Goal: Task Accomplishment & Management: Complete application form

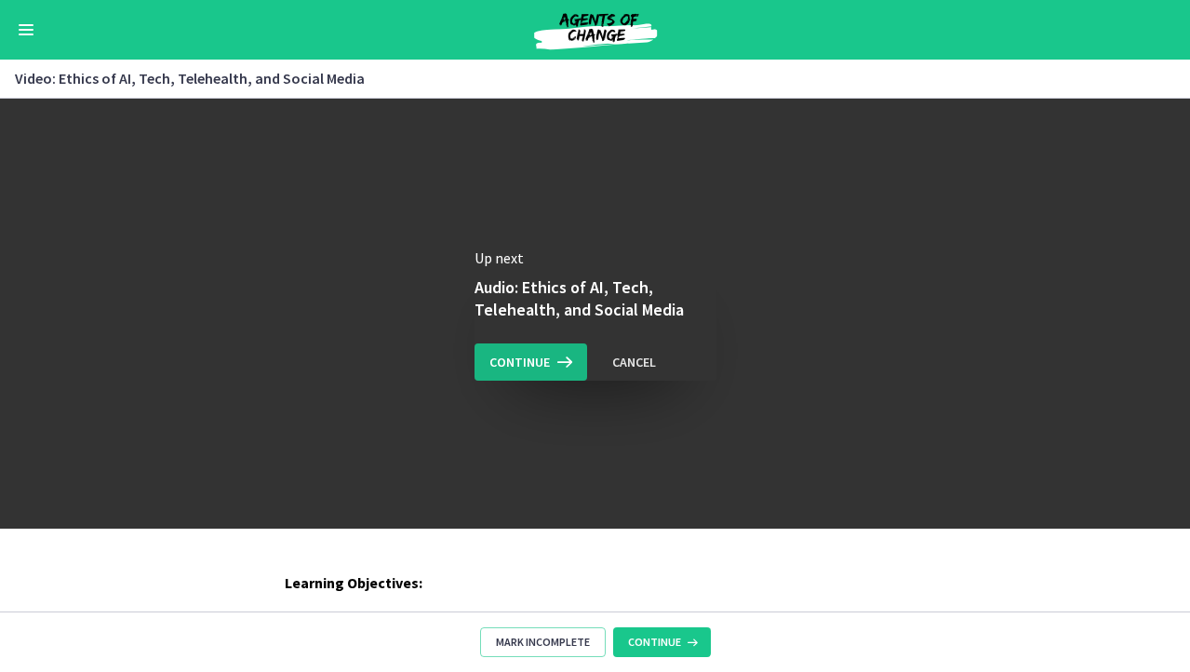
click at [538, 358] on span "Continue" at bounding box center [519, 362] width 60 height 22
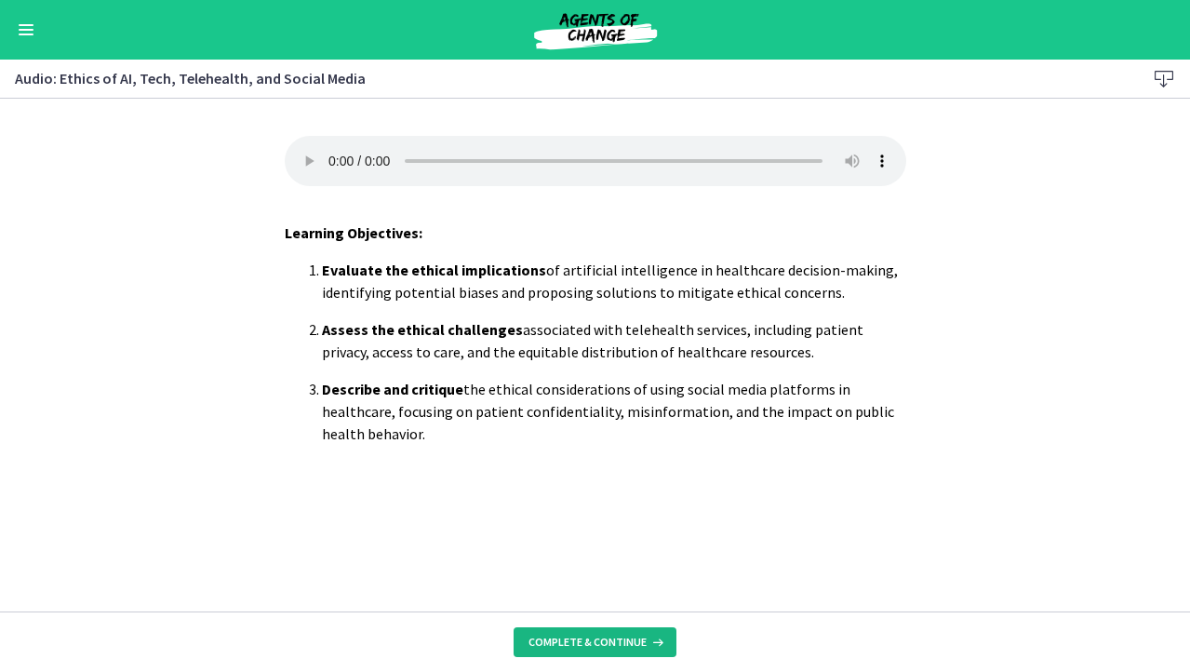
click at [569, 637] on span "Complete & continue" at bounding box center [588, 642] width 118 height 15
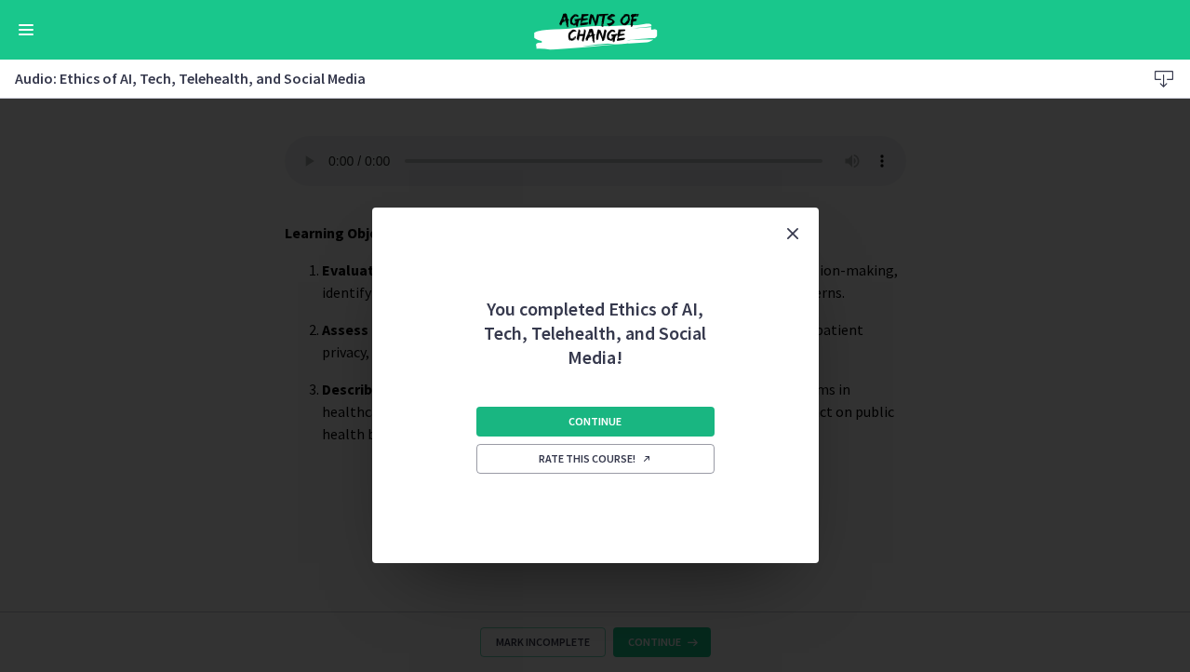
click at [630, 415] on button "Continue" at bounding box center [595, 422] width 238 height 30
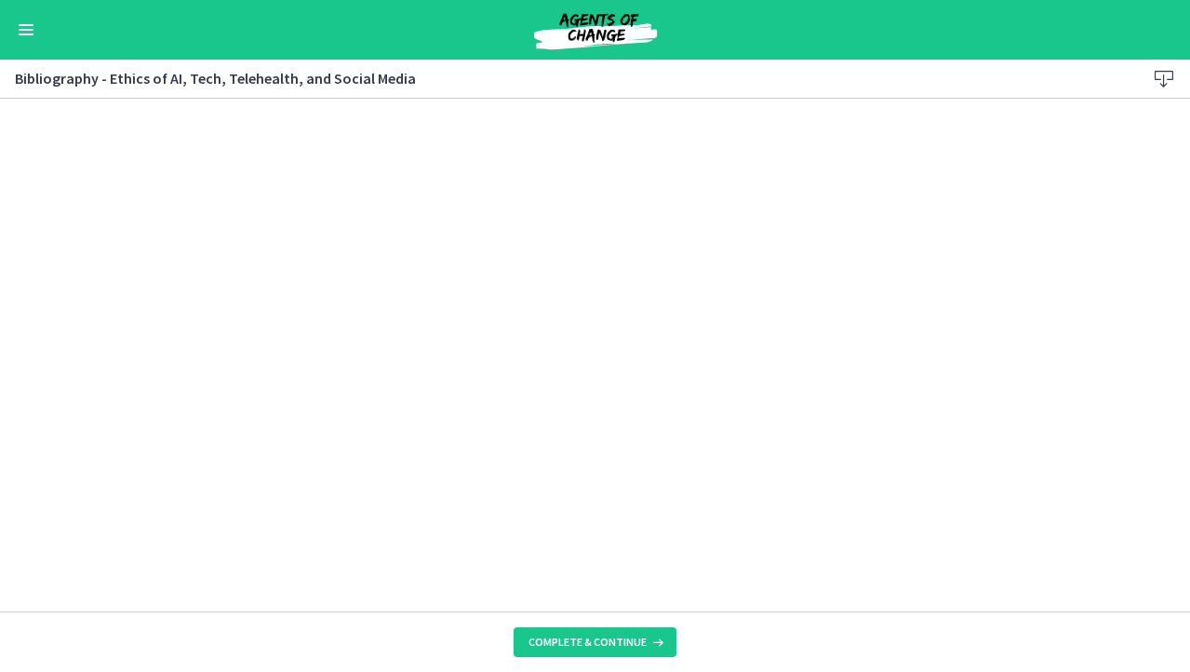
click at [1168, 70] on icon at bounding box center [1164, 79] width 22 height 22
click at [576, 646] on span "Complete & continue" at bounding box center [588, 642] width 118 height 15
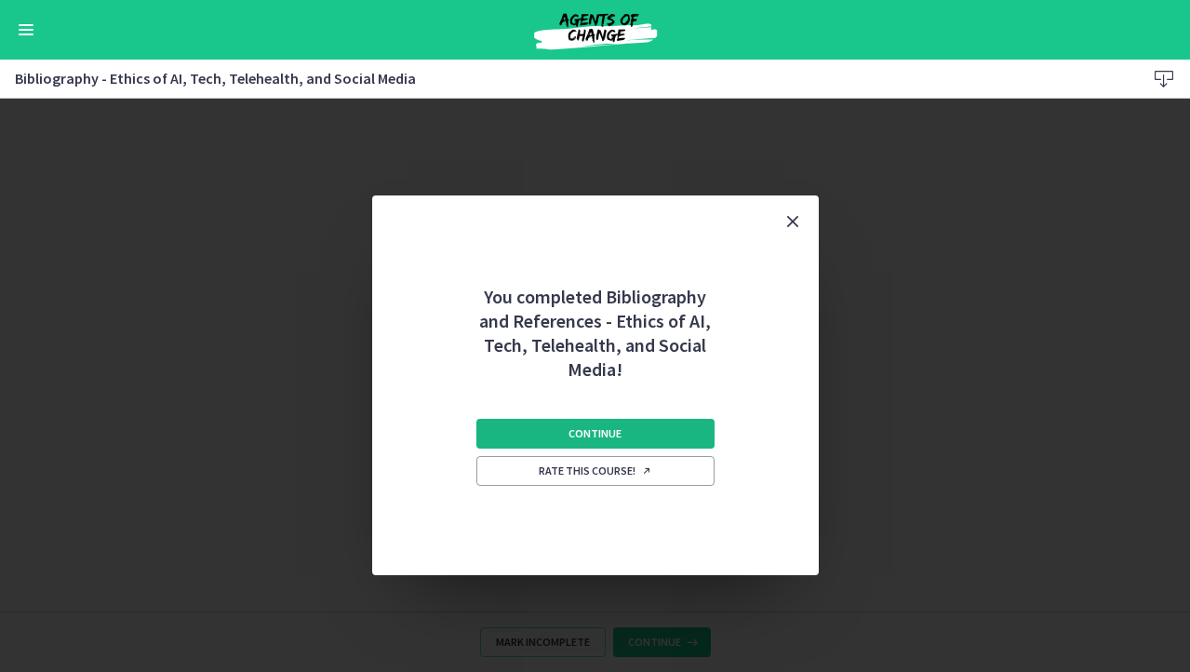
click at [660, 442] on button "Continue" at bounding box center [595, 434] width 238 height 30
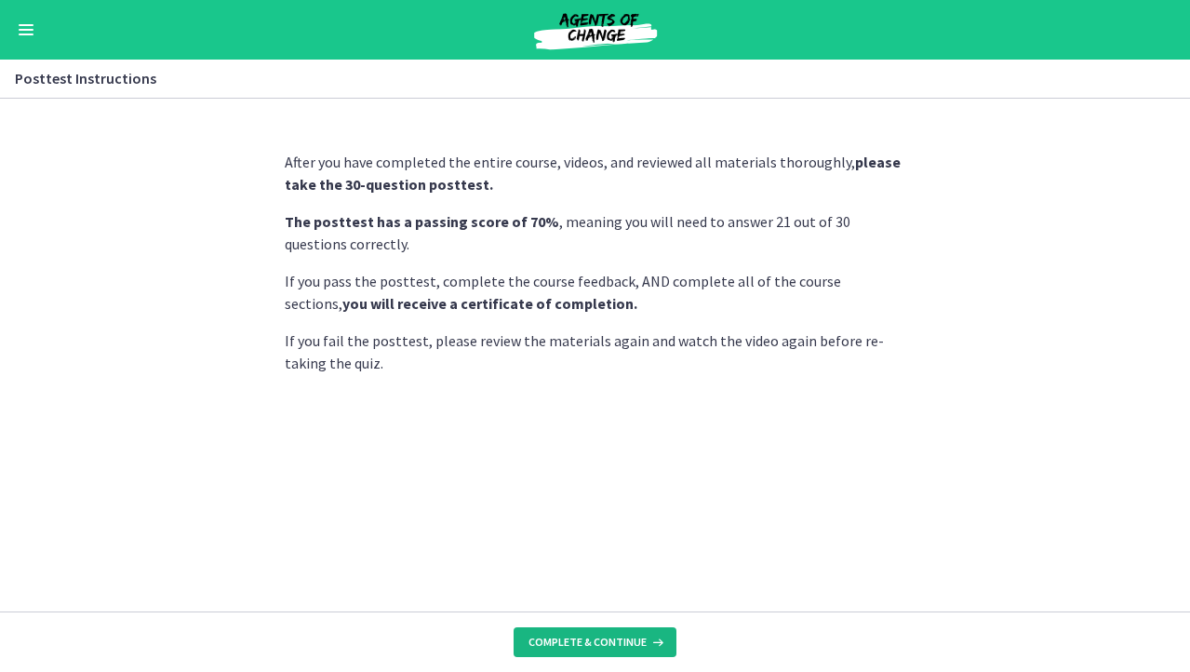
click at [606, 632] on button "Complete & continue" at bounding box center [595, 642] width 163 height 30
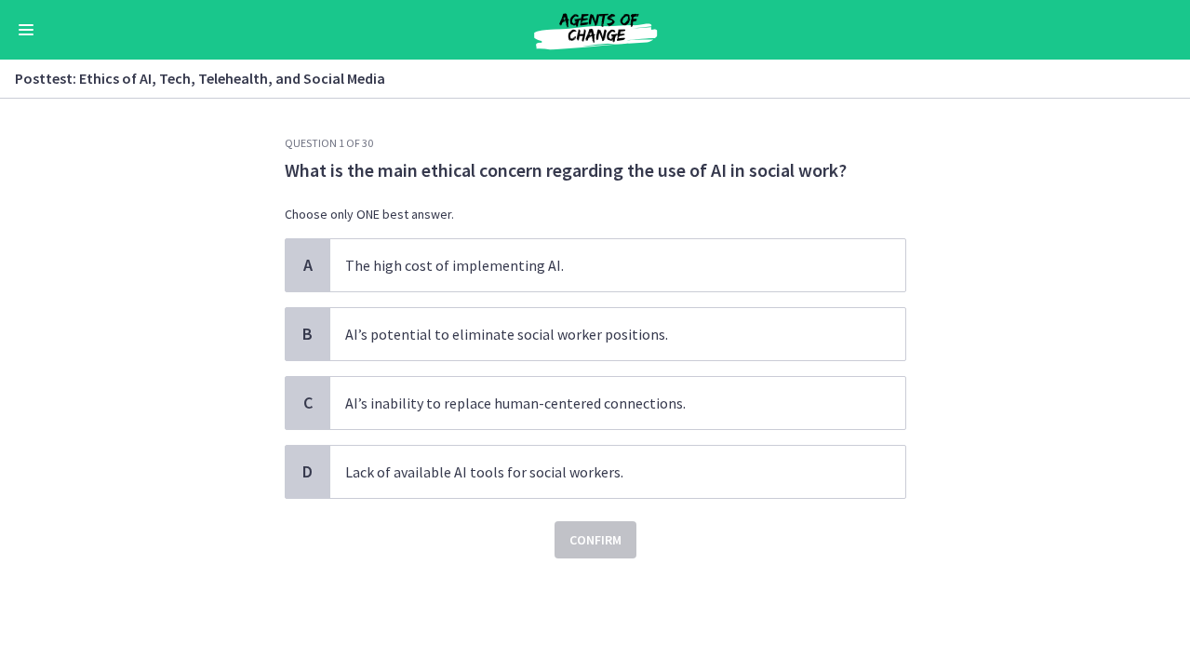
click at [1060, 277] on section "Question 1 of 30 What is the main ethical concern regarding the use of AI in so…" at bounding box center [595, 385] width 1190 height 573
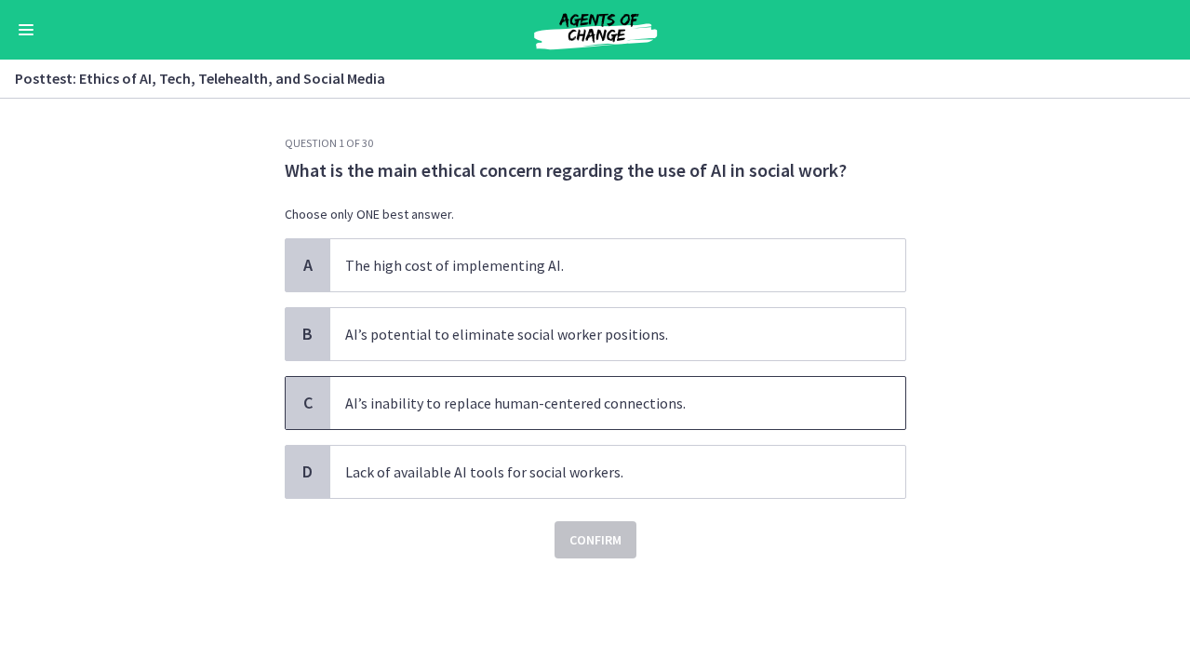
click at [700, 393] on span "AI’s inability to replace human-centered connections." at bounding box center [617, 403] width 575 height 52
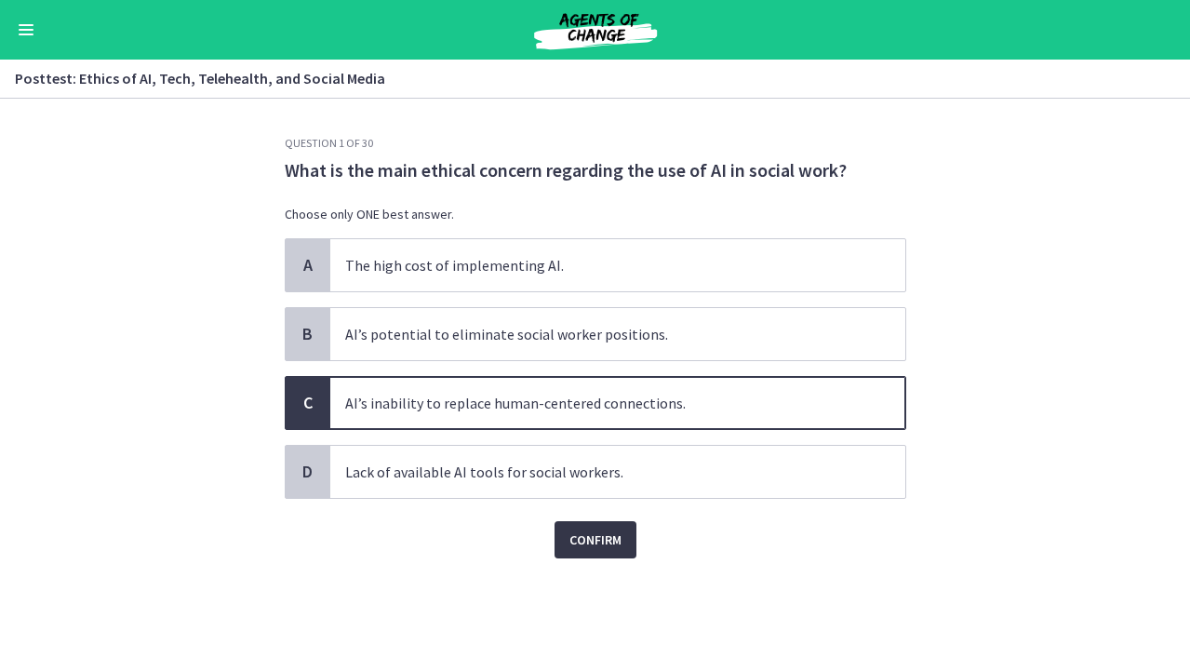
click at [605, 530] on span "Confirm" at bounding box center [596, 540] width 52 height 22
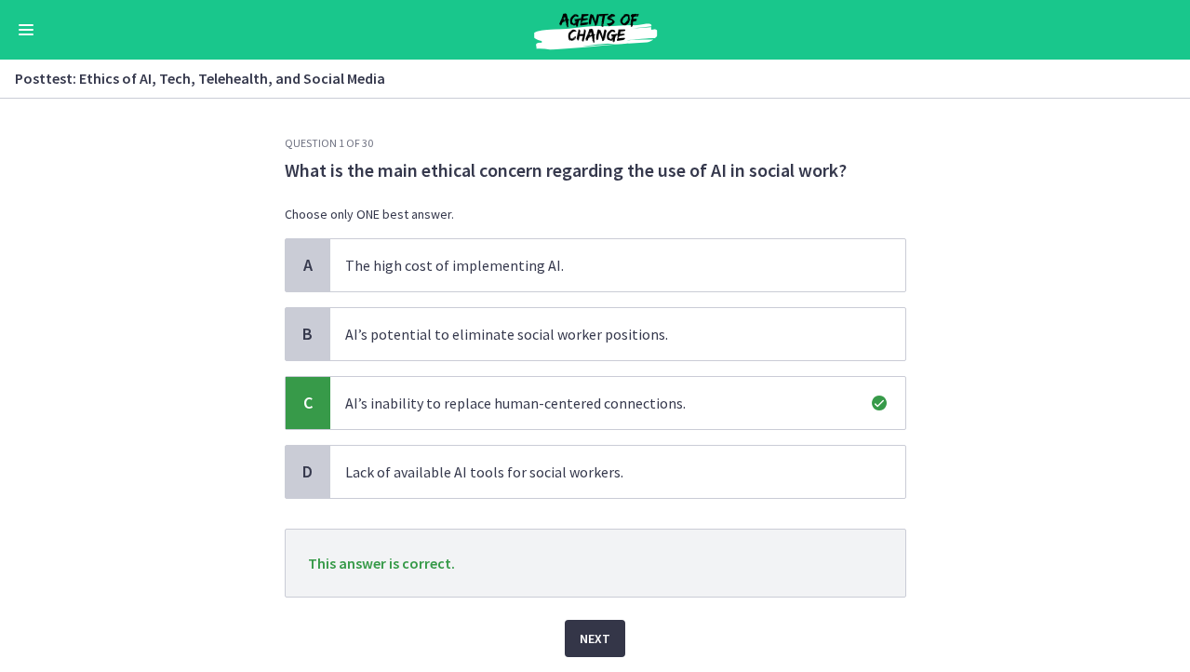
click at [599, 627] on span "Next" at bounding box center [595, 638] width 31 height 22
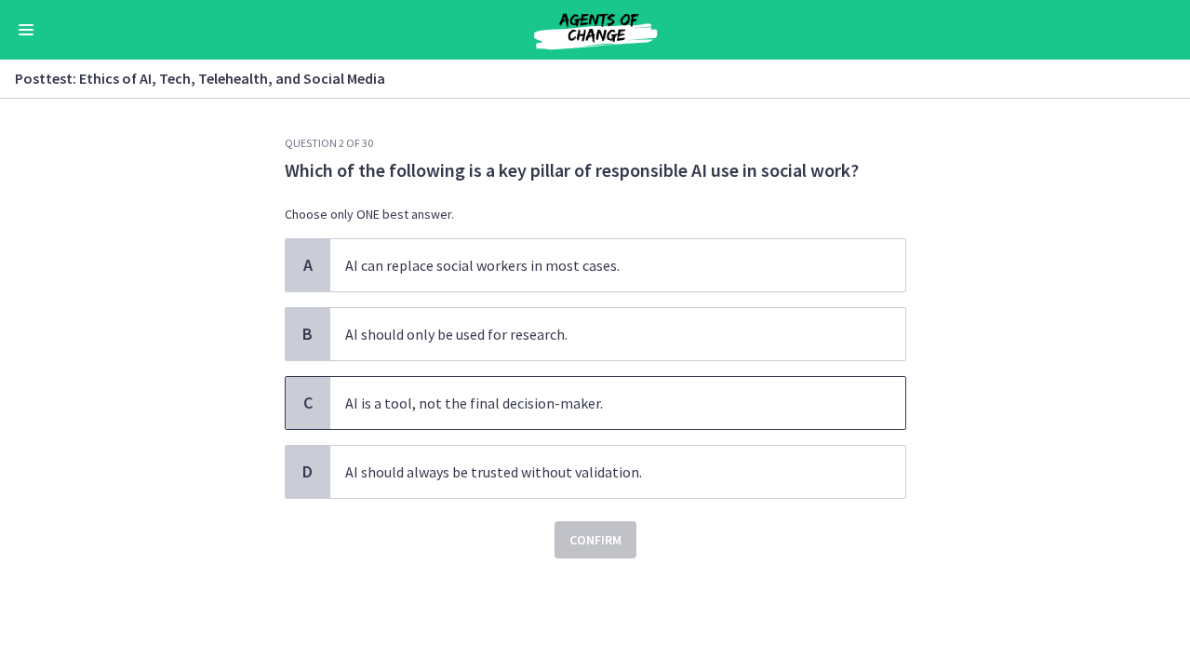
click at [768, 389] on span "AI is a tool, not the final decision-maker." at bounding box center [617, 403] width 575 height 52
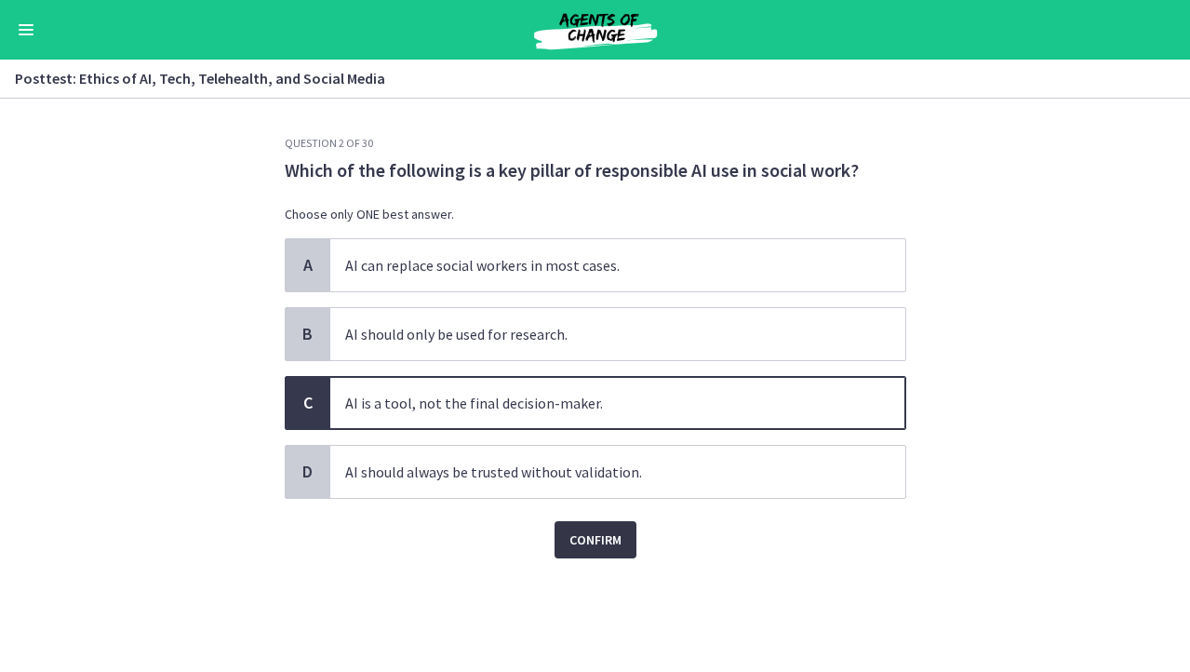
click at [560, 543] on button "Confirm" at bounding box center [596, 539] width 82 height 37
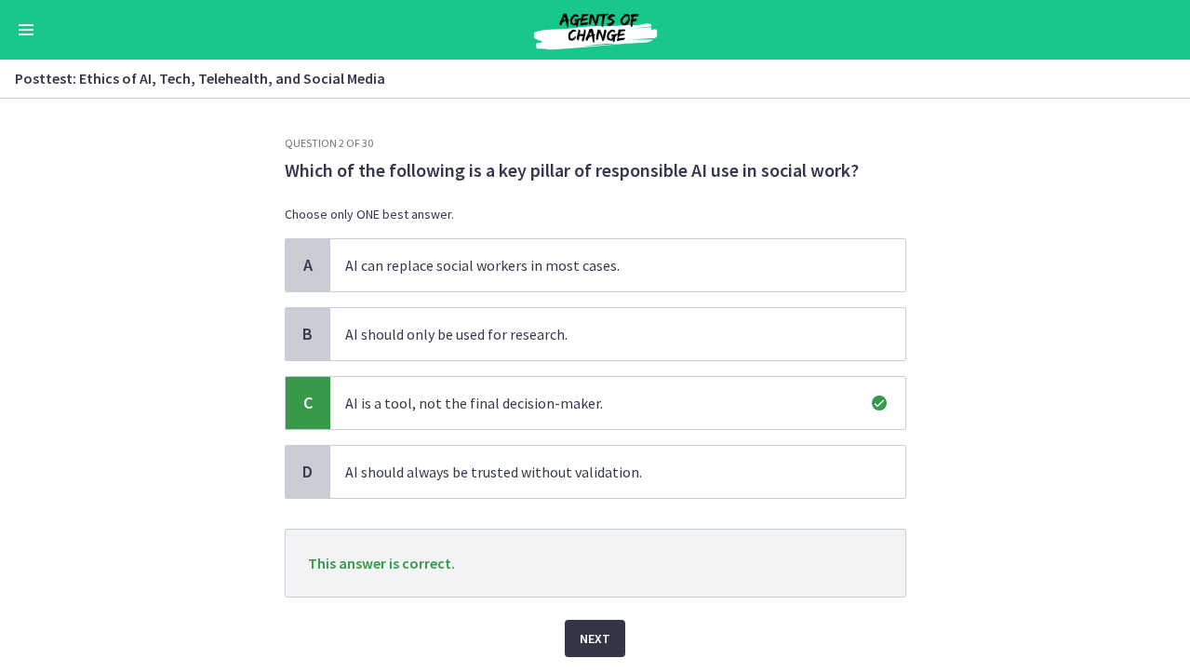
click at [570, 624] on button "Next" at bounding box center [595, 638] width 60 height 37
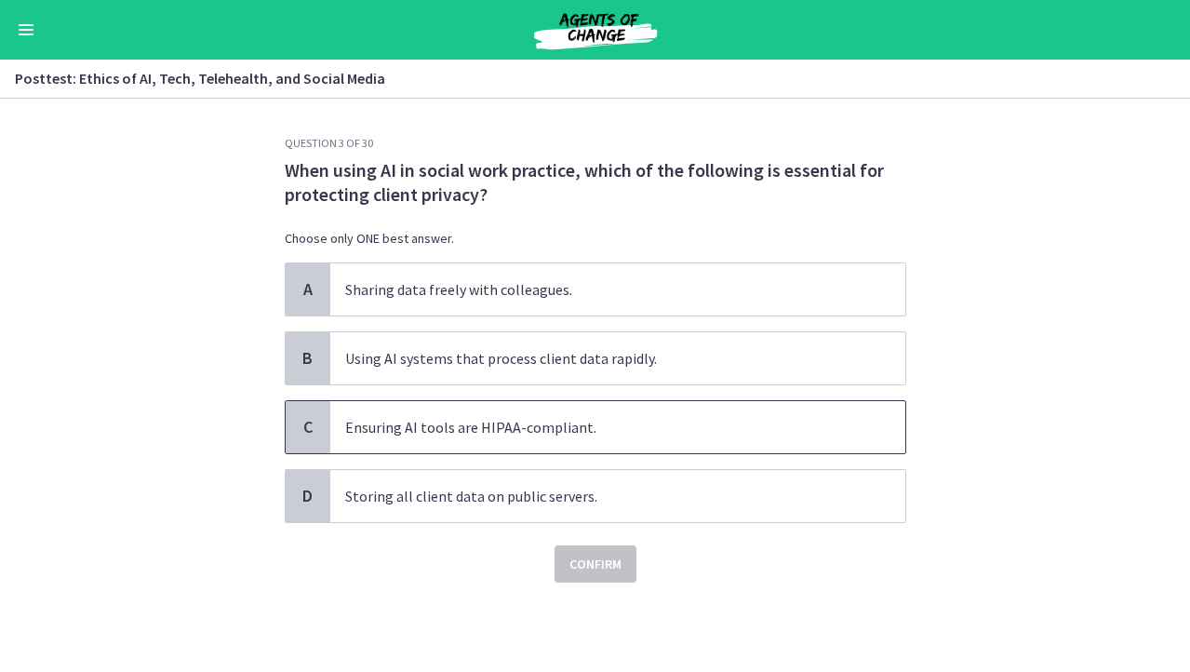
click at [827, 431] on span "Ensuring AI tools are HIPAA-compliant." at bounding box center [617, 427] width 575 height 52
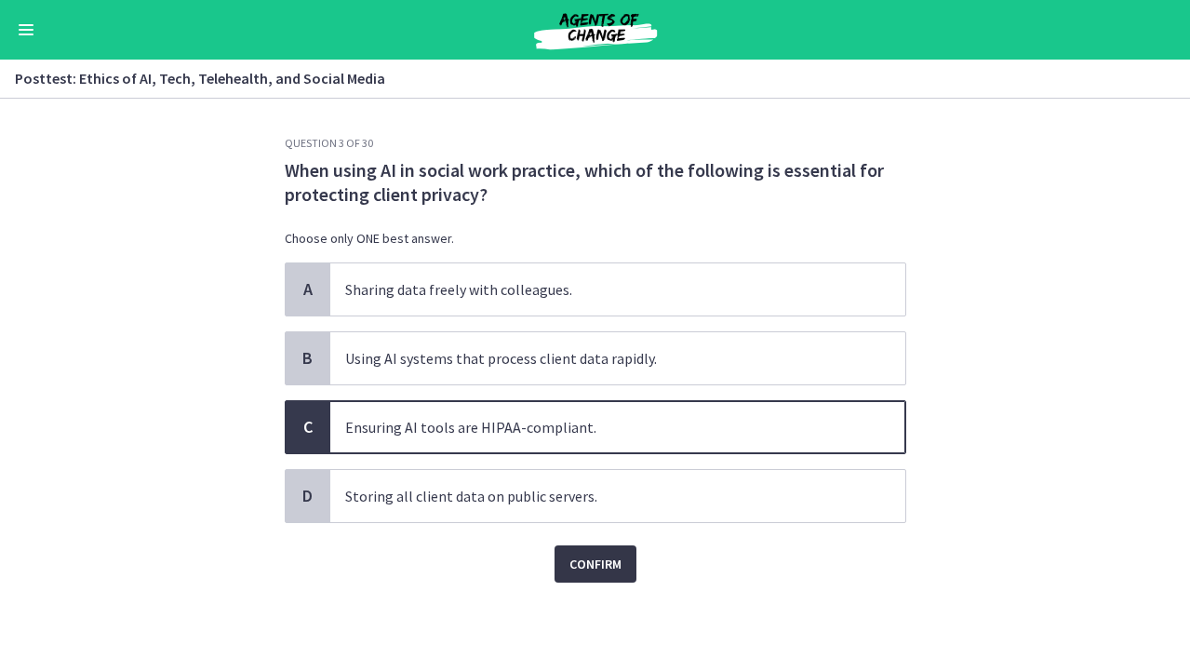
click at [601, 574] on span "Confirm" at bounding box center [596, 564] width 52 height 22
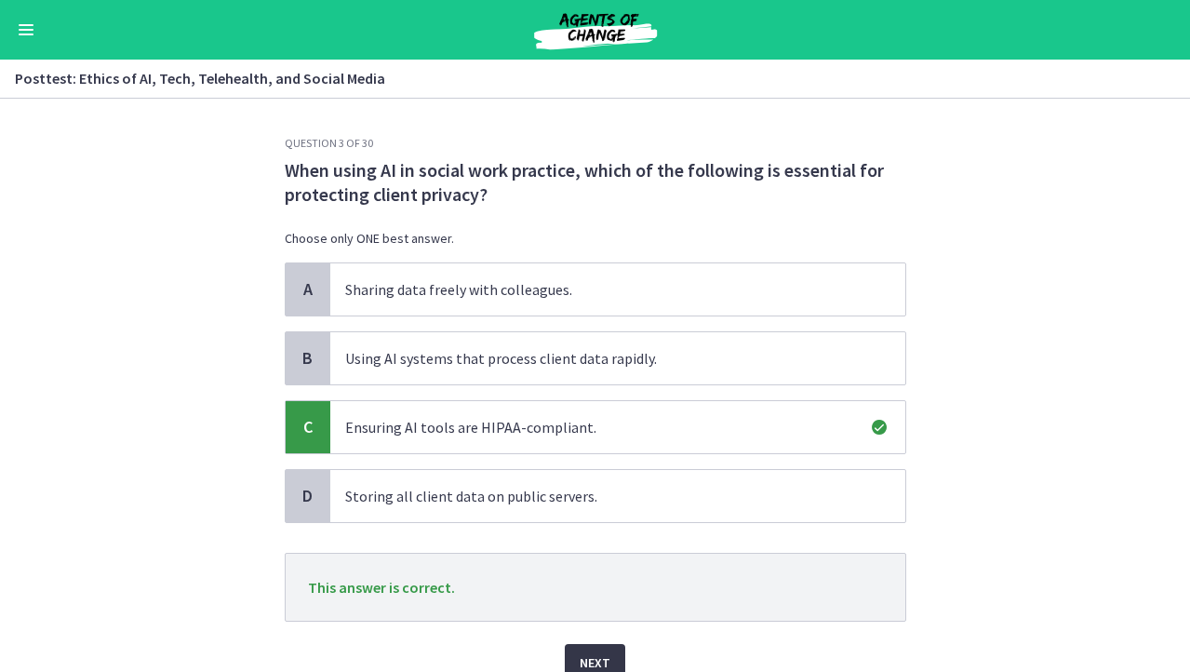
click at [605, 667] on span "Next" at bounding box center [595, 662] width 31 height 22
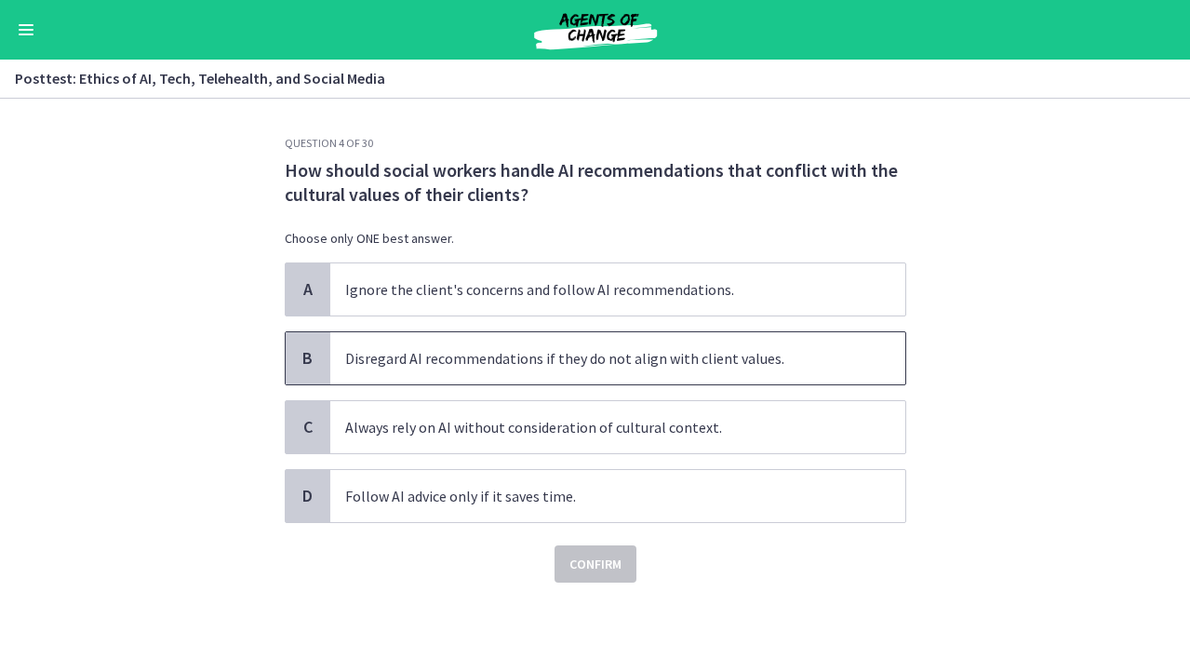
click at [737, 377] on span "Disregard AI recommendations if they do not align with client values." at bounding box center [617, 358] width 575 height 52
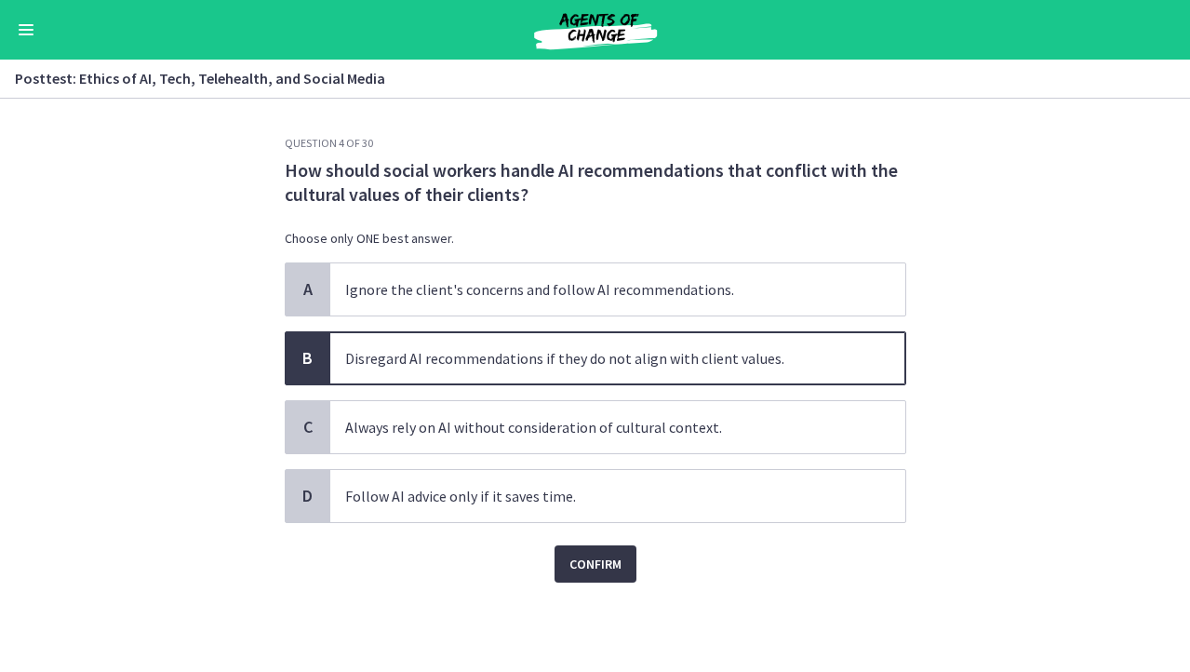
click at [621, 555] on button "Confirm" at bounding box center [596, 563] width 82 height 37
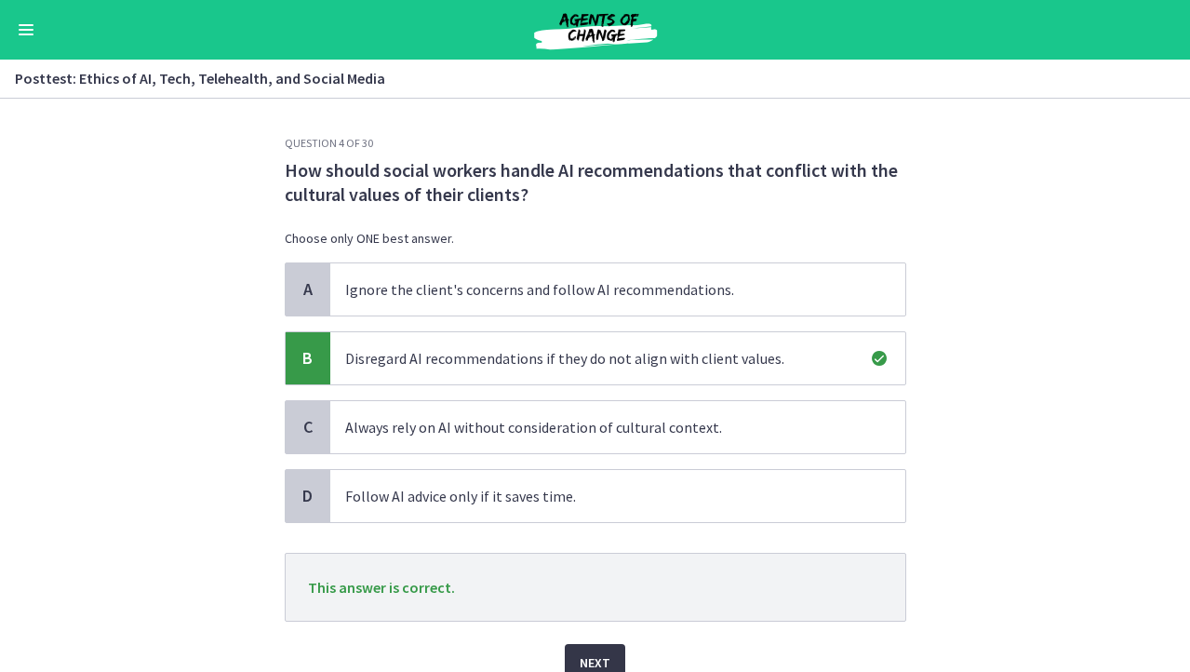
click at [600, 648] on button "Next" at bounding box center [595, 662] width 60 height 37
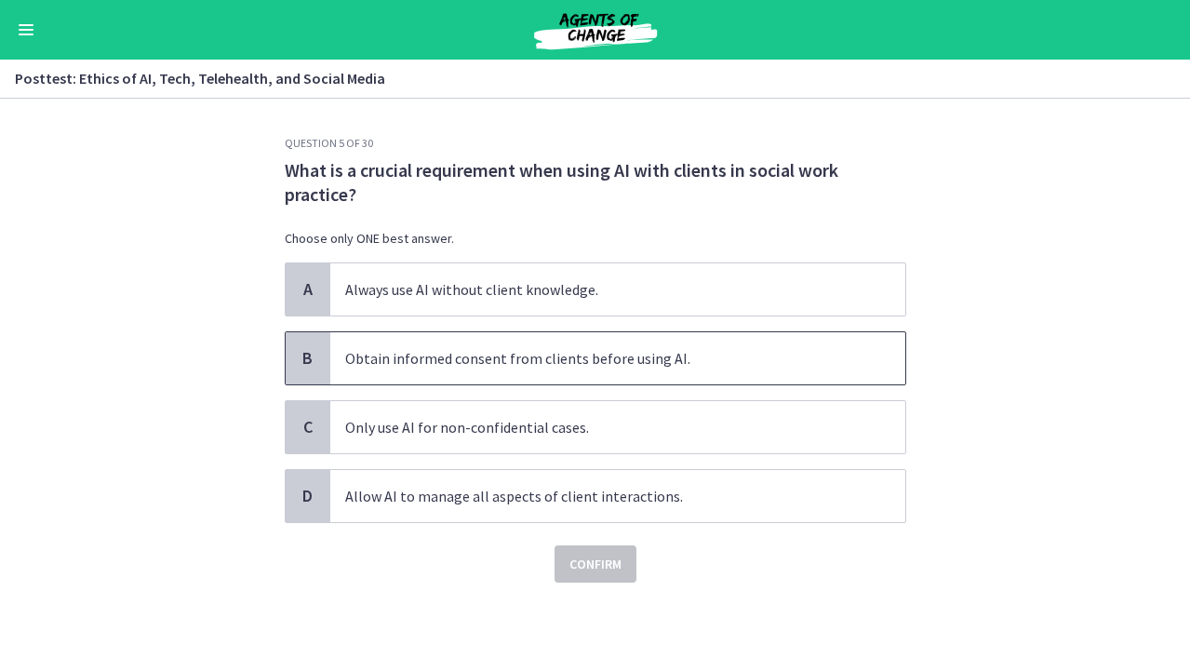
click at [802, 352] on span "Obtain informed consent from clients before using AI." at bounding box center [617, 358] width 575 height 52
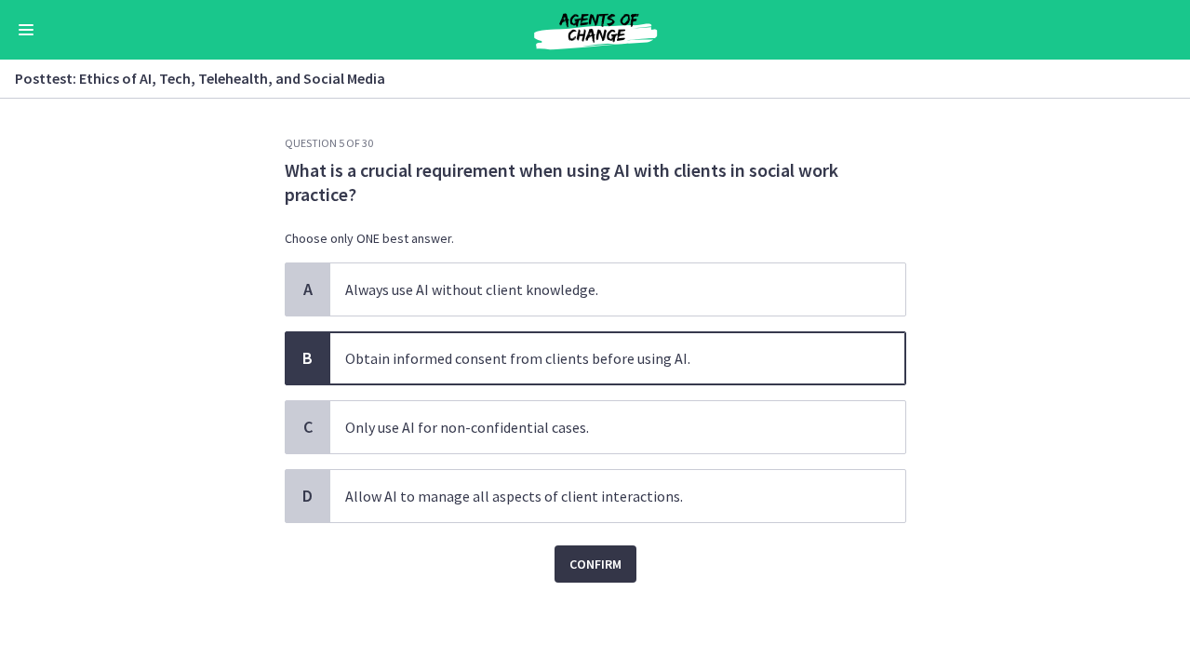
click at [588, 581] on button "Confirm" at bounding box center [596, 563] width 82 height 37
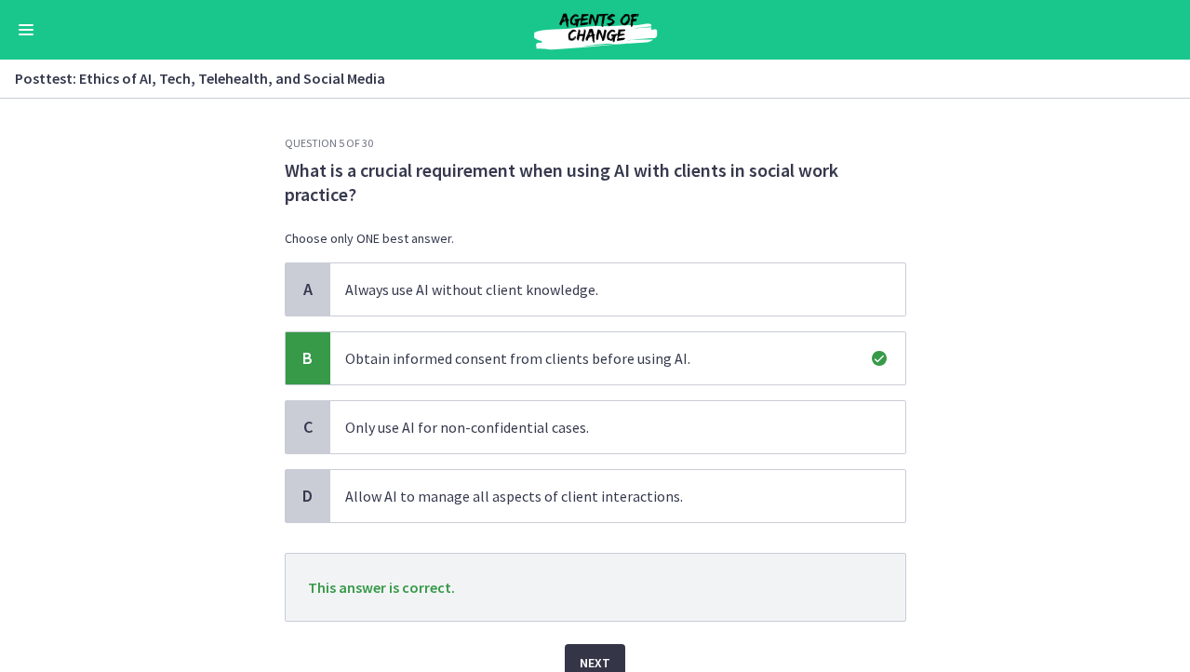
click at [585, 650] on button "Next" at bounding box center [595, 662] width 60 height 37
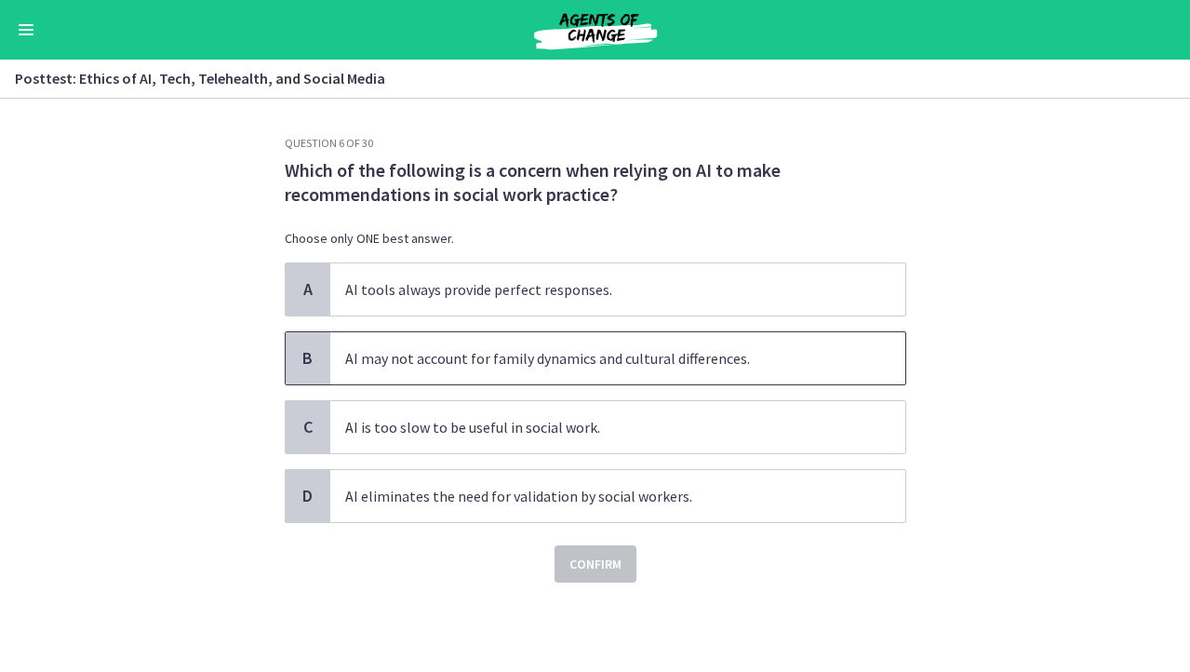
click at [815, 375] on span "AI may not account for family dynamics and cultural differences." at bounding box center [617, 358] width 575 height 52
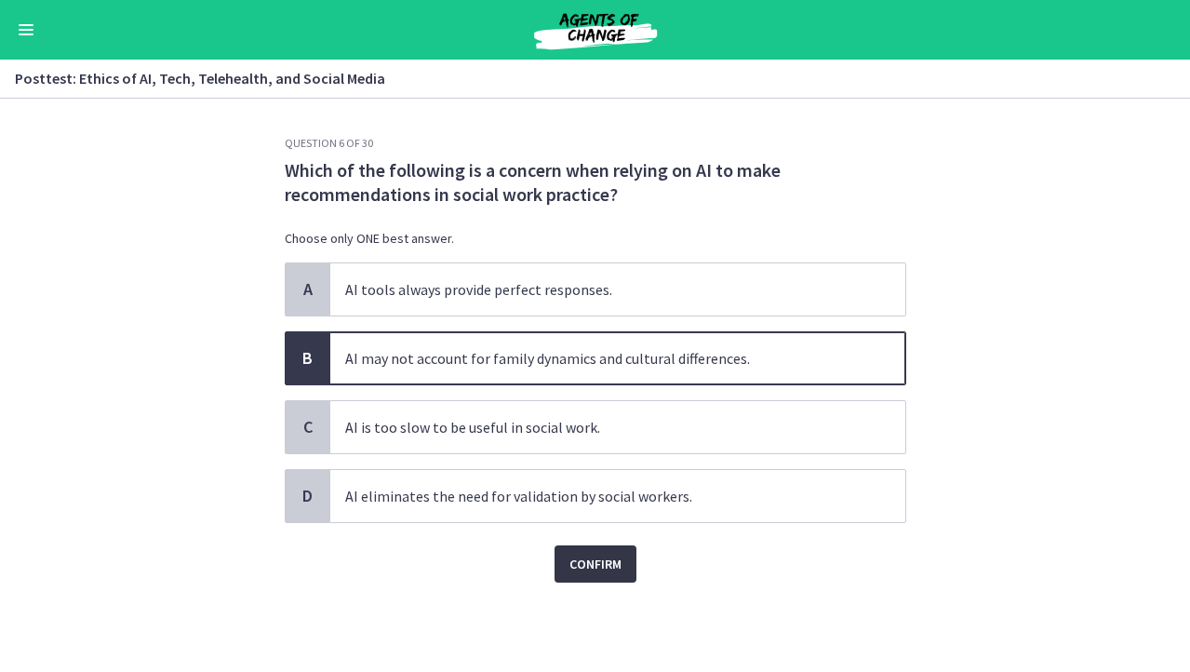
click at [604, 558] on span "Confirm" at bounding box center [596, 564] width 52 height 22
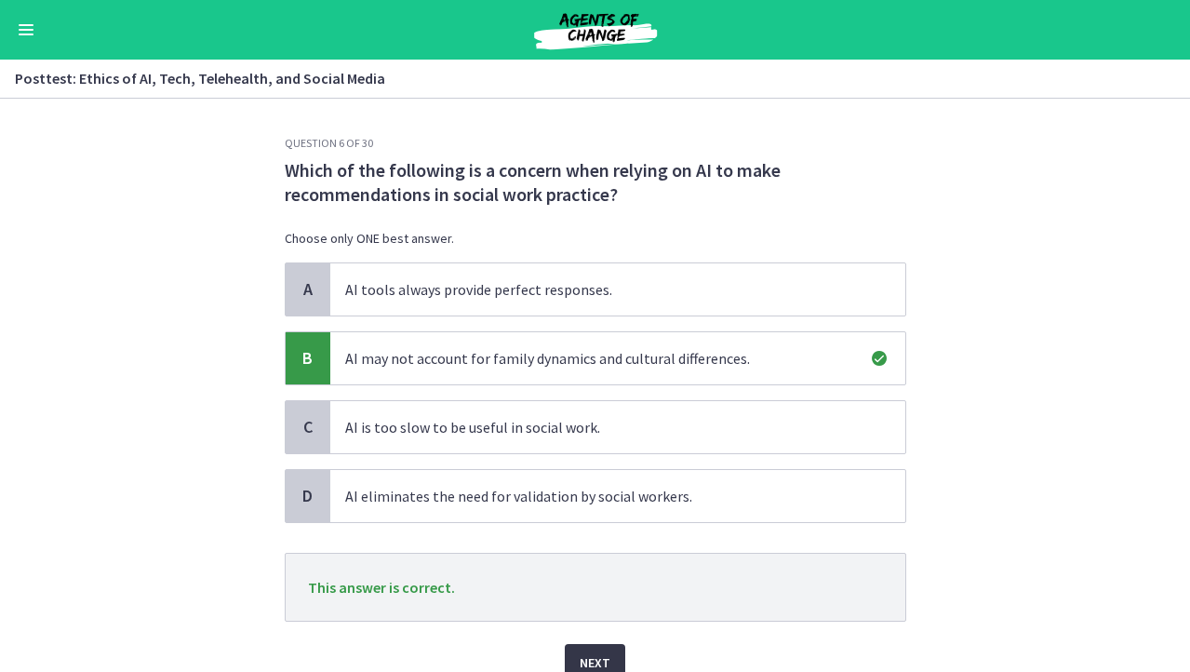
click at [594, 648] on button "Next" at bounding box center [595, 662] width 60 height 37
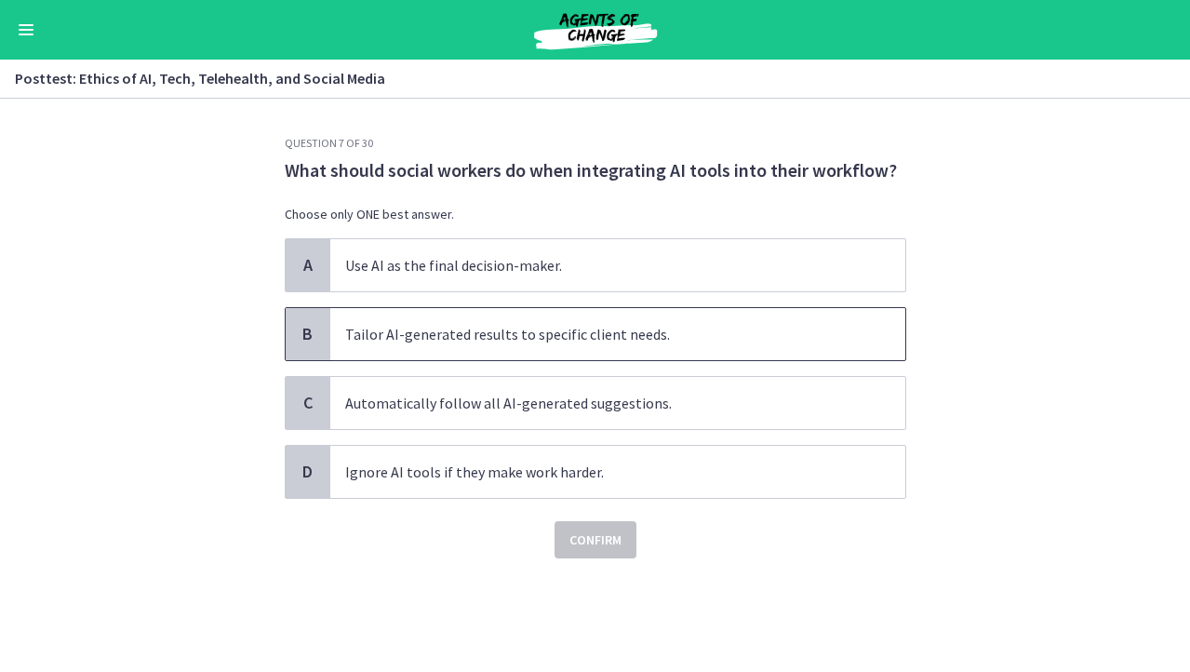
click at [730, 333] on span "Tailor AI-generated results to specific client needs." at bounding box center [617, 334] width 575 height 52
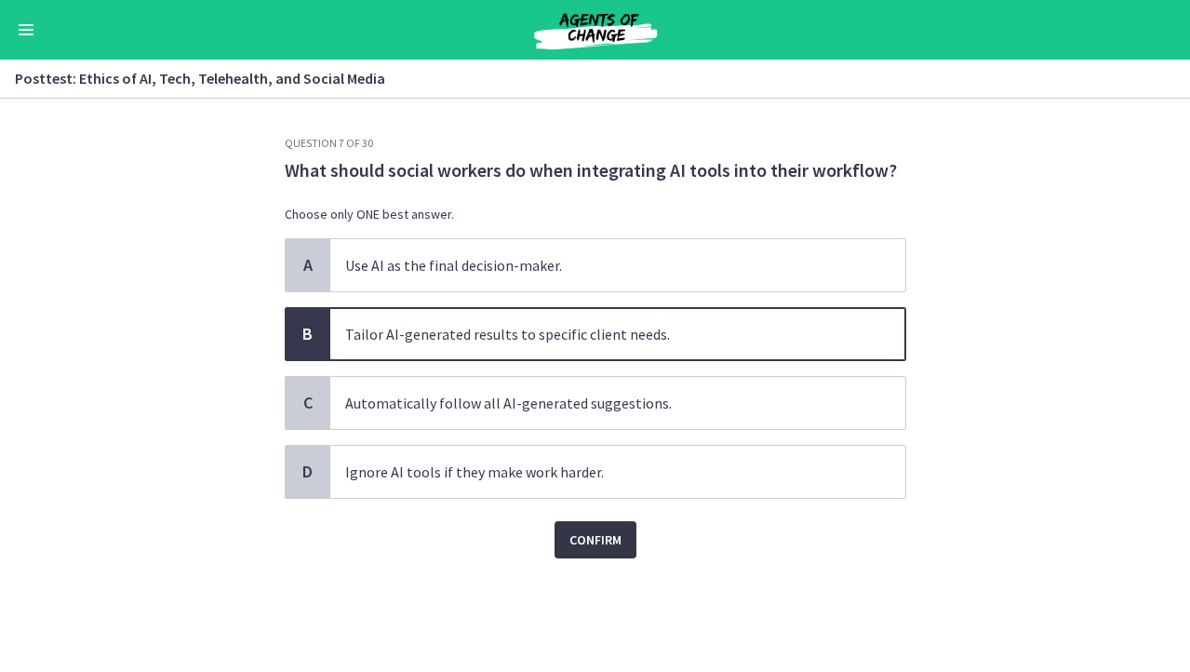
click at [572, 555] on button "Confirm" at bounding box center [596, 539] width 82 height 37
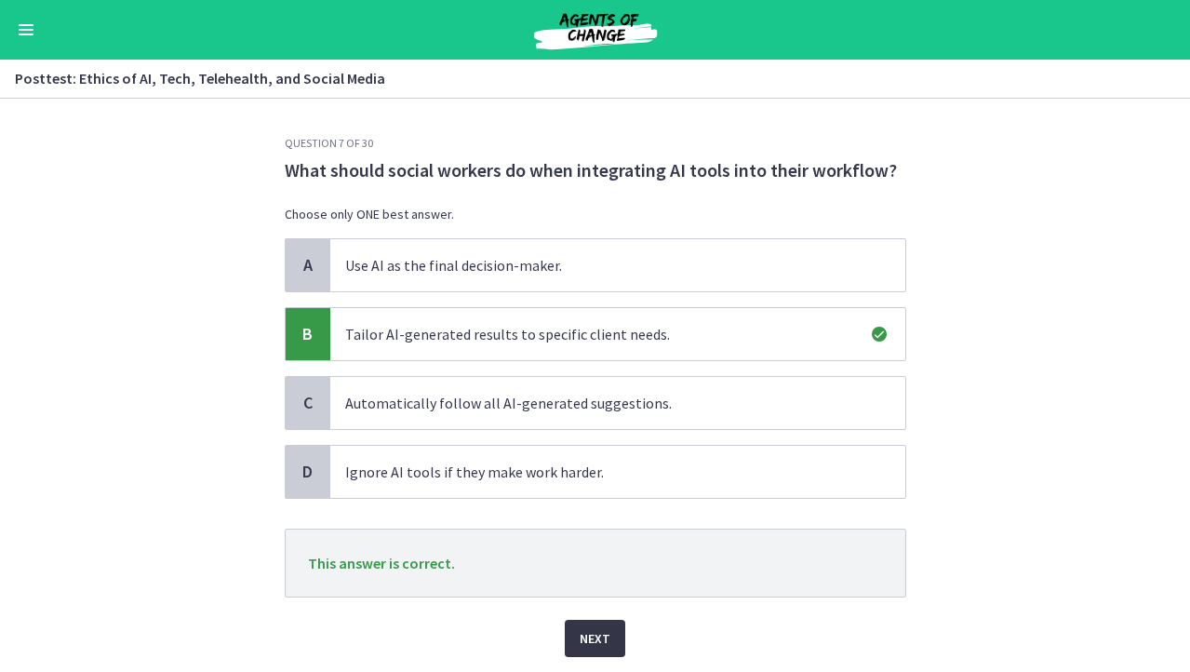
click at [582, 634] on span "Next" at bounding box center [595, 638] width 31 height 22
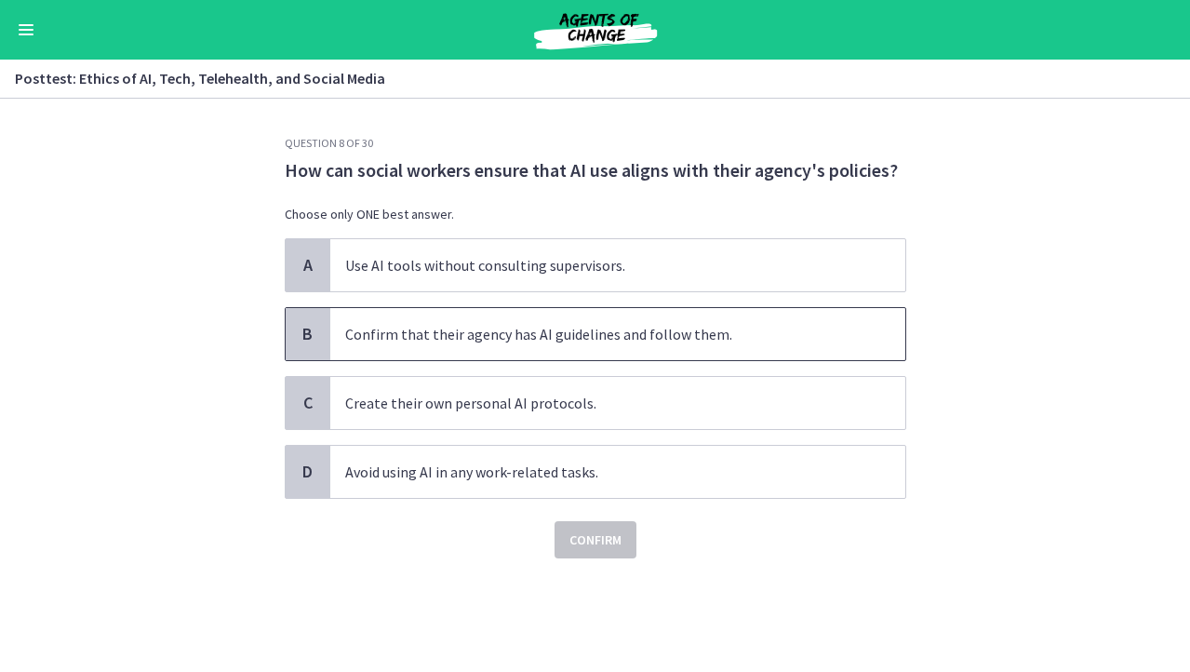
click at [872, 341] on span "Confirm that their agency has AI guidelines and follow them." at bounding box center [617, 334] width 575 height 52
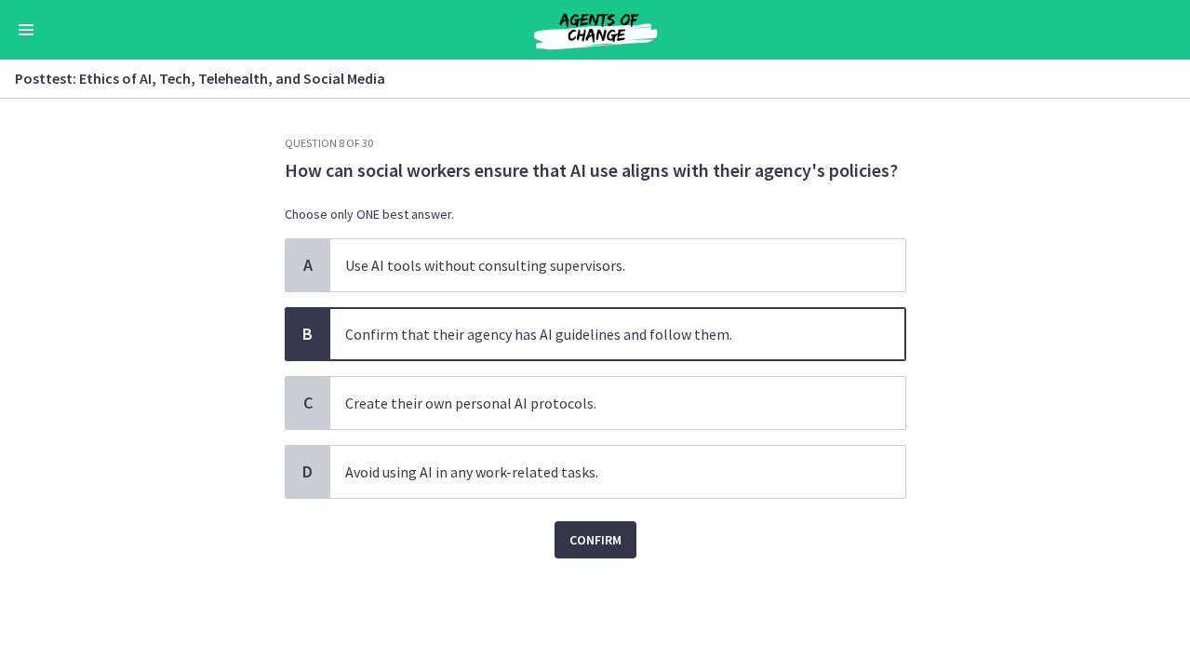
click at [633, 541] on button "Confirm" at bounding box center [596, 539] width 82 height 37
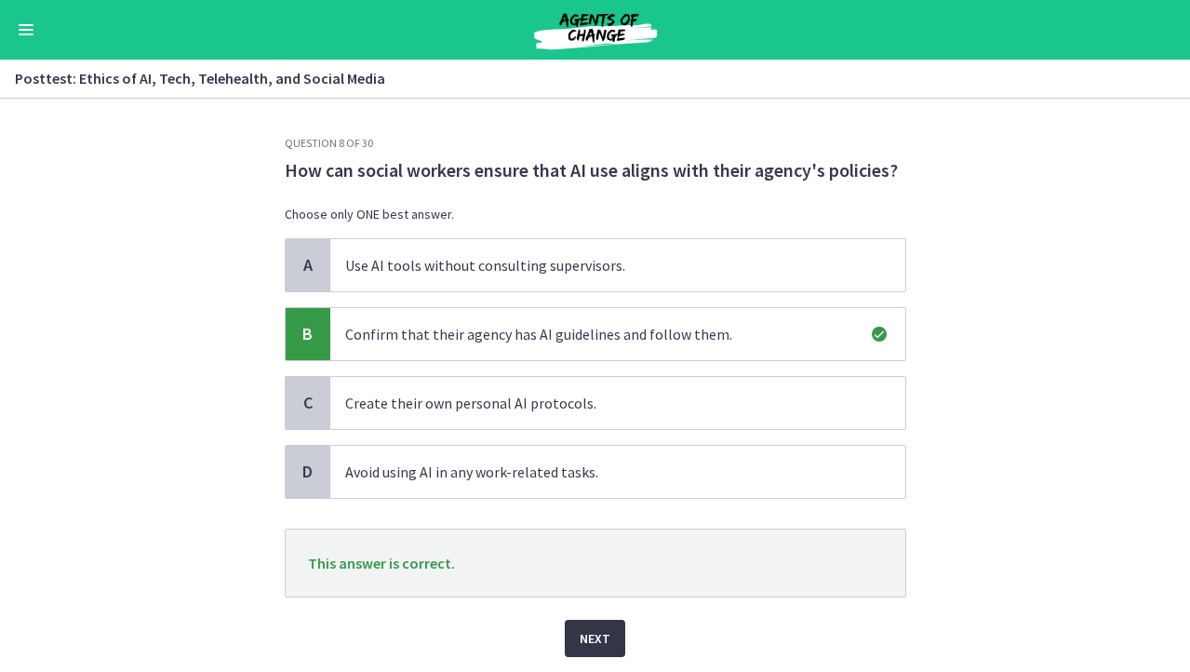
click at [619, 634] on button "Next" at bounding box center [595, 638] width 60 height 37
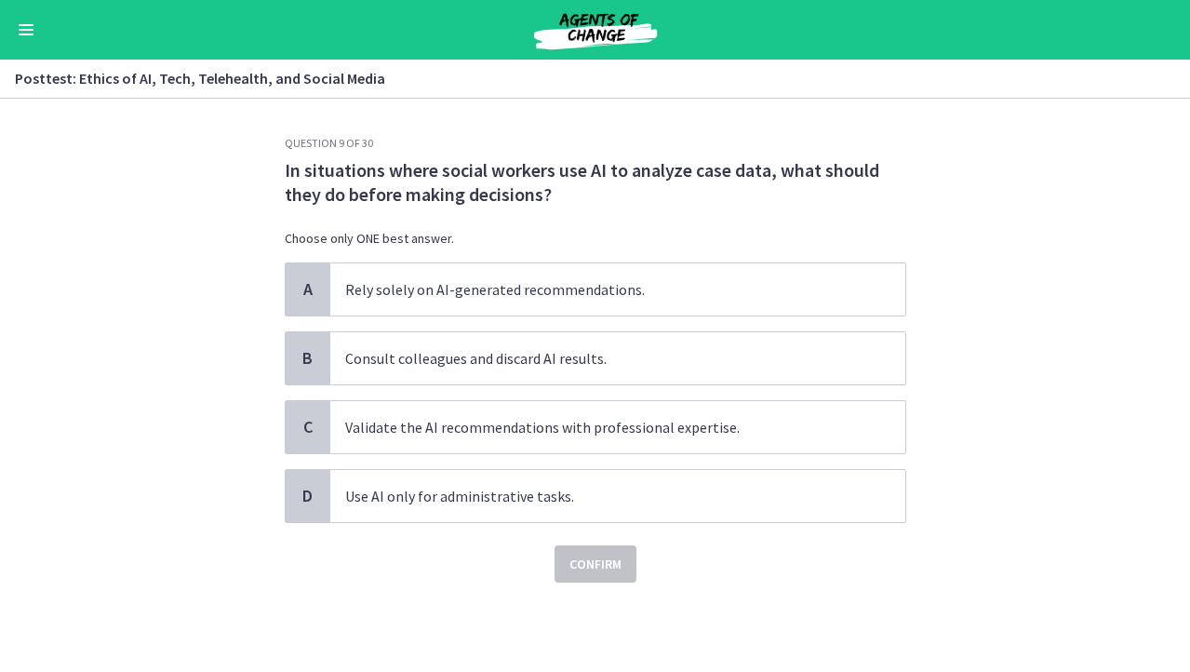
click at [992, 273] on section "Question 9 of 30 In situations where social workers use AI to analyze case data…" at bounding box center [595, 385] width 1190 height 573
click at [781, 431] on span "Validate the AI recommendations with professional expertise." at bounding box center [617, 427] width 575 height 52
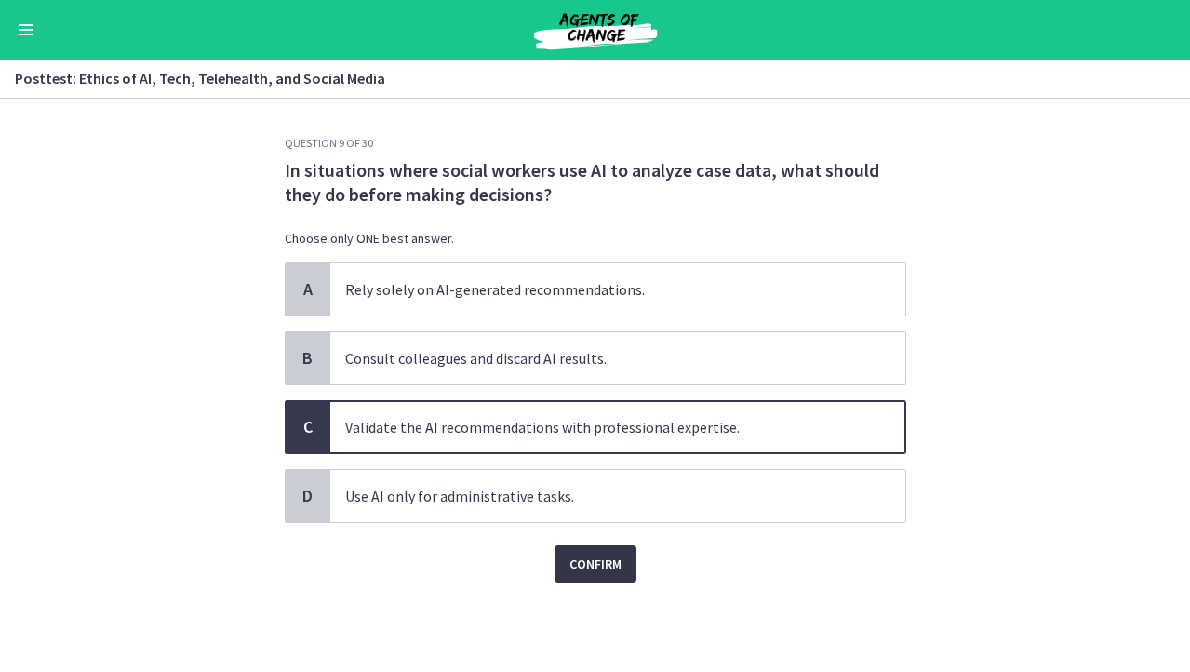
click at [562, 574] on button "Confirm" at bounding box center [596, 563] width 82 height 37
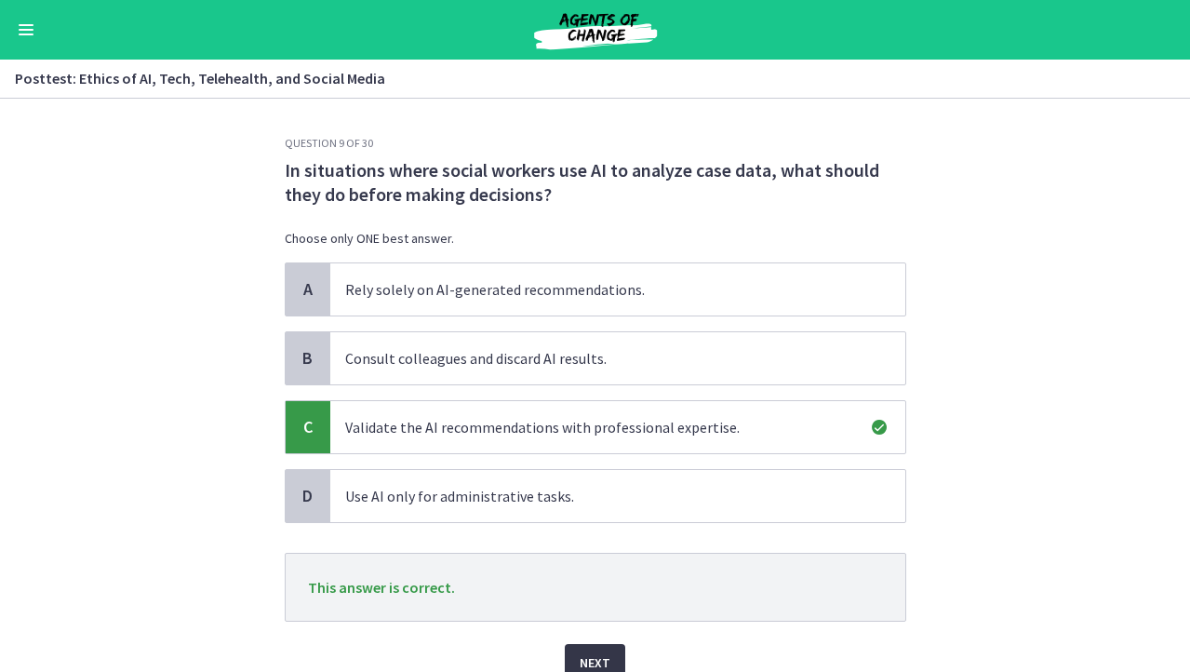
click at [616, 648] on button "Next" at bounding box center [595, 662] width 60 height 37
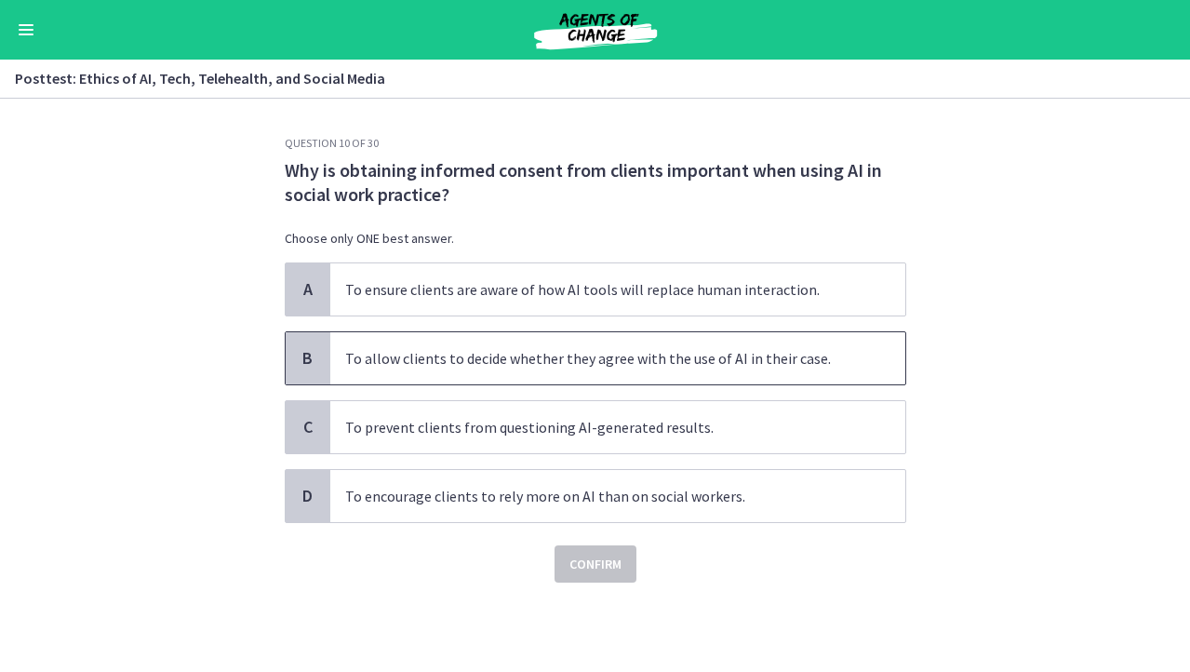
click at [819, 339] on span "To allow clients to decide whether they agree with the use of AI in their case." at bounding box center [617, 358] width 575 height 52
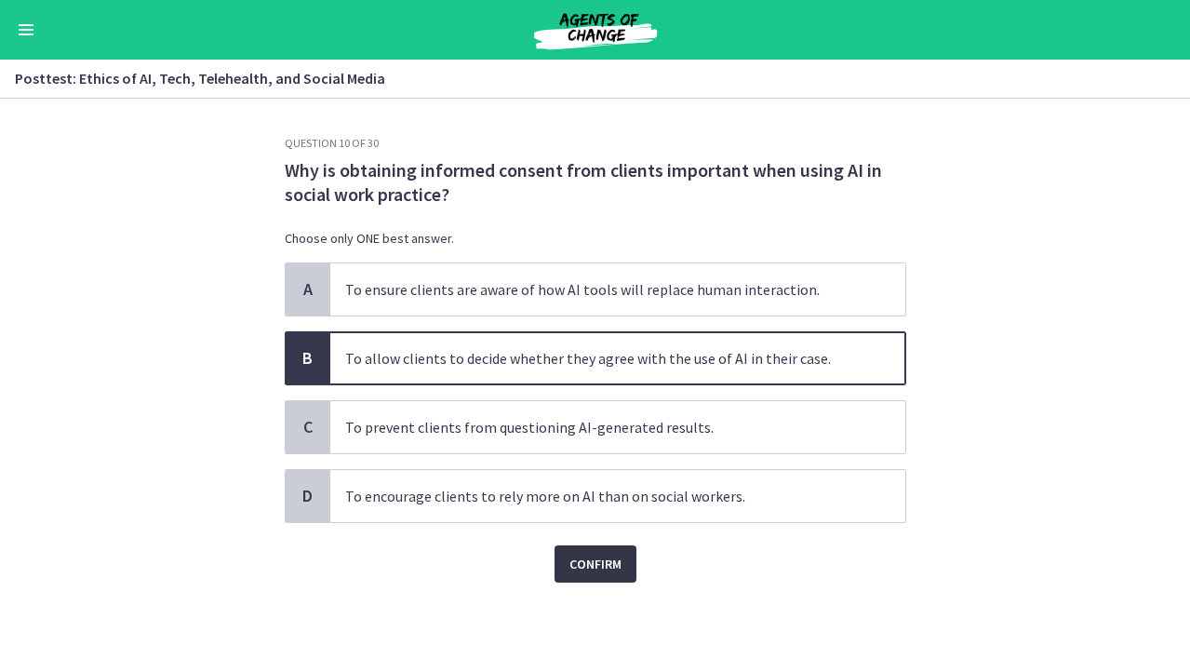
click at [591, 565] on span "Confirm" at bounding box center [596, 564] width 52 height 22
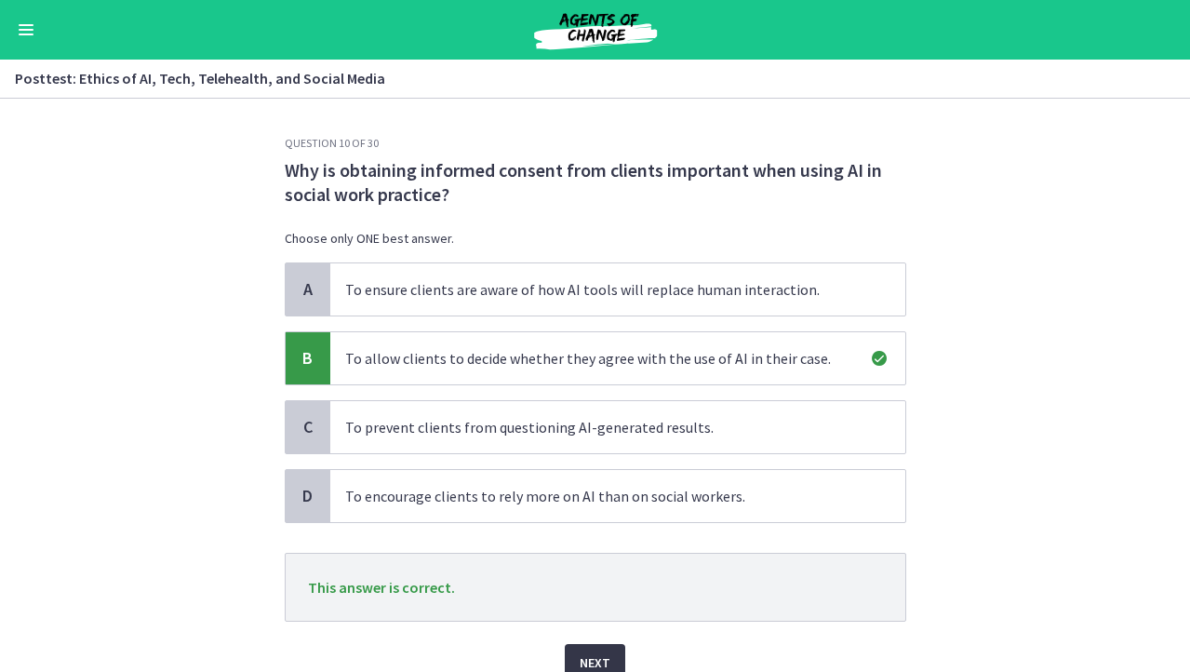
click at [597, 645] on button "Next" at bounding box center [595, 662] width 60 height 37
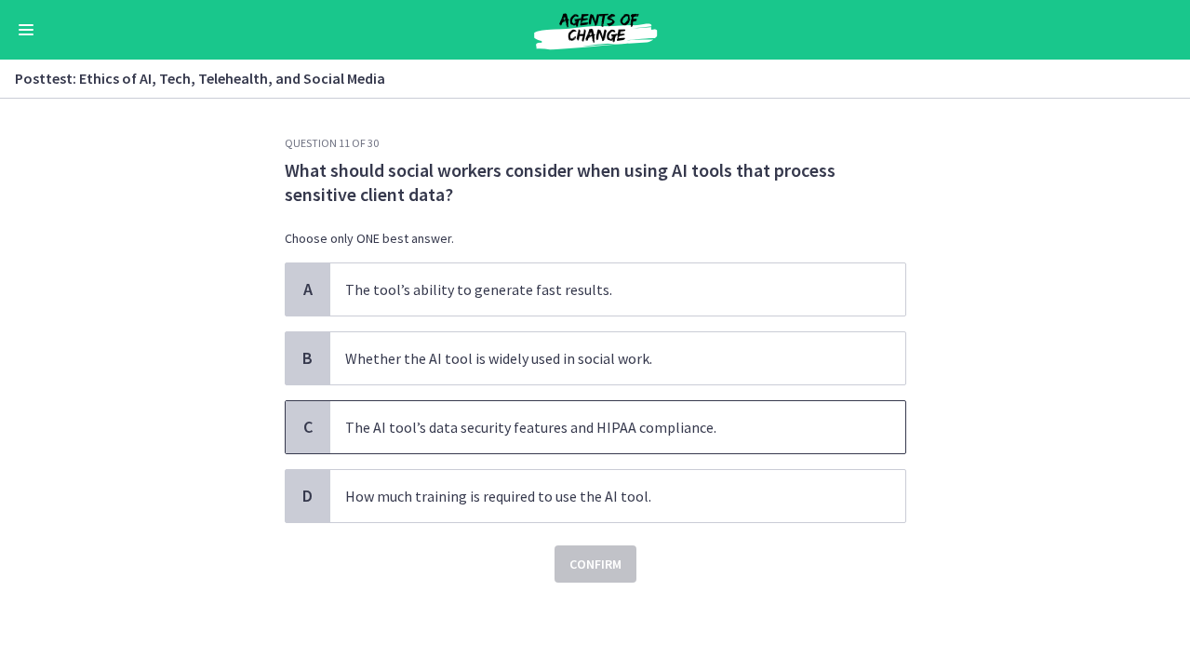
click at [691, 422] on span "The AI tool’s data security features and HIPAA compliance." at bounding box center [617, 427] width 575 height 52
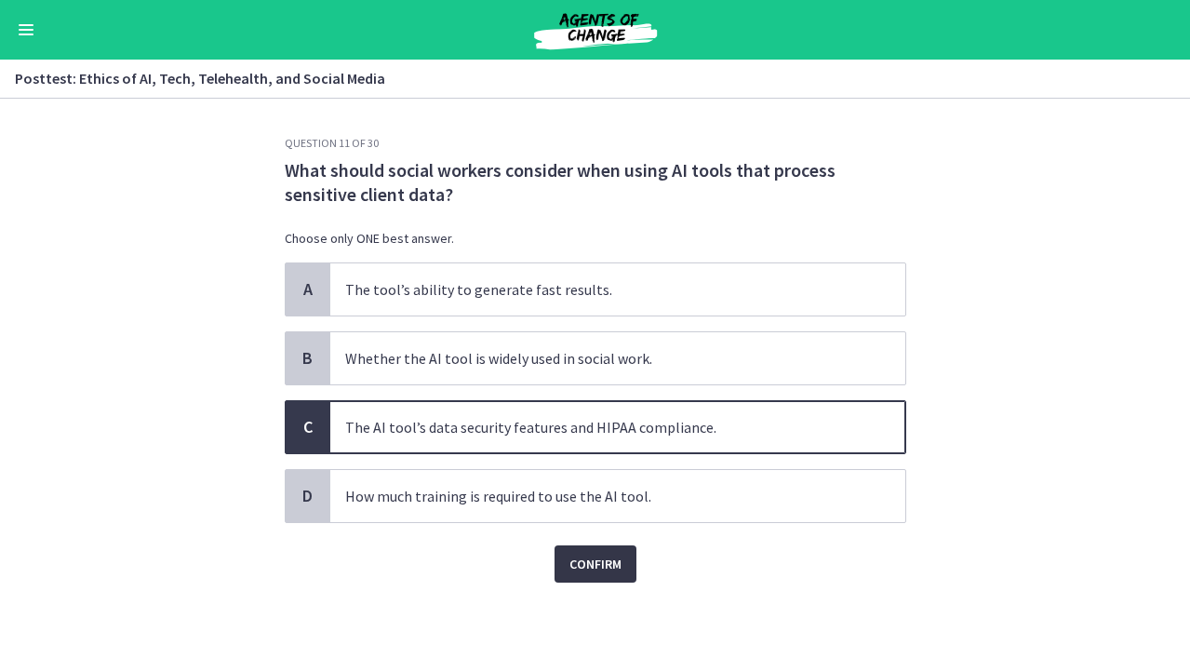
click at [624, 565] on button "Confirm" at bounding box center [596, 563] width 82 height 37
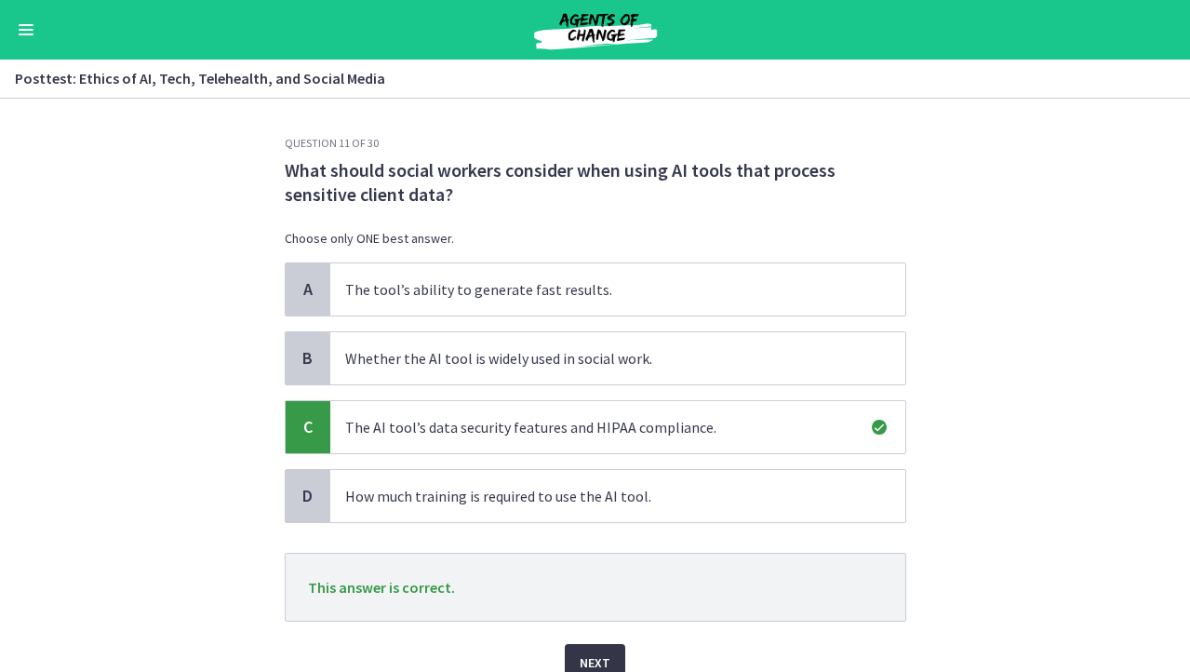
click at [581, 647] on button "Next" at bounding box center [595, 662] width 60 height 37
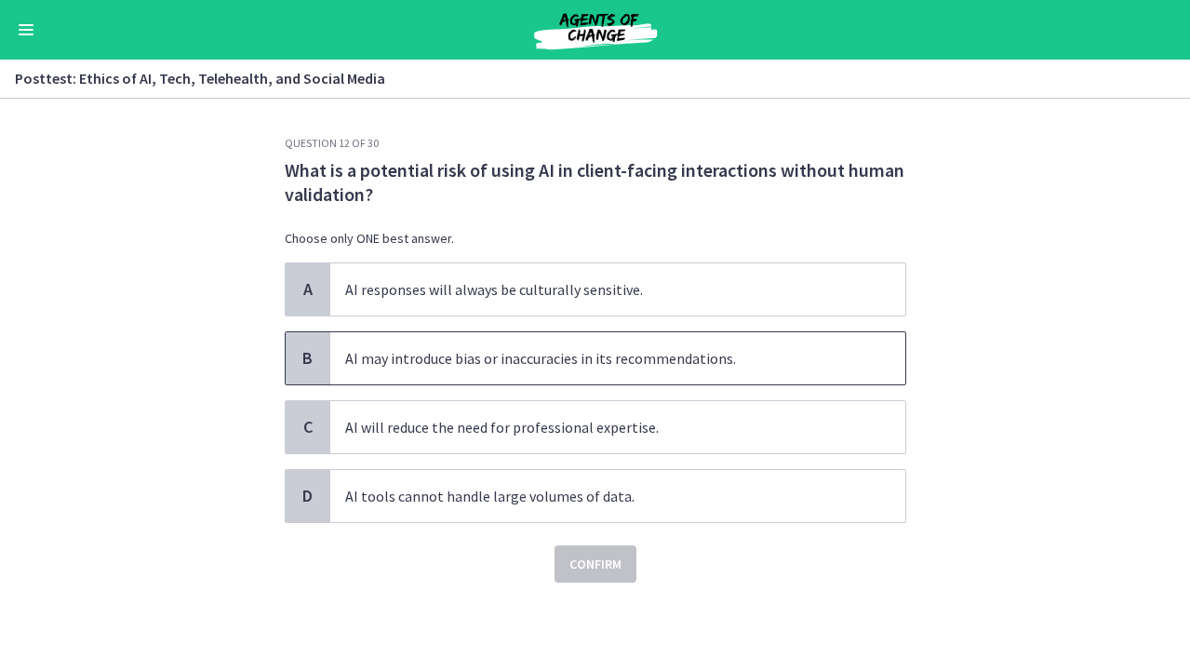
click at [749, 342] on span "AI may introduce bias or inaccuracies in its recommendations." at bounding box center [617, 358] width 575 height 52
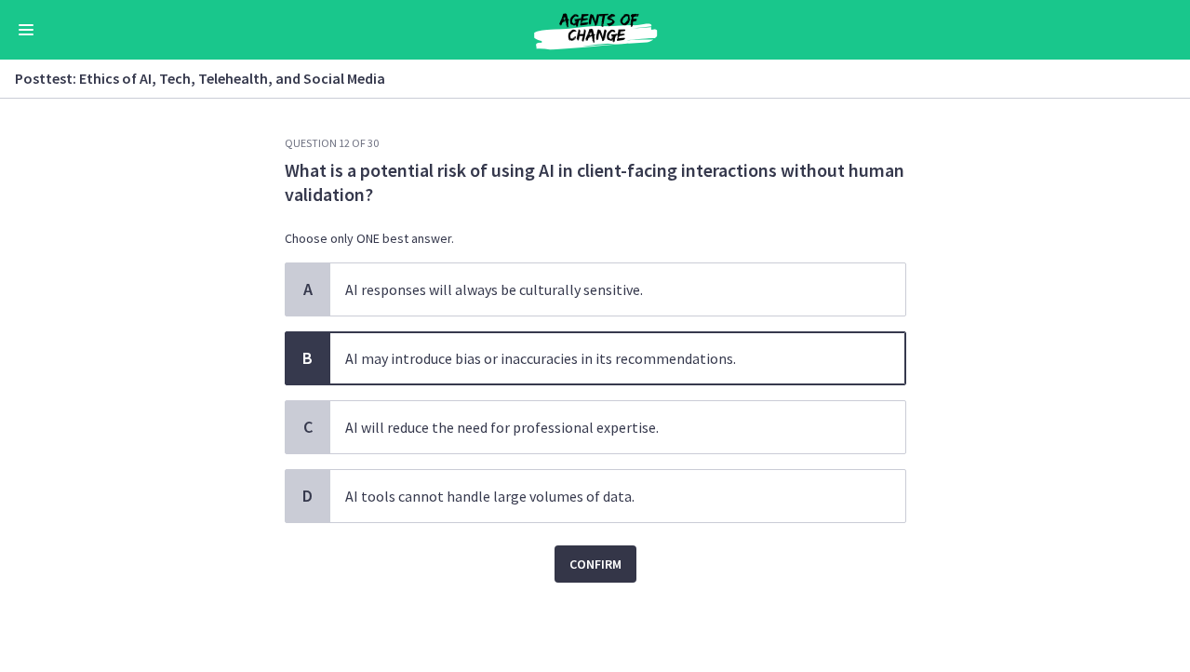
click at [601, 574] on span "Confirm" at bounding box center [596, 564] width 52 height 22
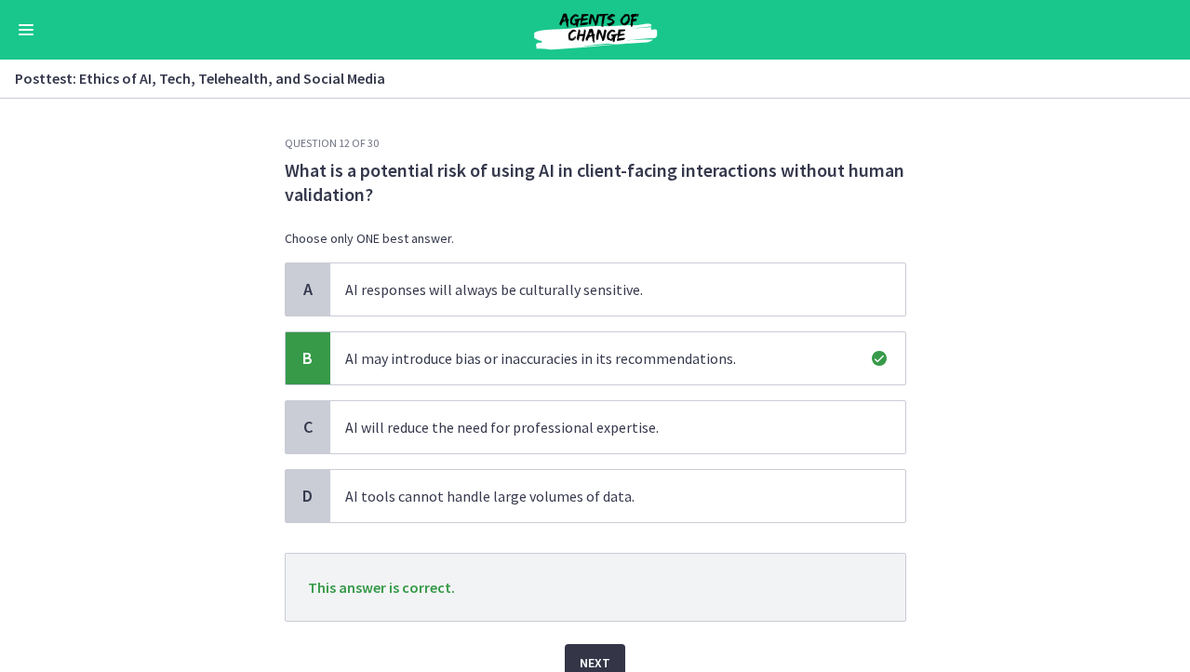
click at [620, 653] on button "Next" at bounding box center [595, 662] width 60 height 37
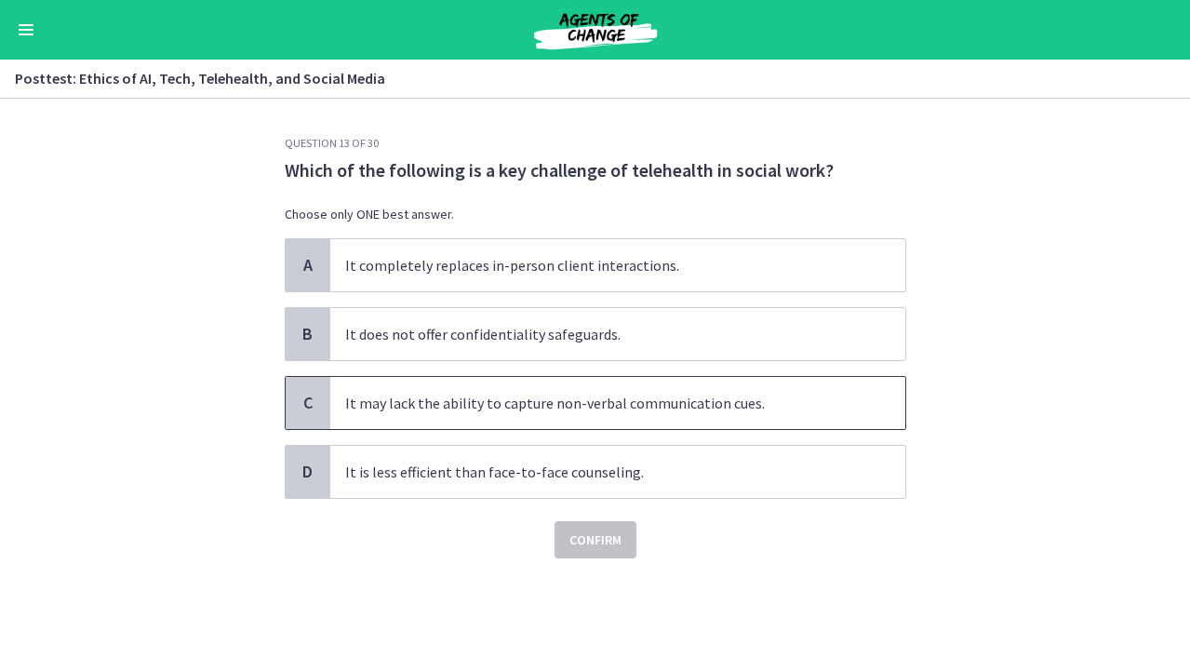
click at [733, 408] on span "It may lack the ability to capture non-verbal communication cues." at bounding box center [617, 403] width 575 height 52
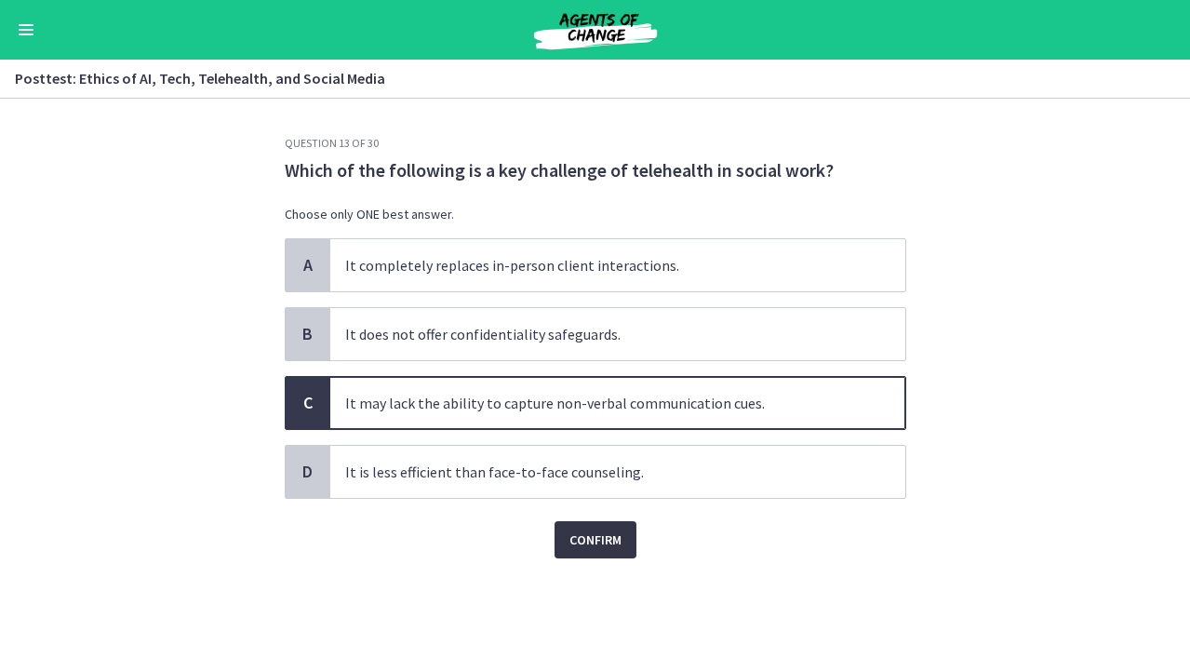
click at [617, 525] on button "Confirm" at bounding box center [596, 539] width 82 height 37
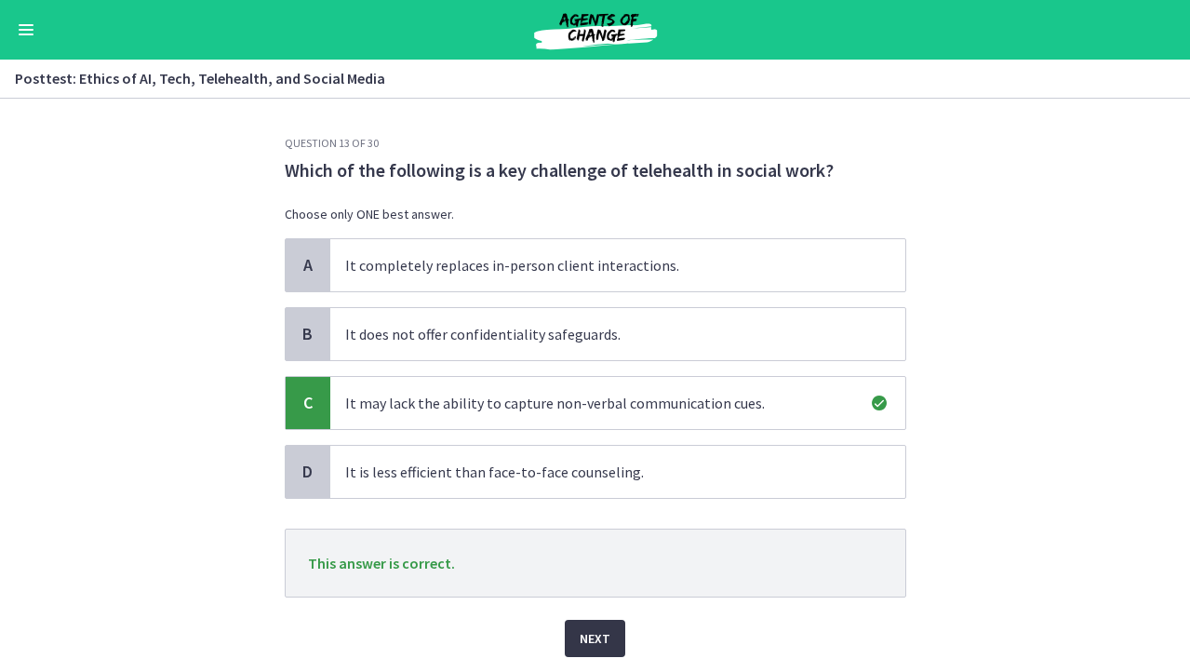
click at [600, 625] on button "Next" at bounding box center [595, 638] width 60 height 37
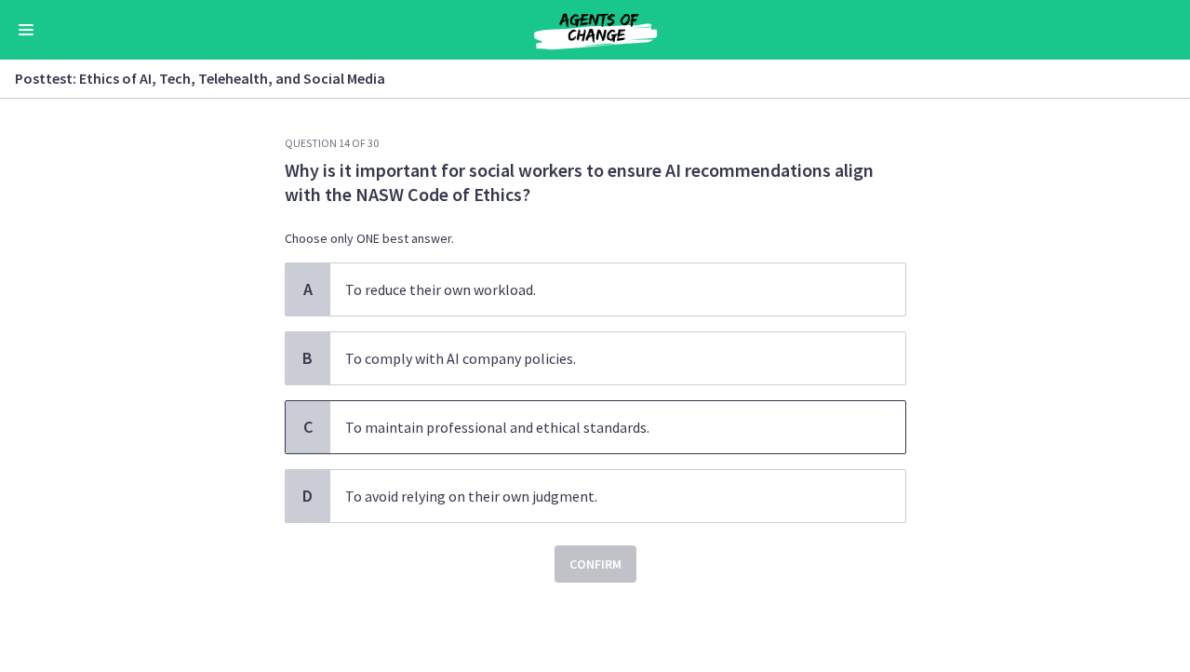
click at [861, 416] on span "To maintain professional and ethical standards." at bounding box center [617, 427] width 575 height 52
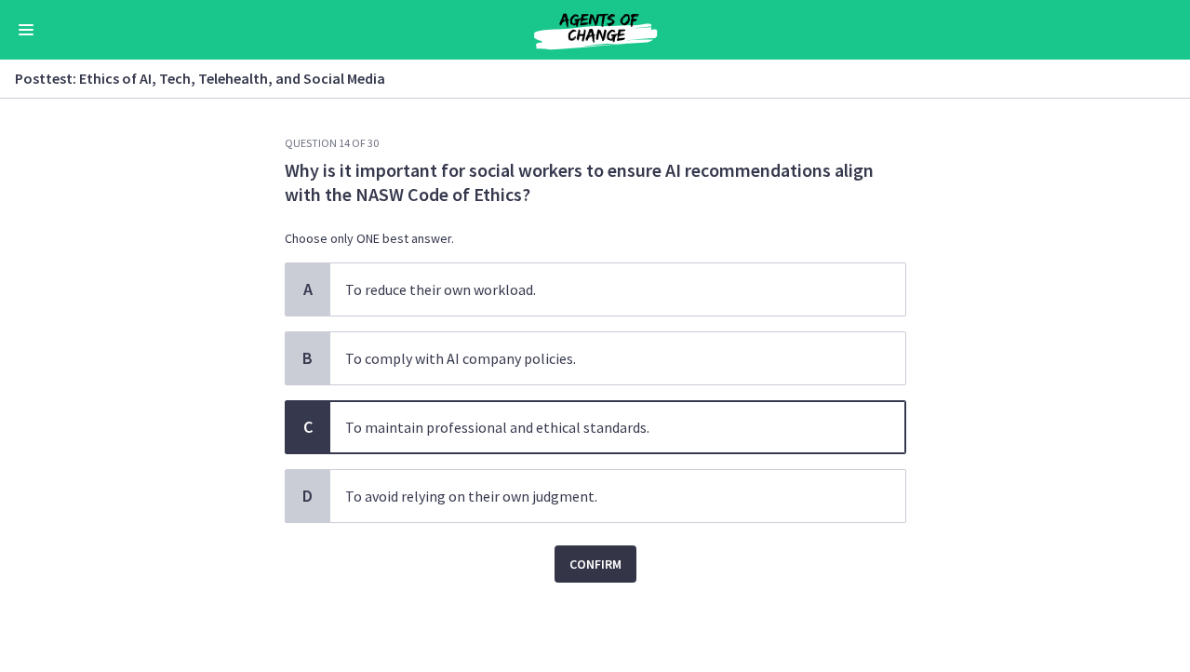
click at [626, 553] on button "Confirm" at bounding box center [596, 563] width 82 height 37
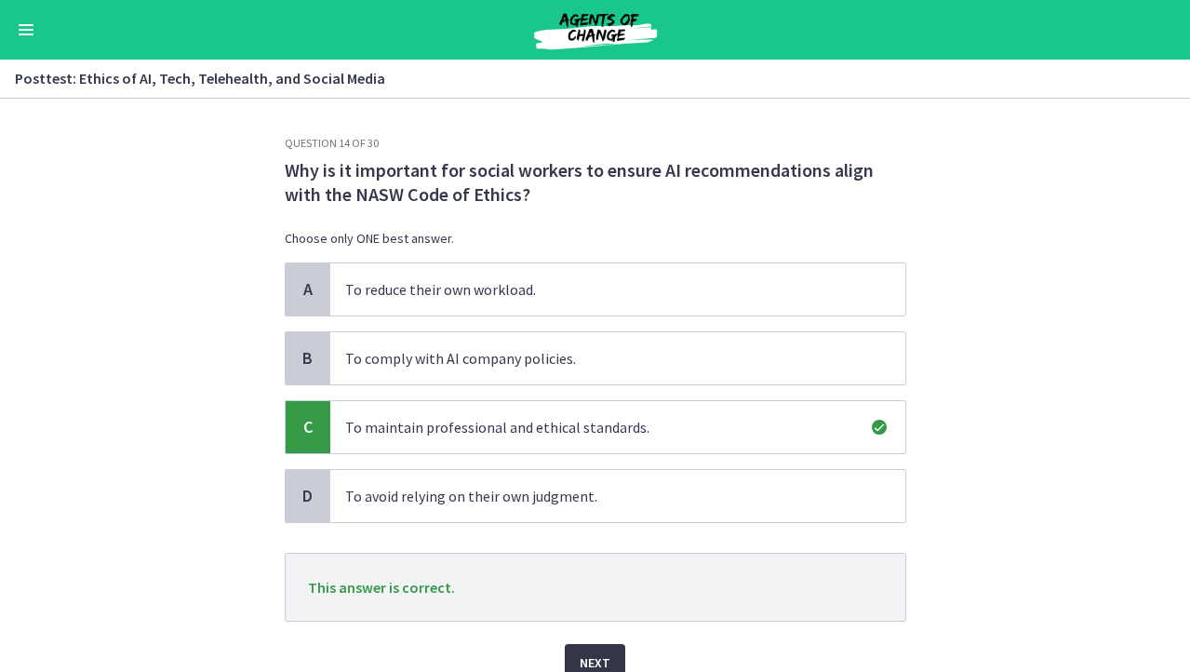
click at [597, 645] on button "Next" at bounding box center [595, 662] width 60 height 37
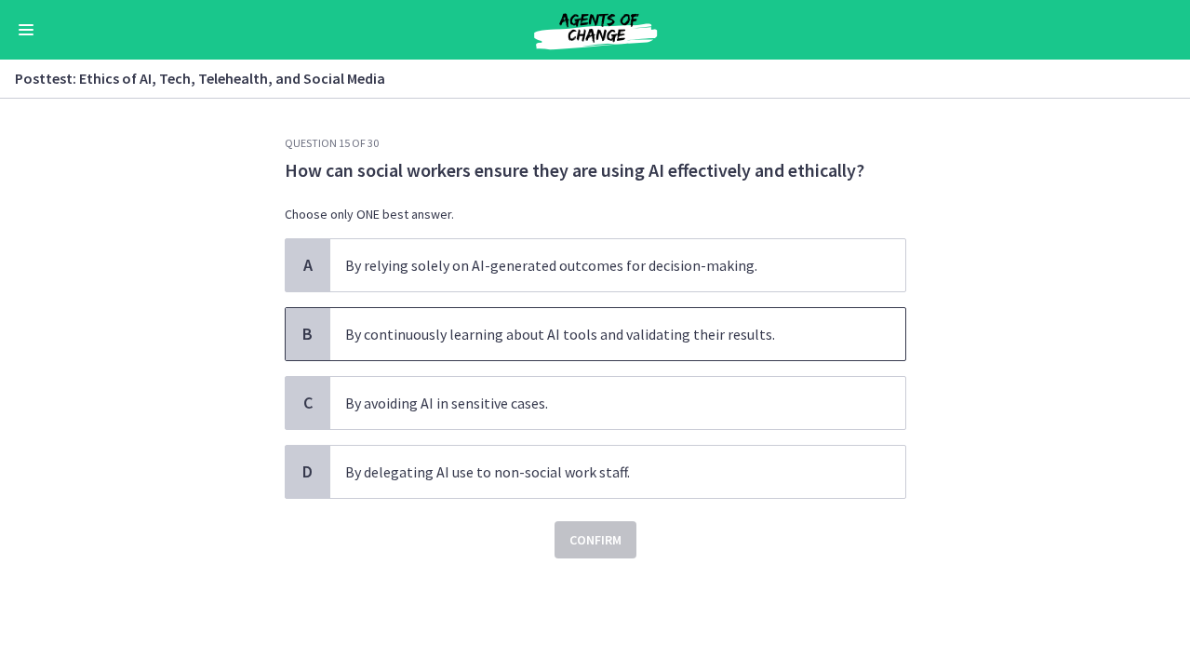
click at [825, 325] on span "By continuously learning about AI tools and validating their results." at bounding box center [617, 334] width 575 height 52
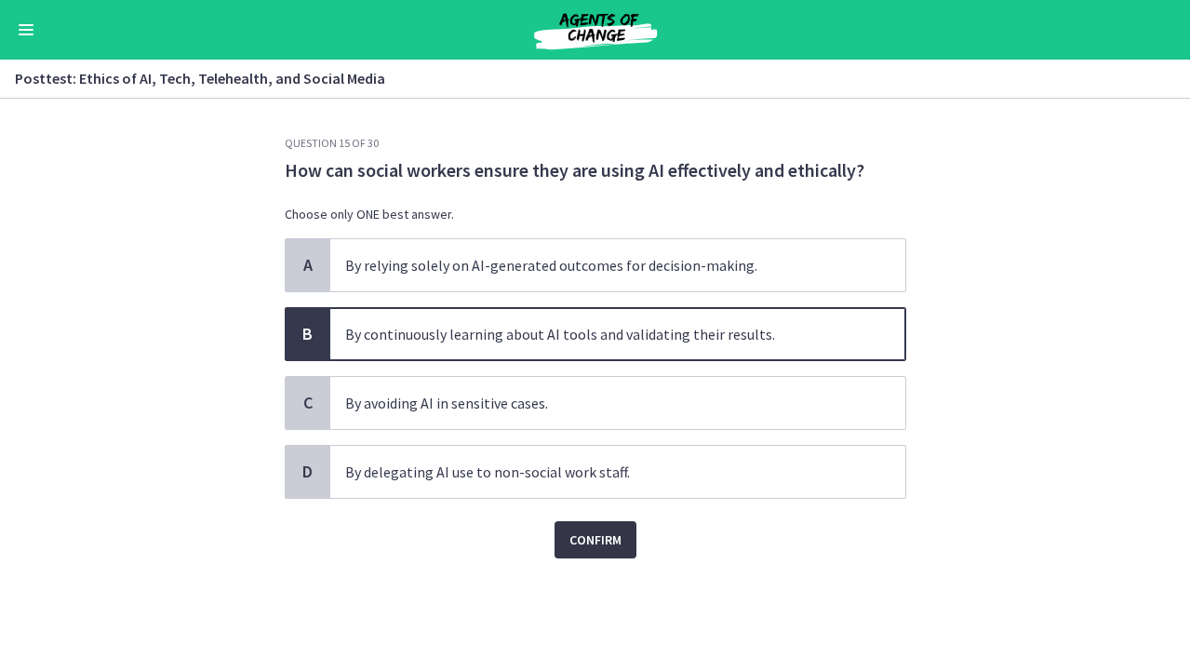
click at [601, 543] on span "Confirm" at bounding box center [596, 540] width 52 height 22
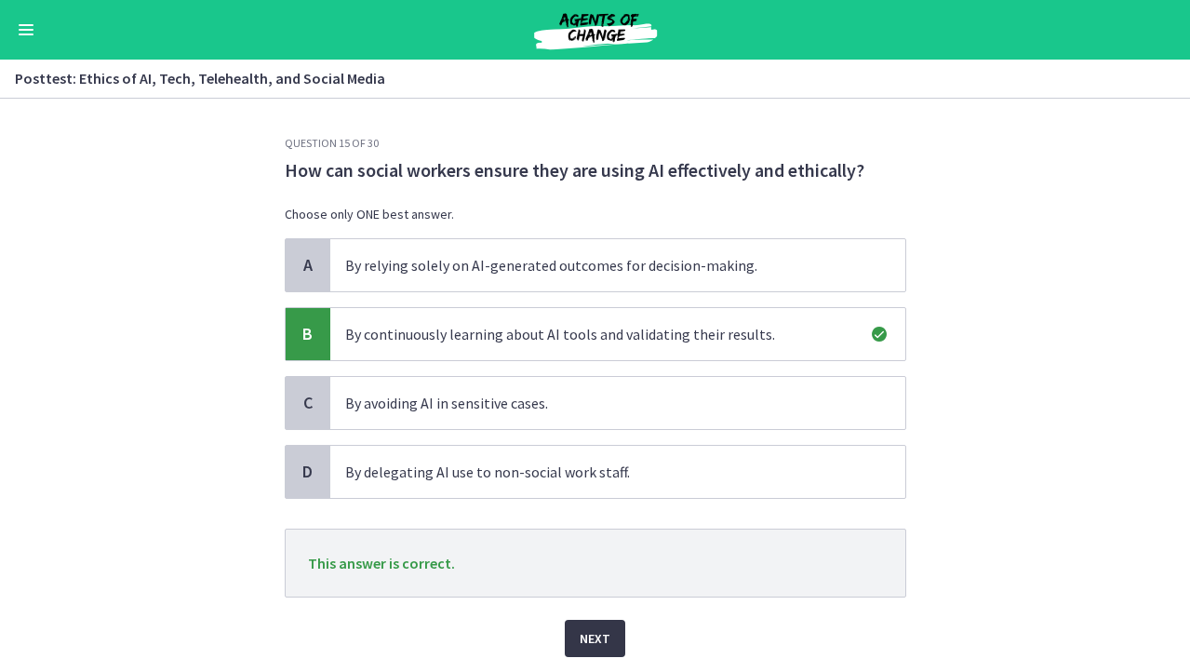
click at [587, 636] on span "Next" at bounding box center [595, 638] width 31 height 22
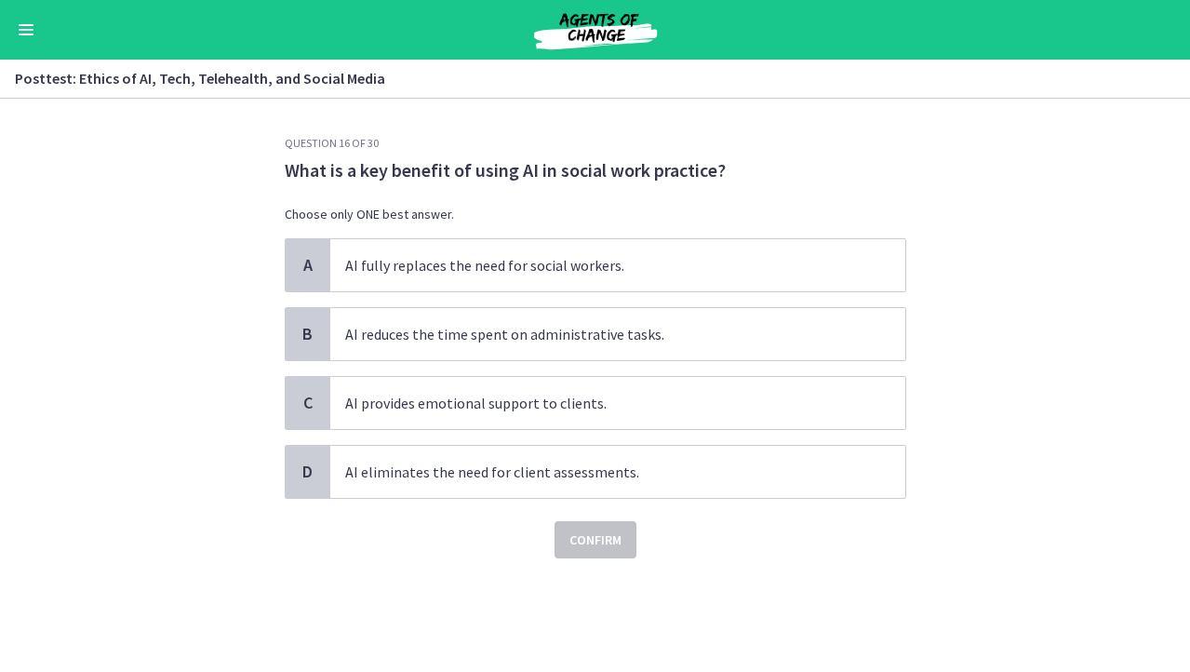
click at [844, 301] on div "A AI fully replaces the need for social workers. B AI reduces the time spent on…" at bounding box center [596, 368] width 622 height 261
click at [844, 330] on span "AI reduces the time spent on administrative tasks." at bounding box center [617, 334] width 575 height 52
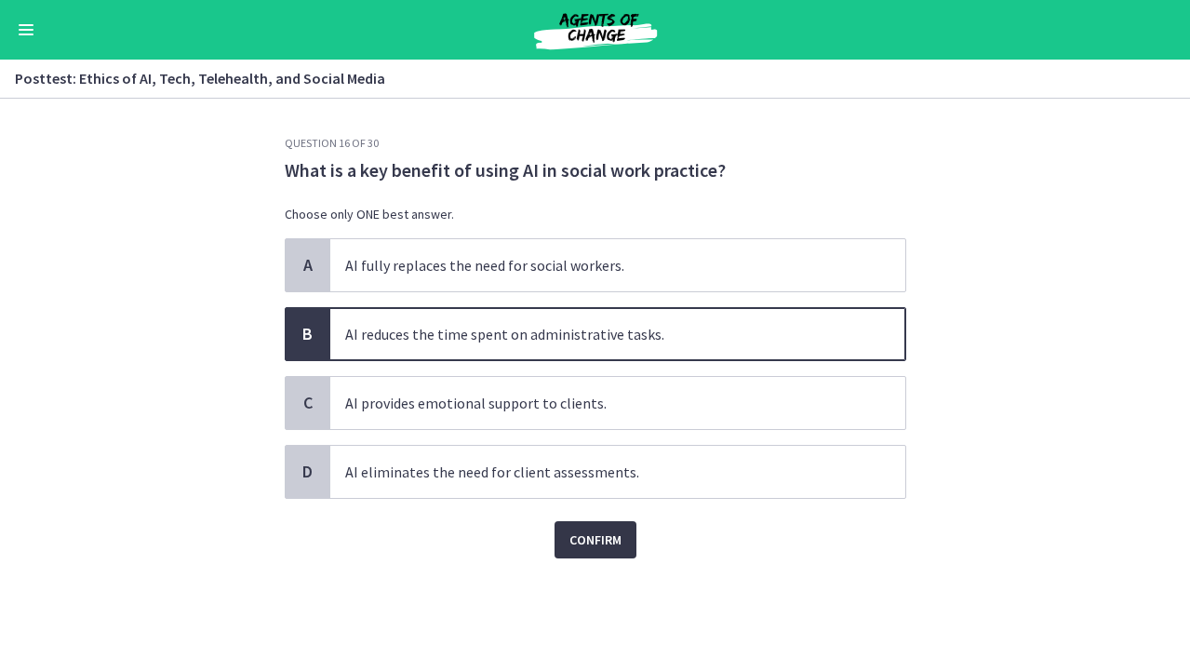
click at [633, 537] on button "Confirm" at bounding box center [596, 539] width 82 height 37
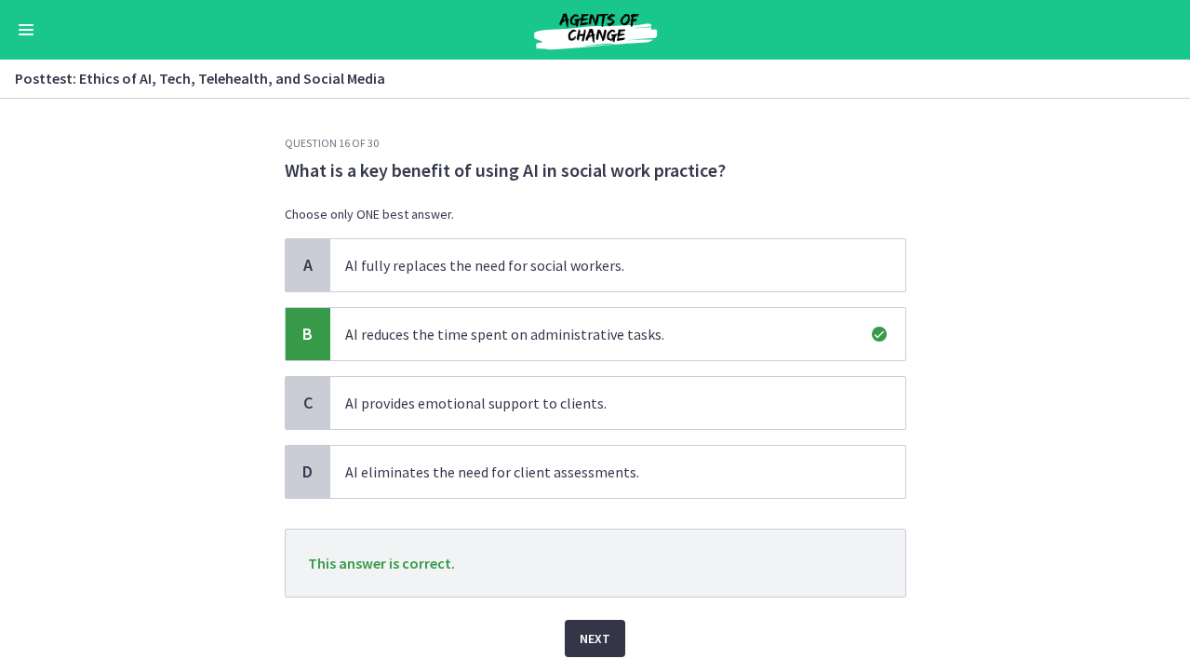
click at [609, 624] on button "Next" at bounding box center [595, 638] width 60 height 37
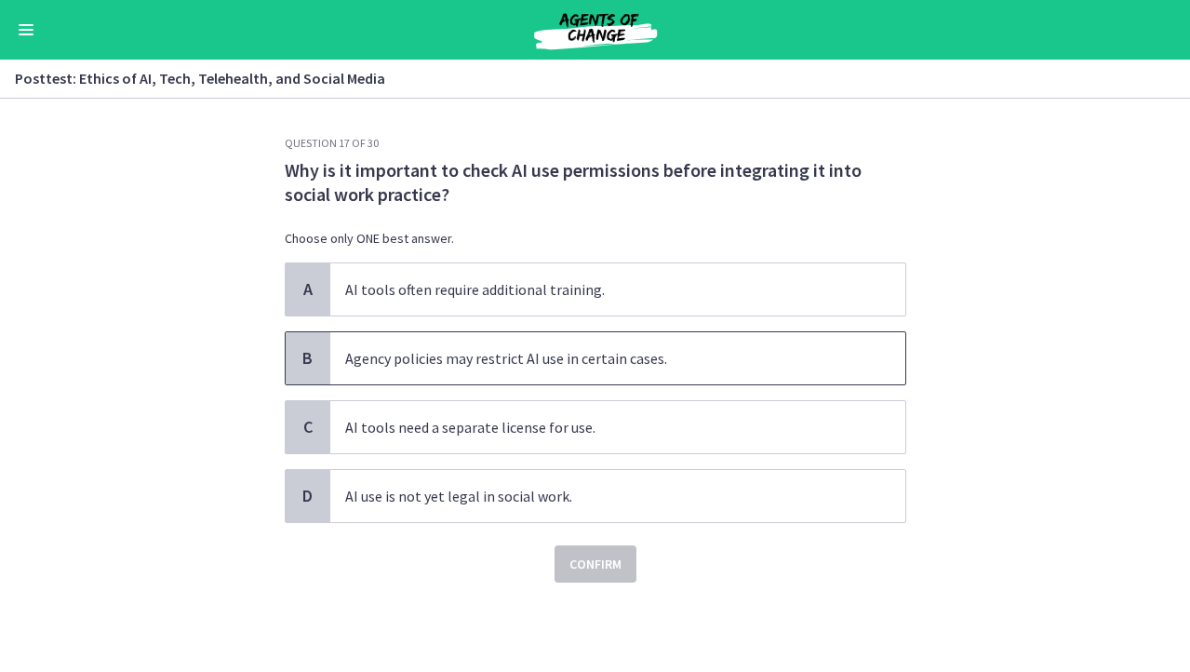
click at [567, 363] on span "Agency policies may restrict AI use in certain cases." at bounding box center [617, 358] width 575 height 52
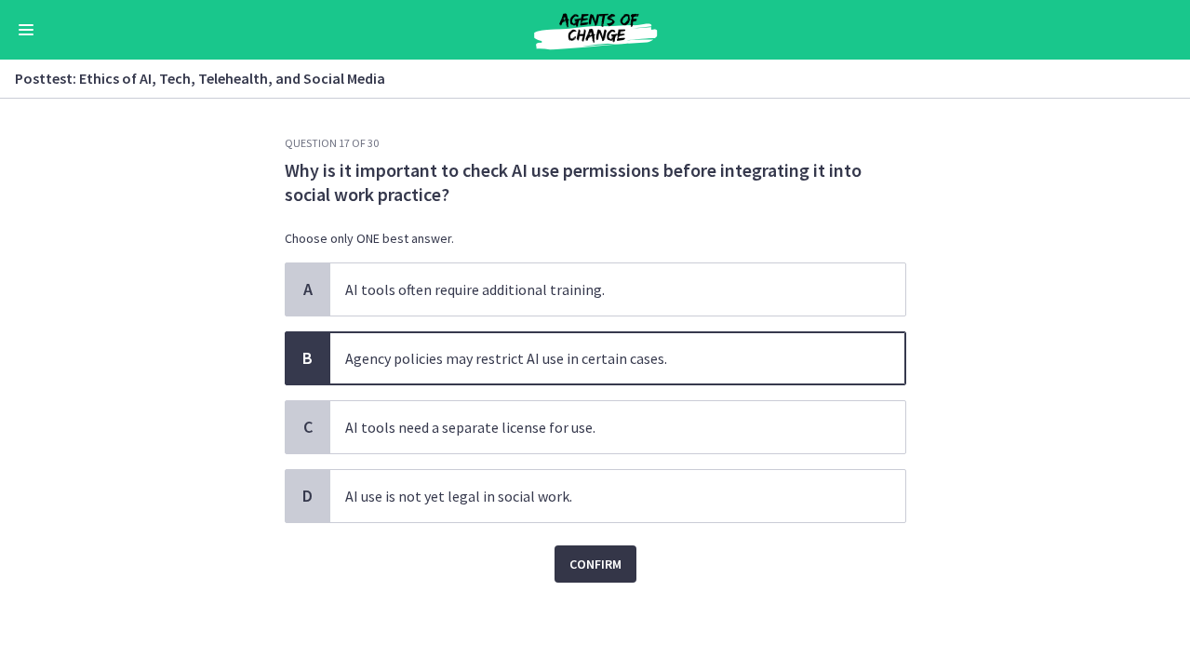
click at [581, 571] on span "Confirm" at bounding box center [596, 564] width 52 height 22
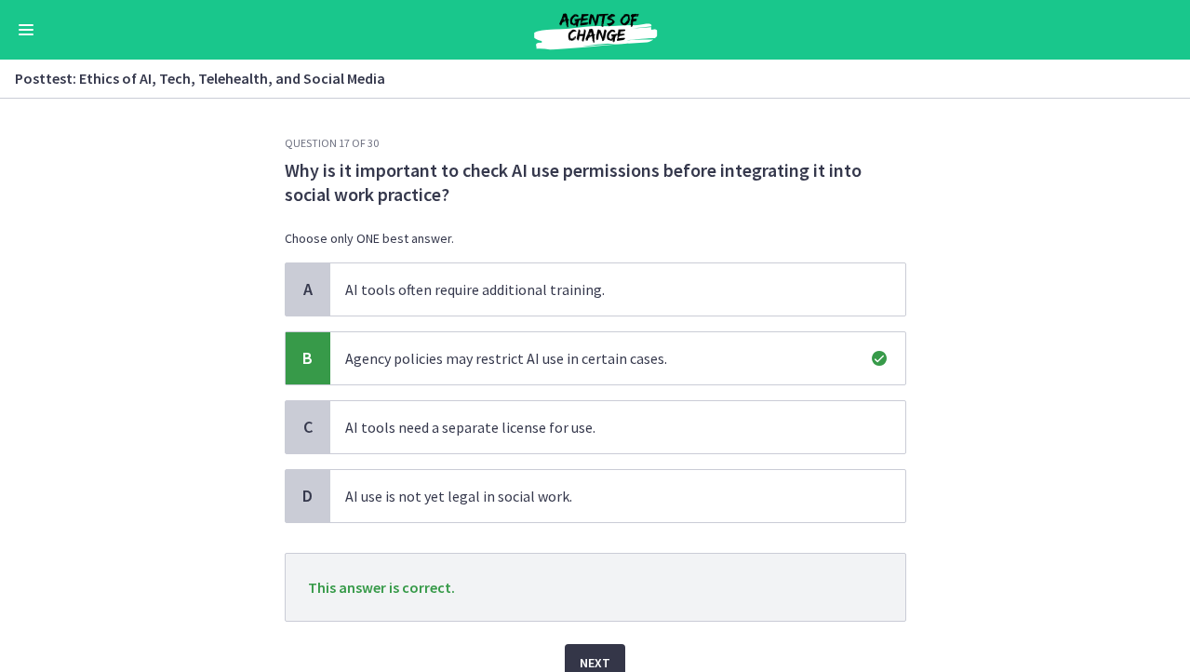
click at [592, 646] on button "Next" at bounding box center [595, 662] width 60 height 37
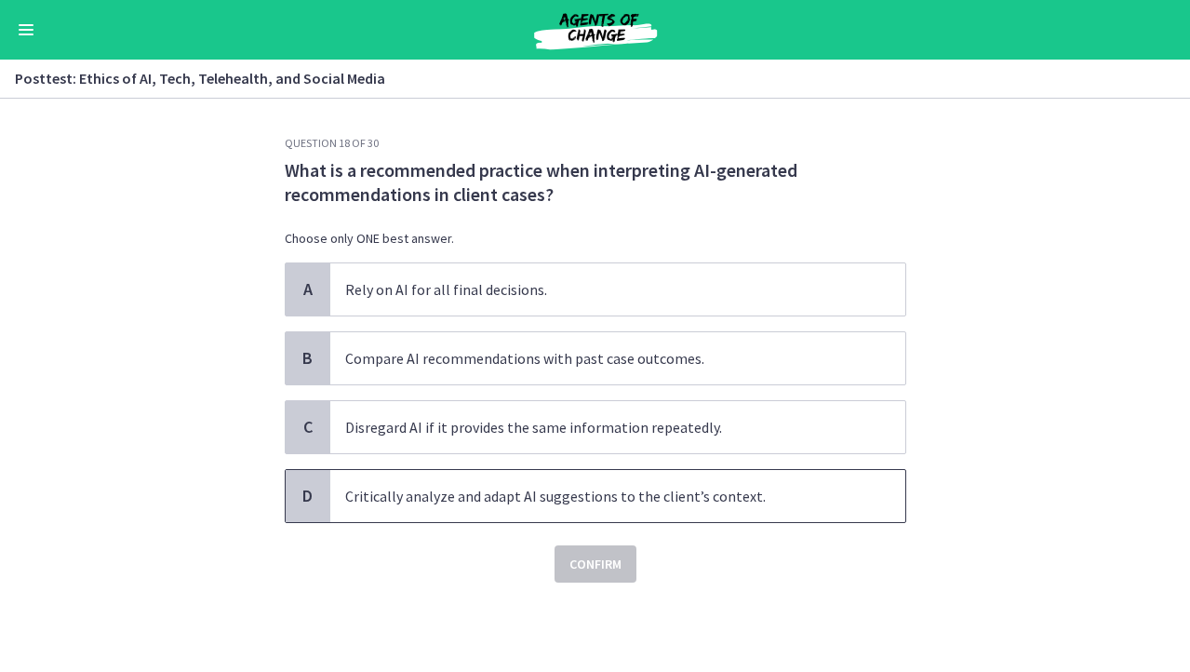
click at [799, 485] on span "Critically analyze and adapt AI suggestions to the client’s context." at bounding box center [617, 496] width 575 height 52
click at [615, 577] on button "Confirm" at bounding box center [596, 563] width 82 height 37
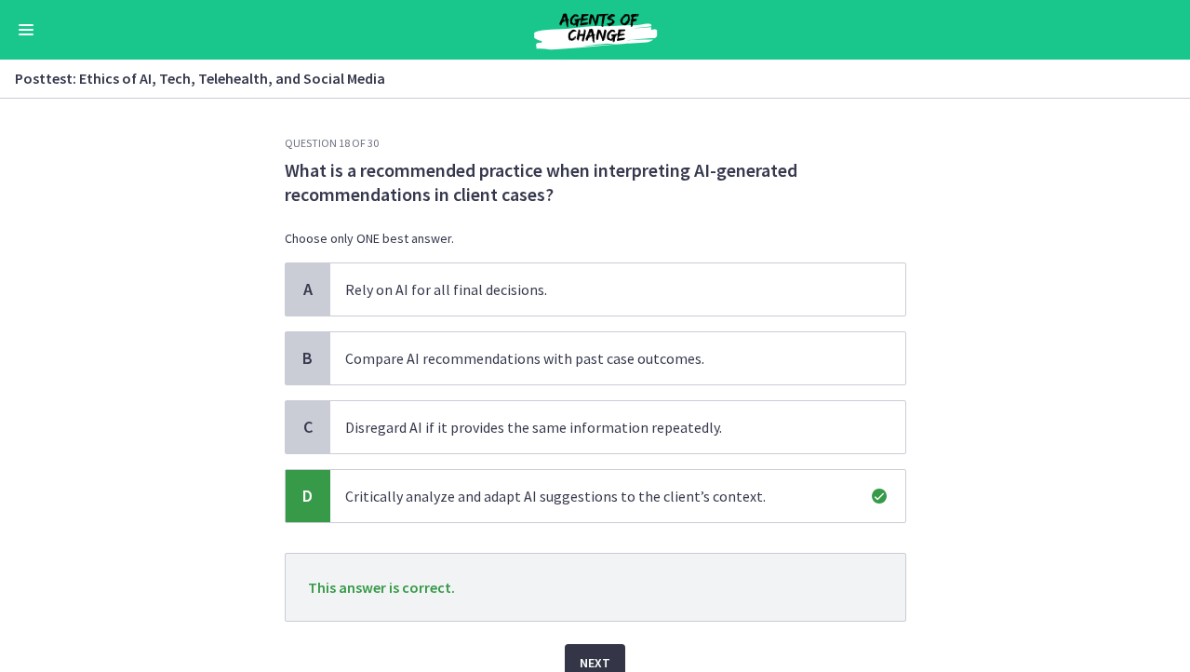
click at [607, 647] on button "Next" at bounding box center [595, 662] width 60 height 37
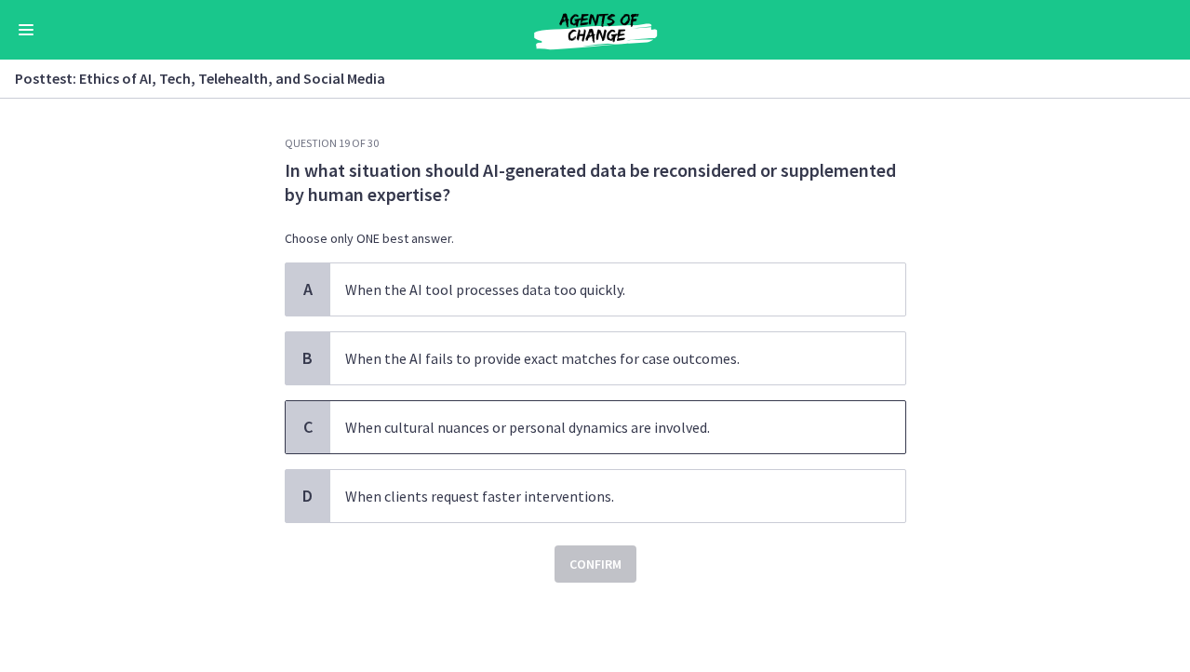
click at [517, 427] on span "When cultural nuances or personal dynamics are involved." at bounding box center [617, 427] width 575 height 52
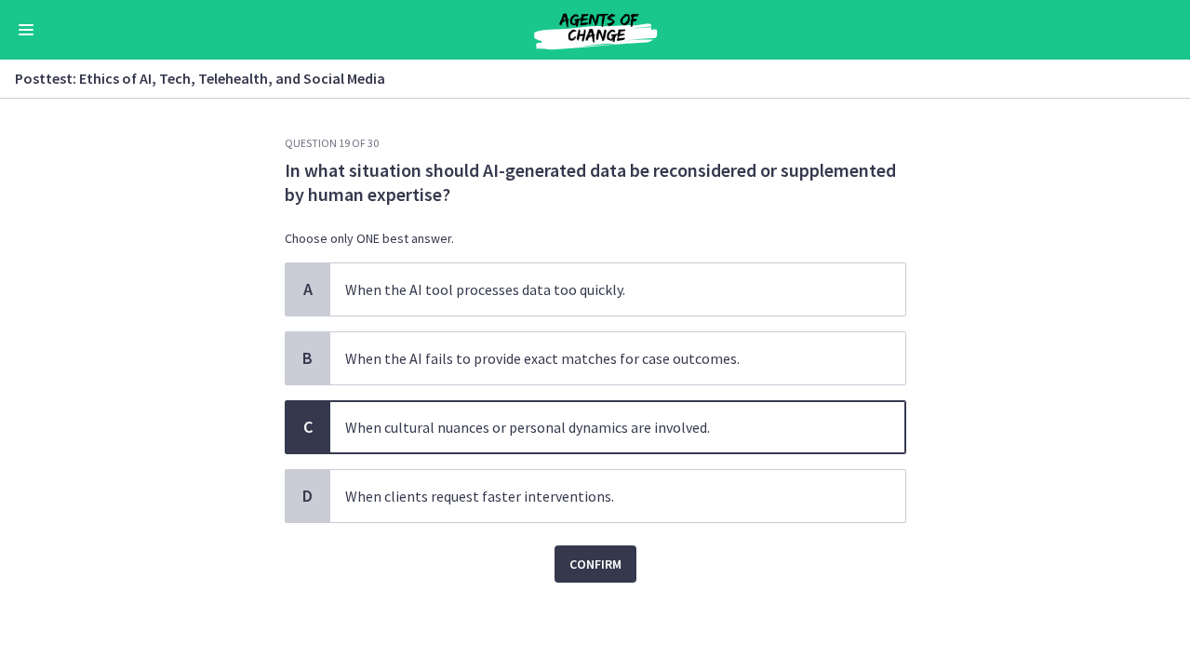
click at [558, 584] on div "Question 19 of 30 In what situation should AI-generated data be reconsidered or…" at bounding box center [595, 404] width 651 height 536
click at [577, 568] on span "Confirm" at bounding box center [596, 564] width 52 height 22
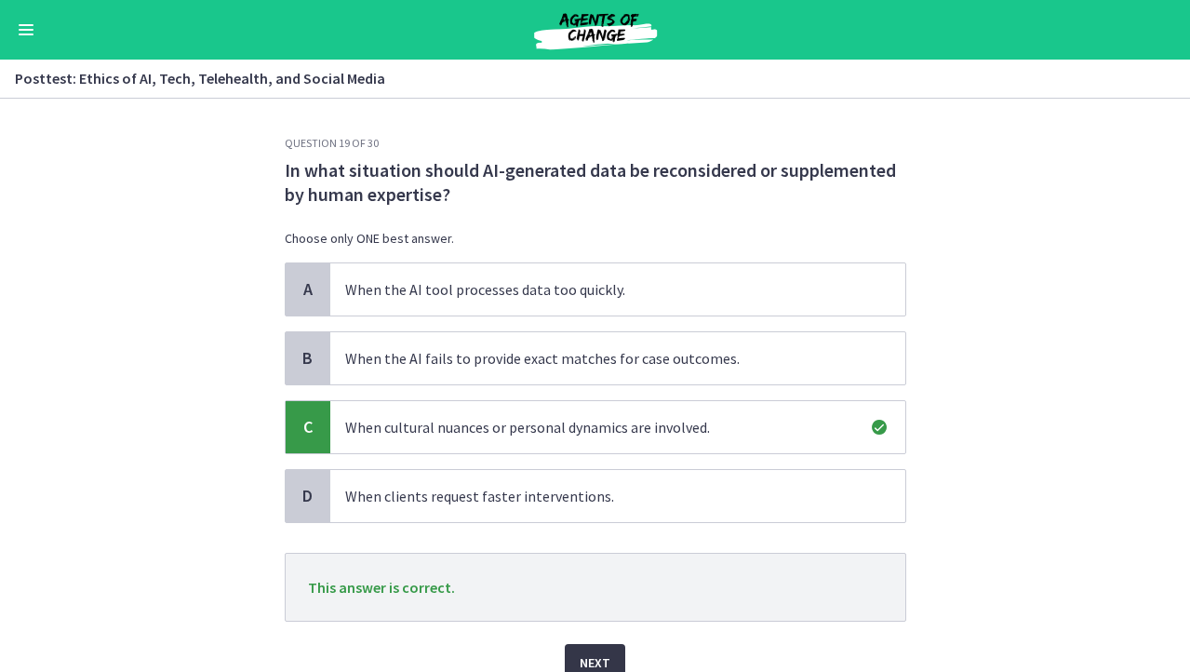
click at [610, 645] on button "Next" at bounding box center [595, 662] width 60 height 37
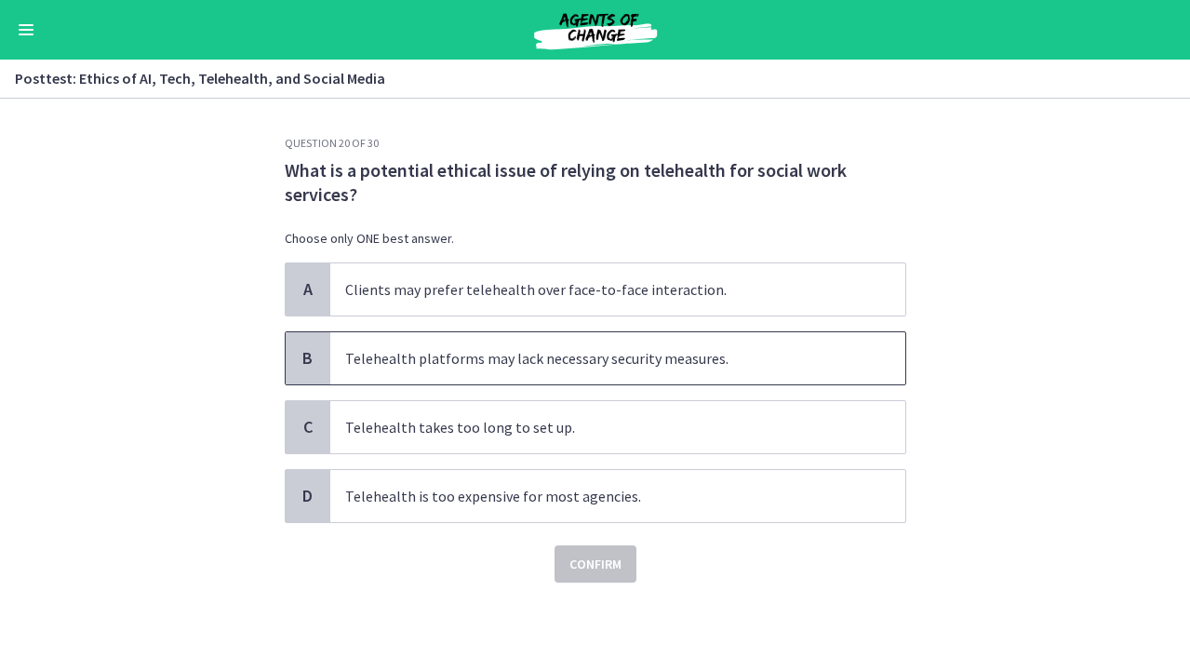
click at [865, 357] on span "Telehealth platforms may lack necessary security measures." at bounding box center [617, 358] width 575 height 52
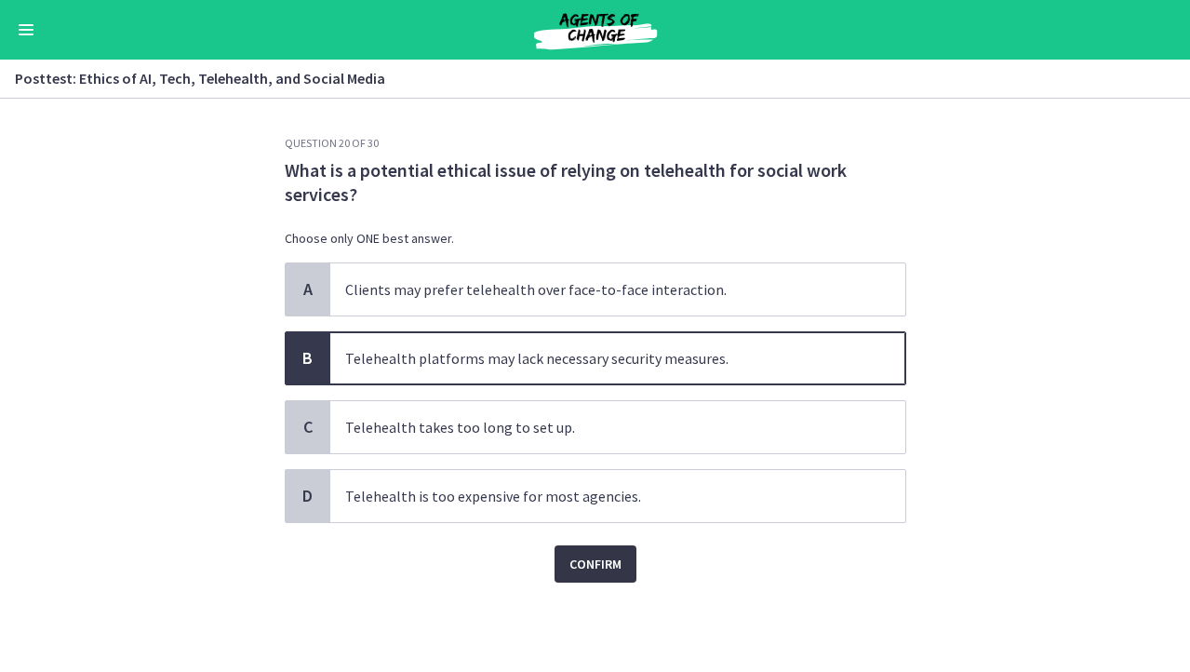
click at [610, 563] on span "Confirm" at bounding box center [596, 564] width 52 height 22
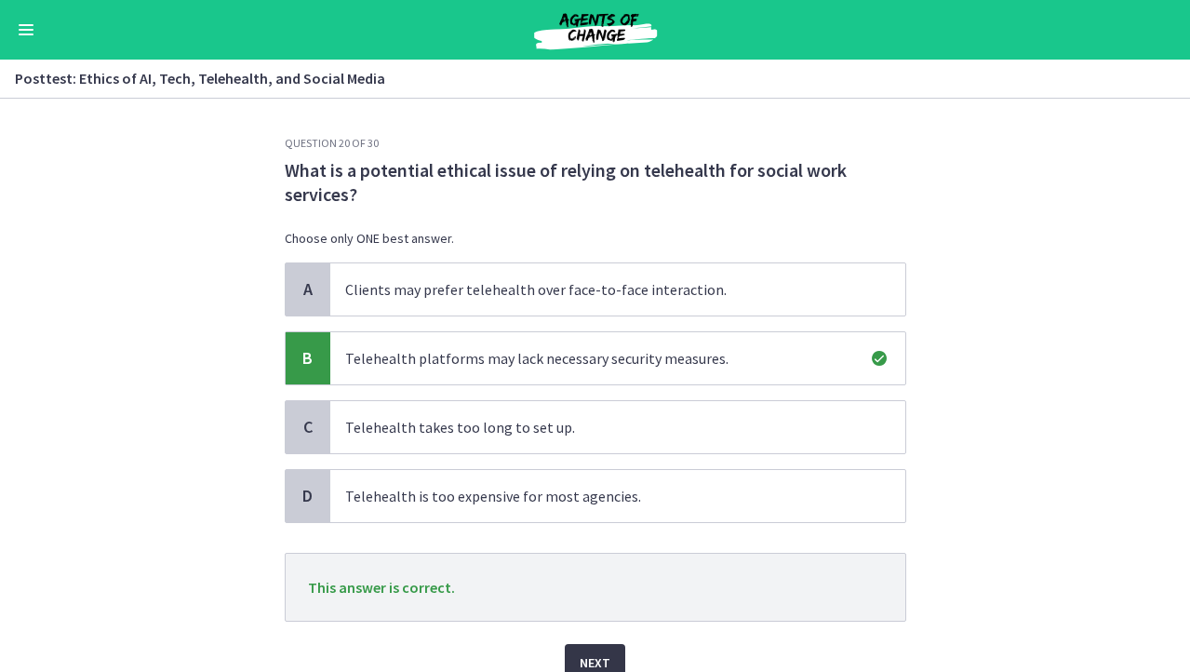
click at [586, 655] on span "Next" at bounding box center [595, 662] width 31 height 22
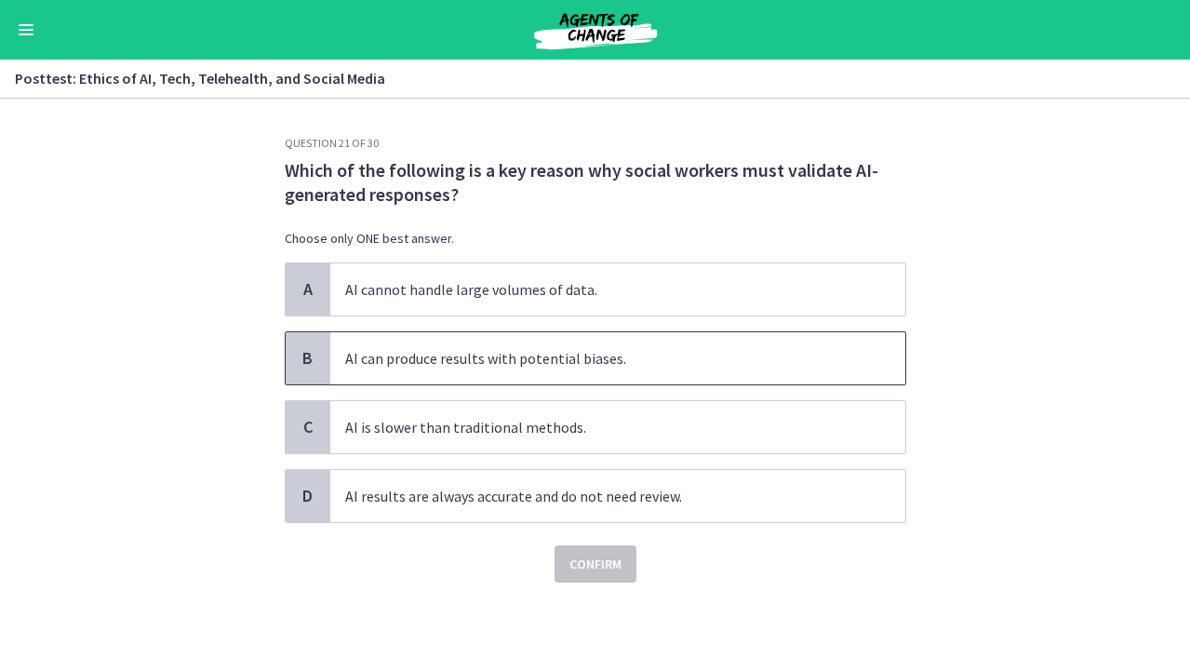
click at [690, 371] on span "AI can produce results with potential biases." at bounding box center [617, 358] width 575 height 52
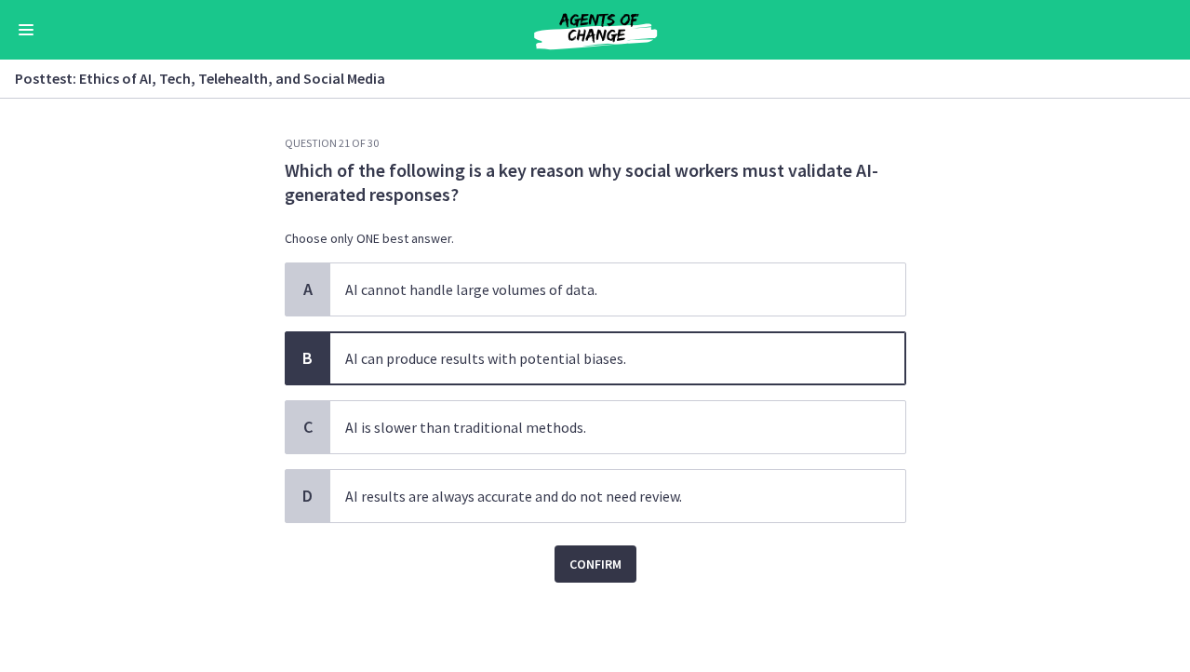
click at [613, 548] on button "Confirm" at bounding box center [596, 563] width 82 height 37
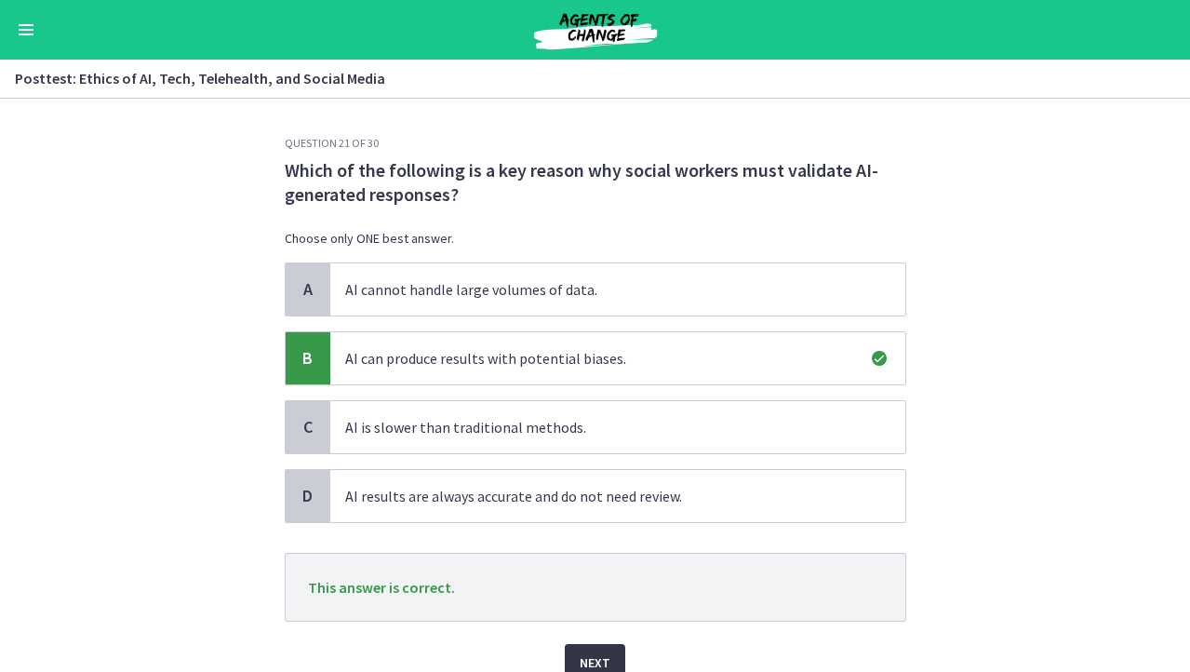
click at [610, 653] on button "Next" at bounding box center [595, 662] width 60 height 37
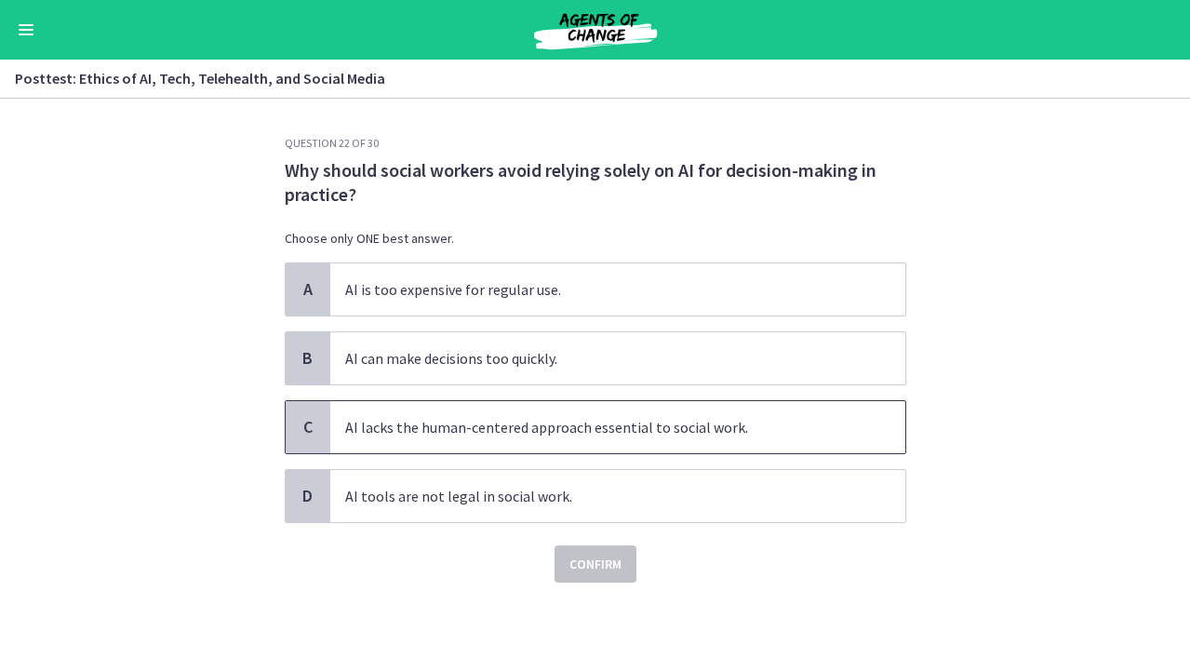
click at [862, 420] on span "AI lacks the human-centered approach essential to social work." at bounding box center [617, 427] width 575 height 52
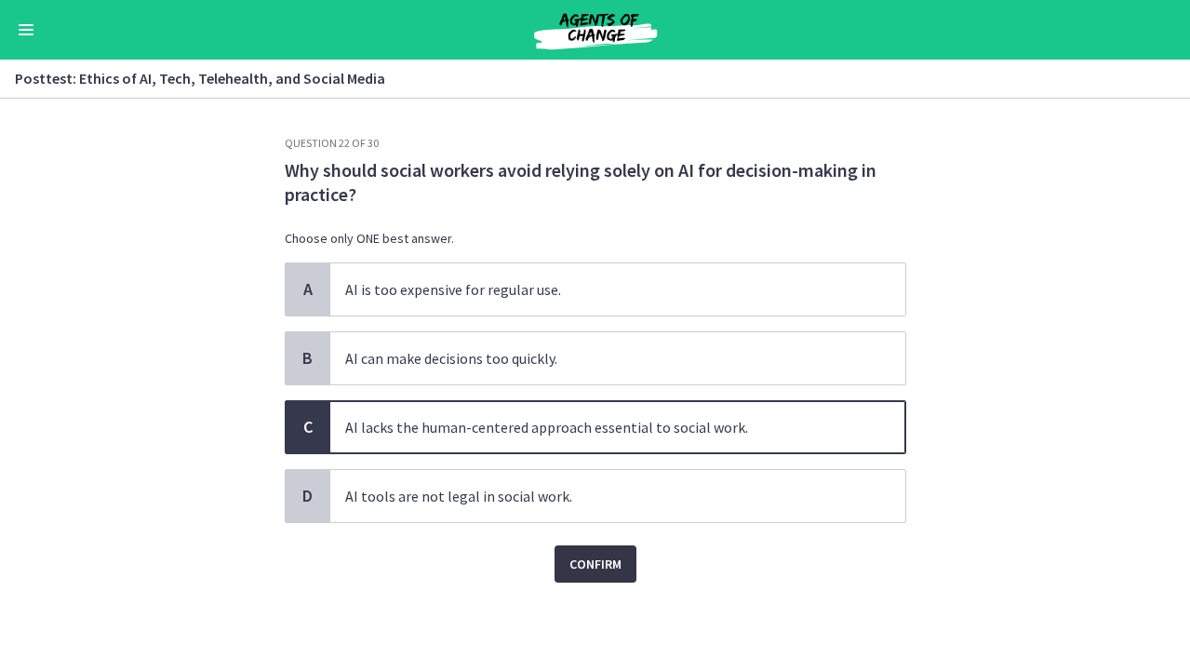
click at [618, 559] on span "Confirm" at bounding box center [596, 564] width 52 height 22
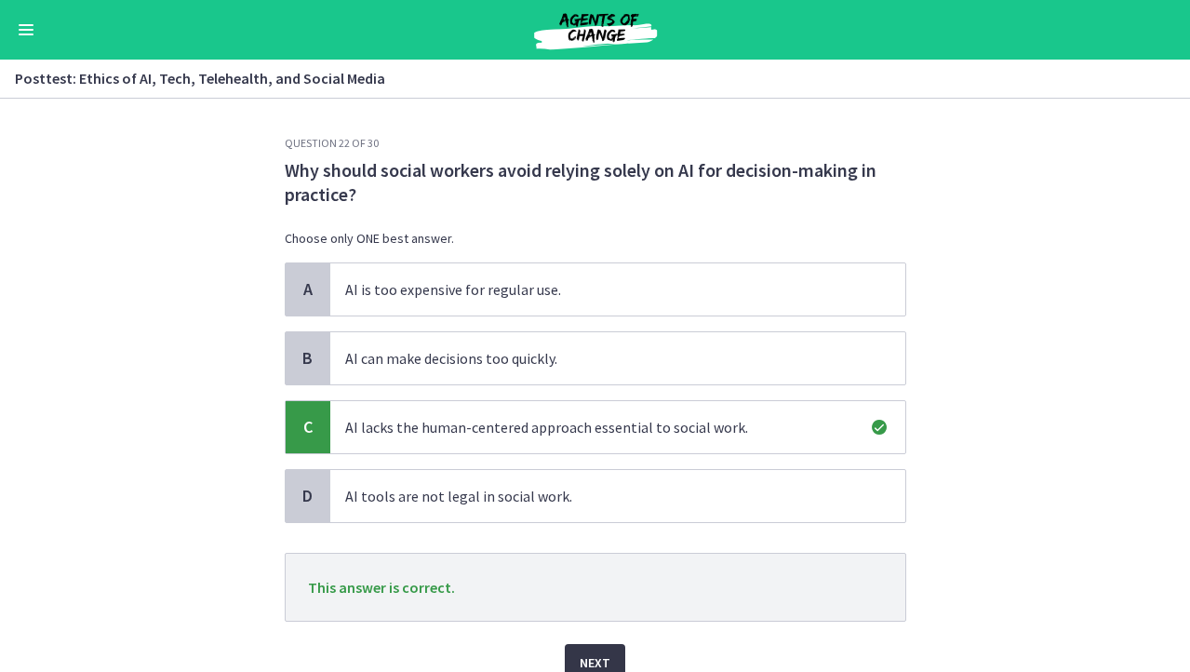
click at [597, 651] on span "Next" at bounding box center [595, 662] width 31 height 22
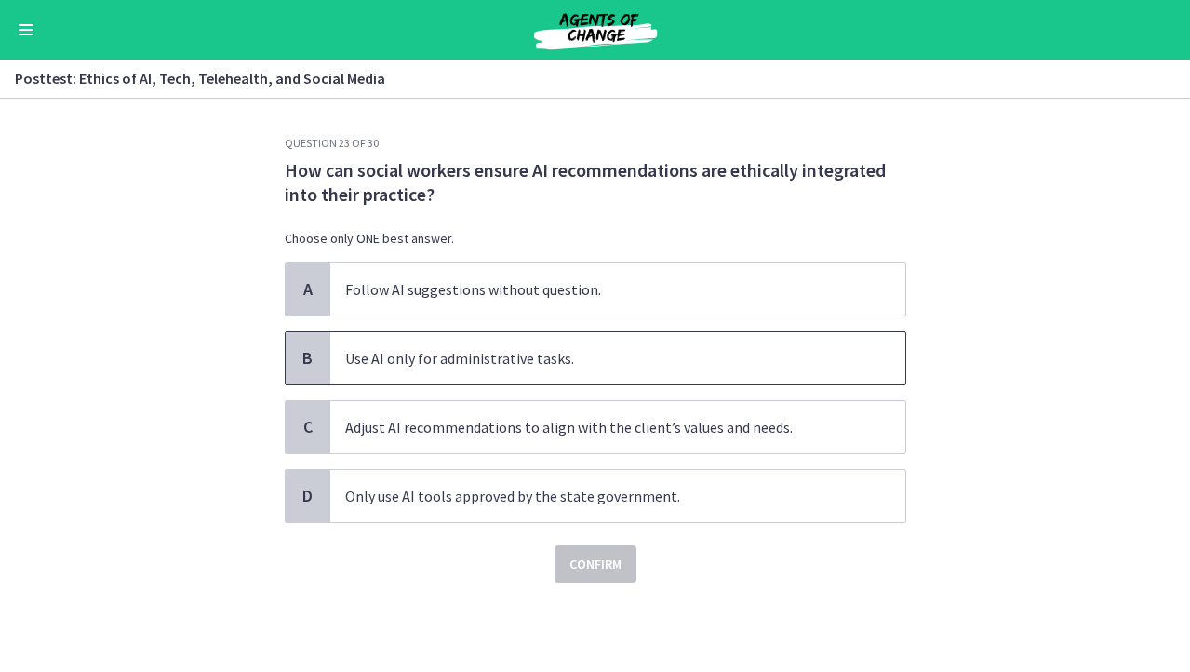
click at [641, 377] on span "Use AI only for administrative tasks." at bounding box center [617, 358] width 575 height 52
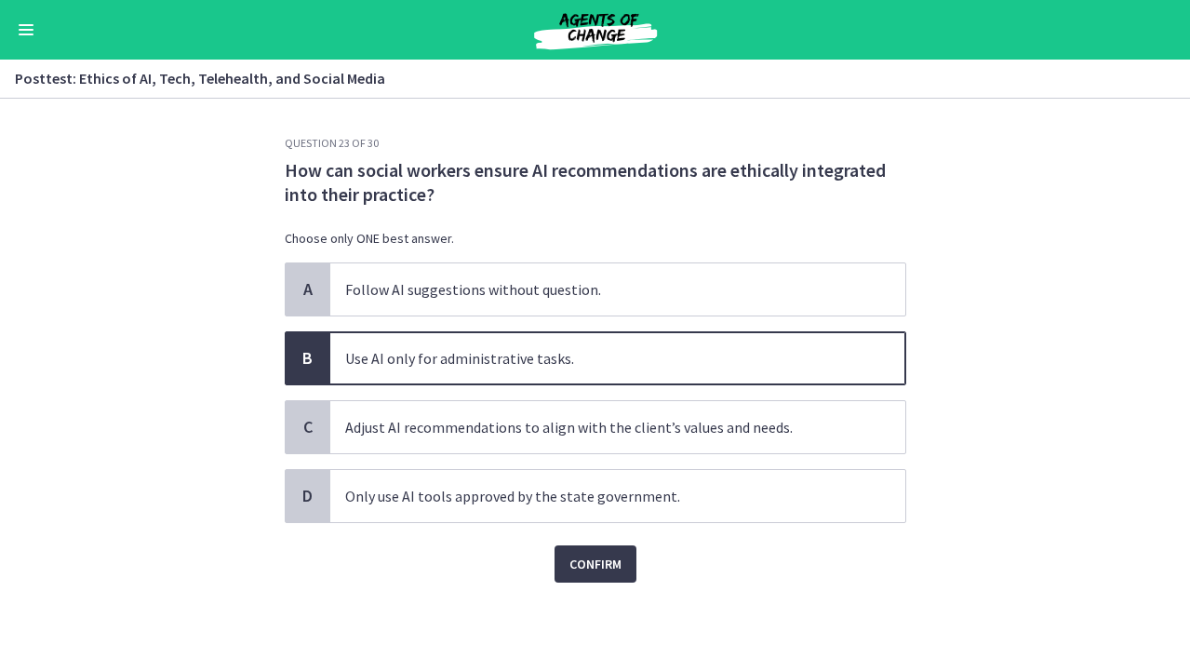
click at [964, 596] on section "Question 23 of 30 How can social workers ensure AI recommendations are ethicall…" at bounding box center [595, 385] width 1190 height 573
click at [619, 572] on span "Confirm" at bounding box center [596, 564] width 52 height 22
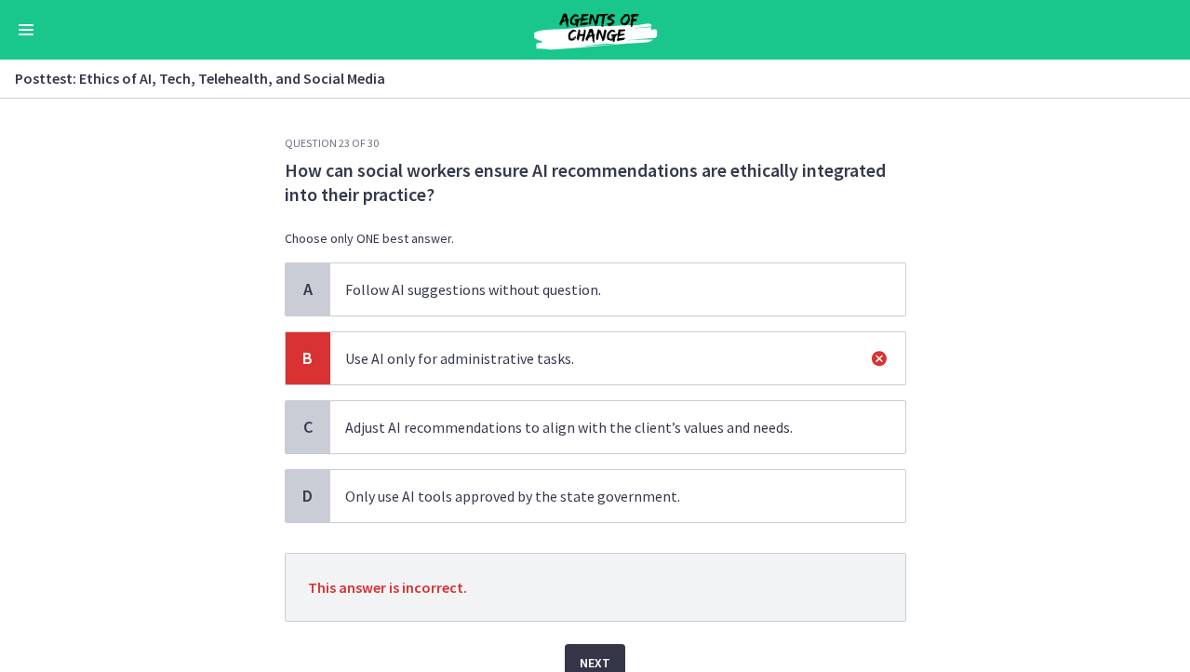
click at [586, 652] on span "Next" at bounding box center [595, 662] width 31 height 22
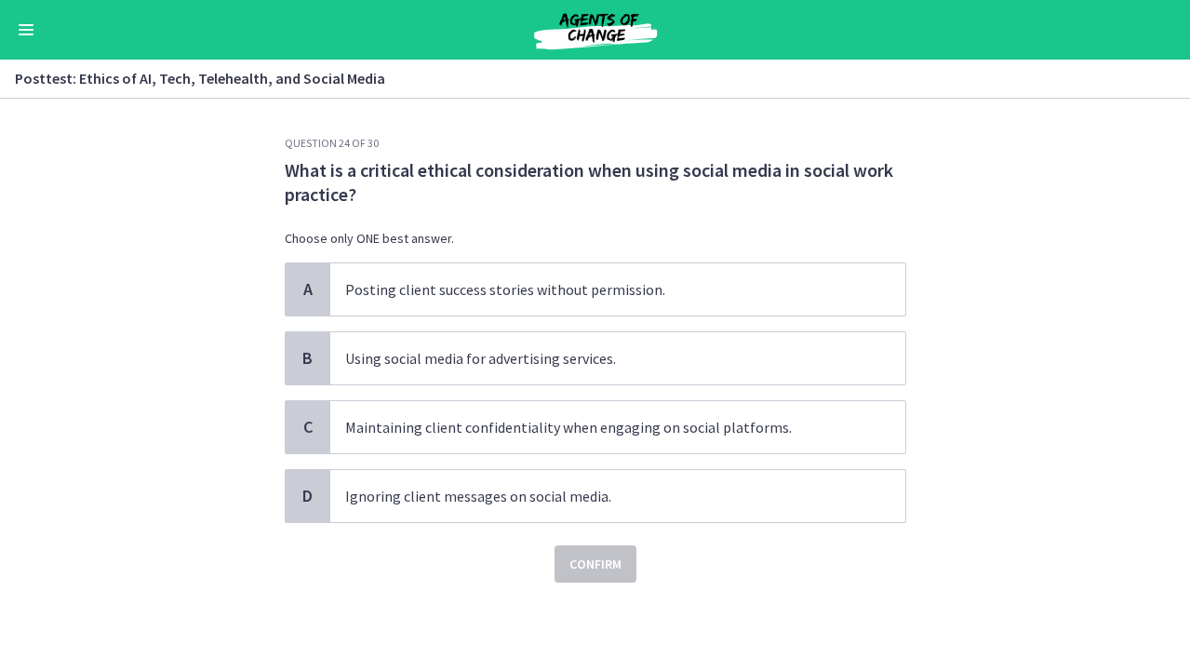
click at [672, 168] on span "What is a critical ethical consideration when using social media in social work…" at bounding box center [596, 182] width 622 height 48
click at [550, 444] on span "Maintaining client confidentiality when engaging on social platforms." at bounding box center [617, 427] width 575 height 52
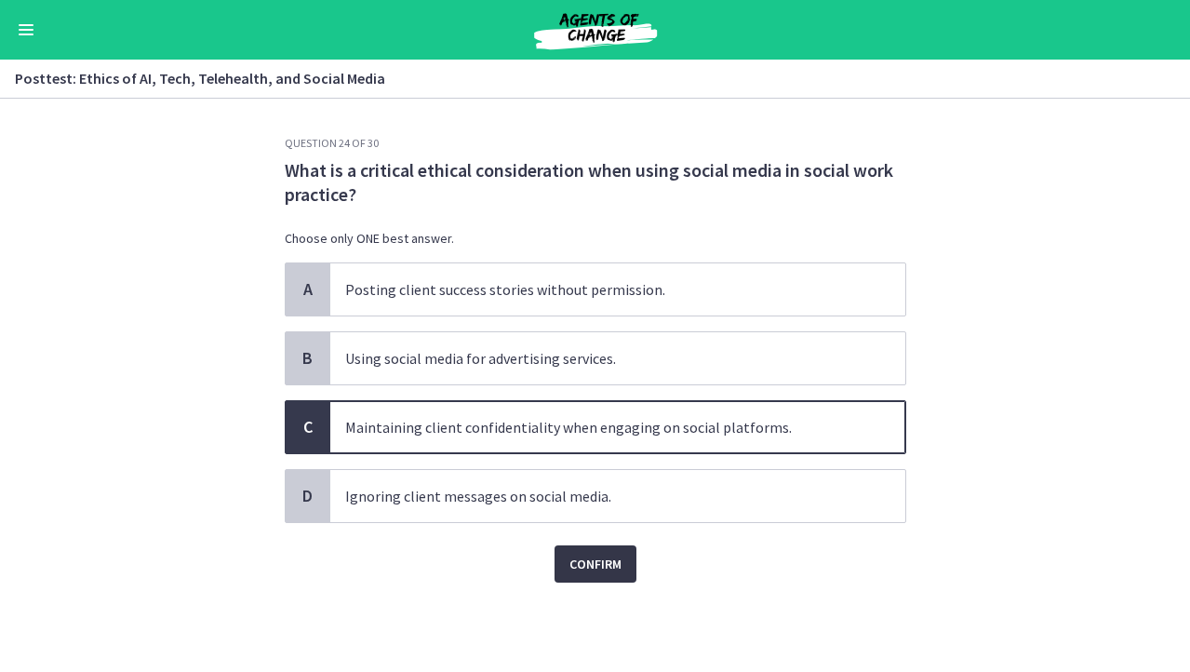
click at [570, 567] on span "Confirm" at bounding box center [596, 564] width 52 height 22
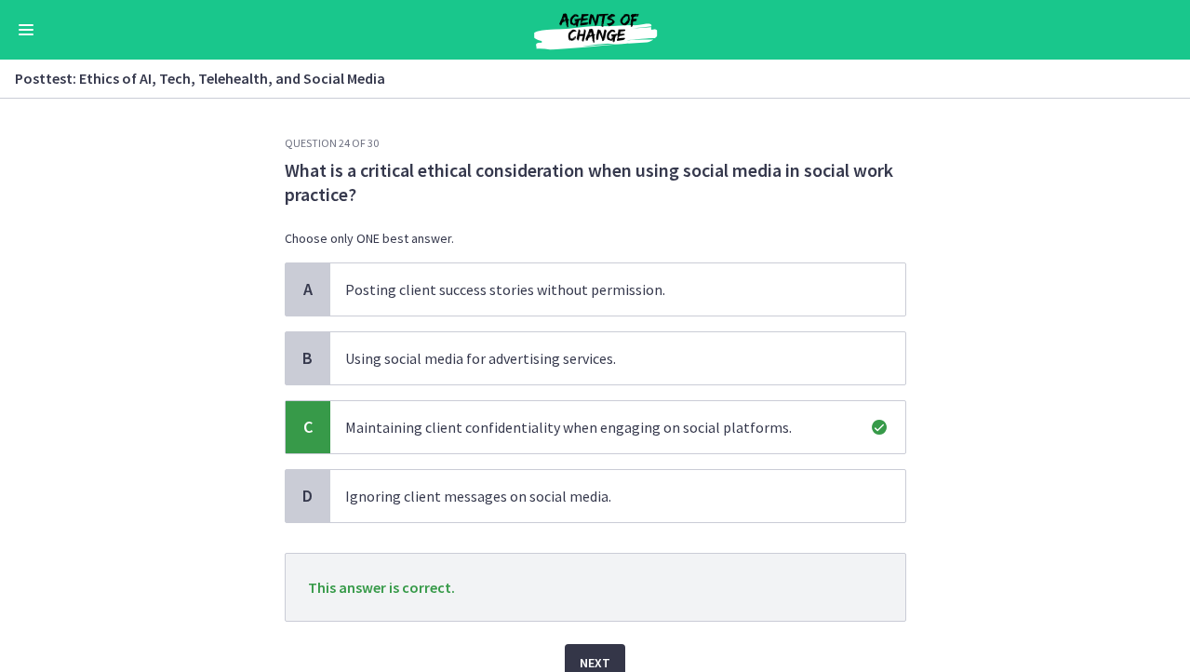
click at [623, 648] on button "Next" at bounding box center [595, 662] width 60 height 37
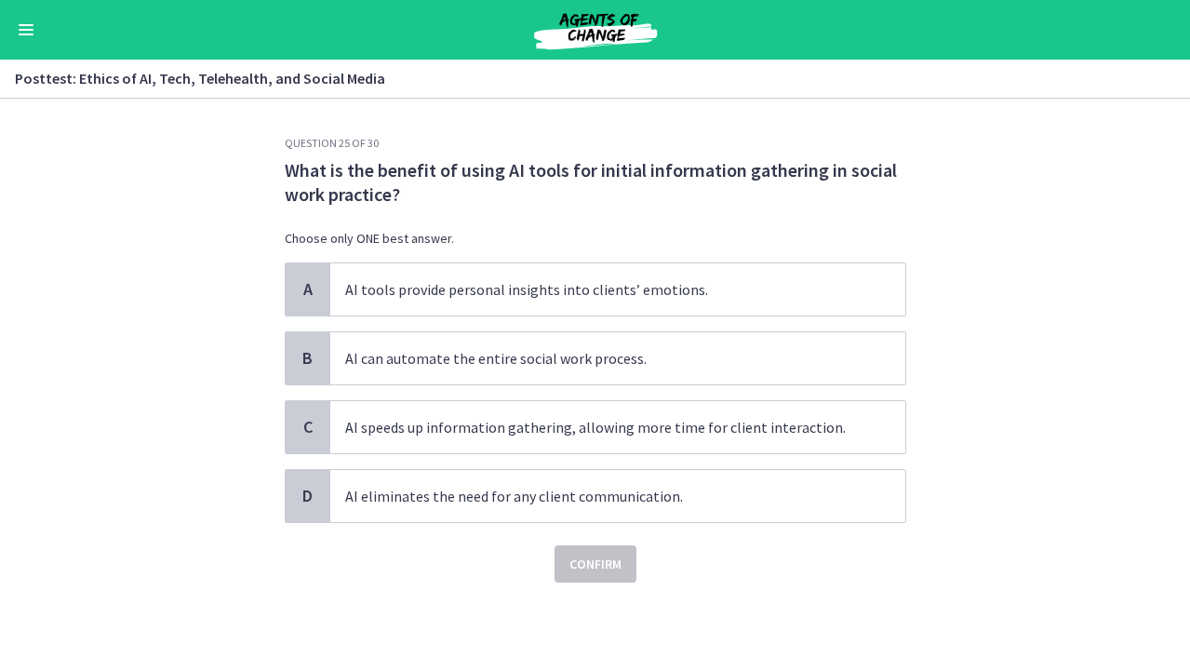
click at [1013, 380] on section "Question 25 of 30 What is the benefit of using AI tools for initial information…" at bounding box center [595, 385] width 1190 height 573
click at [850, 436] on span "AI speeds up information gathering, allowing more time for client interaction." at bounding box center [617, 427] width 575 height 52
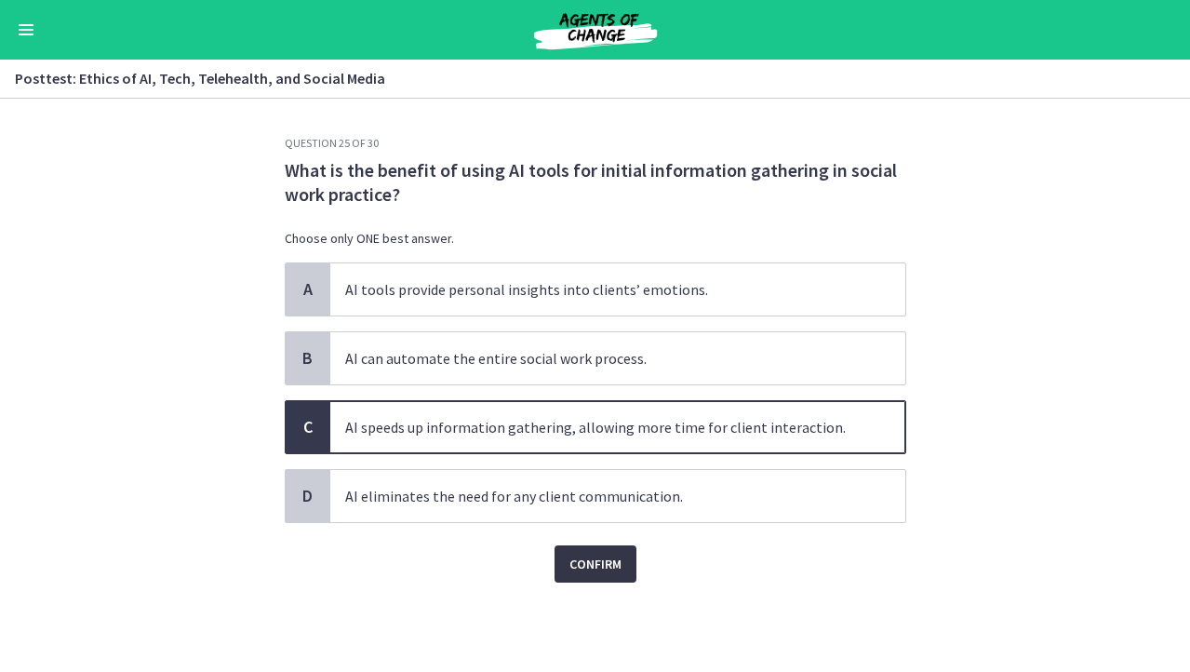
click at [606, 572] on span "Confirm" at bounding box center [596, 564] width 52 height 22
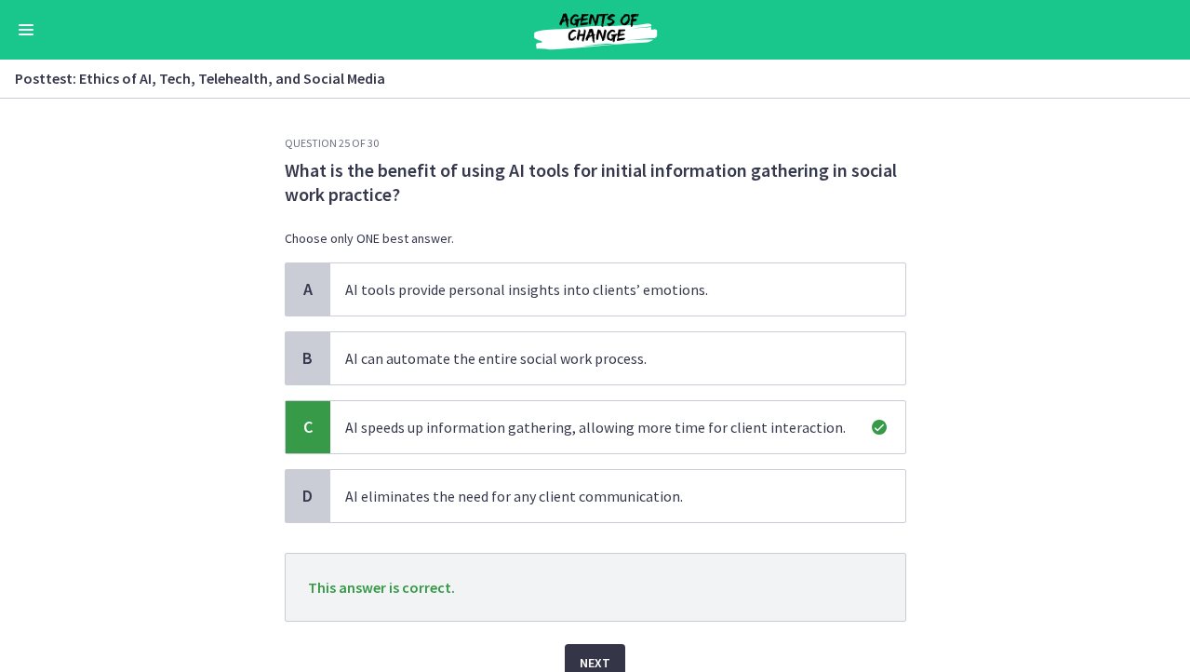
click at [596, 647] on button "Next" at bounding box center [595, 662] width 60 height 37
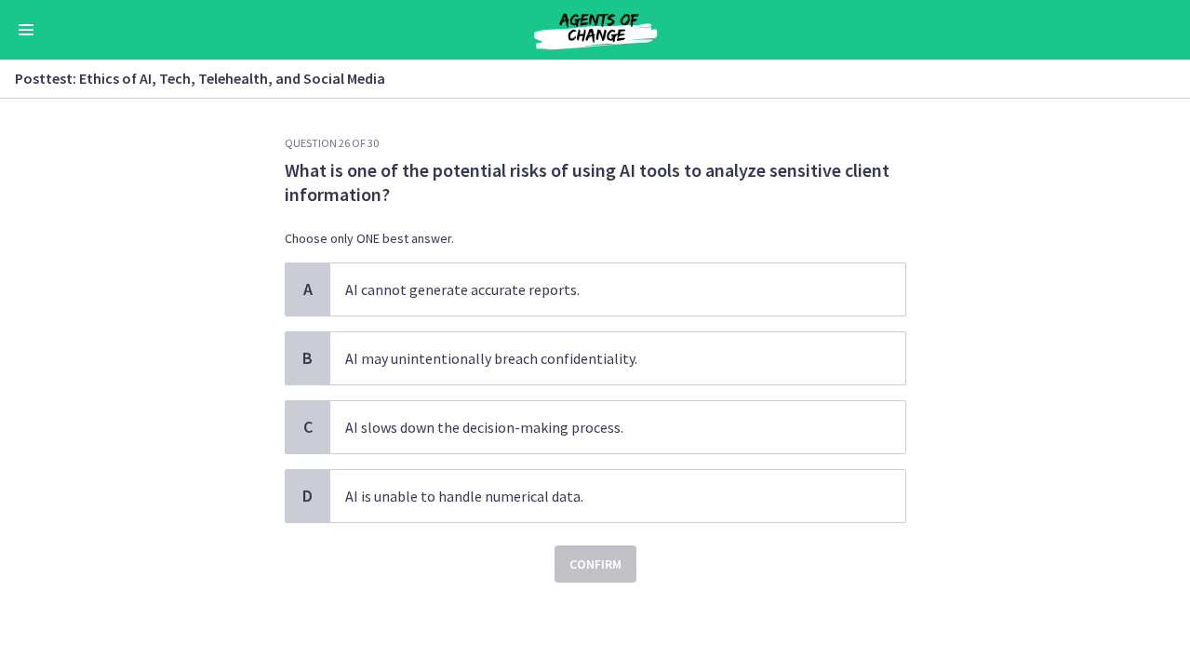
click at [655, 199] on span "What is one of the potential risks of using AI tools to analyze sensitive clien…" at bounding box center [596, 182] width 622 height 48
click at [675, 164] on span "What is one of the potential risks of using AI tools to analyze sensitive clien…" at bounding box center [596, 182] width 622 height 48
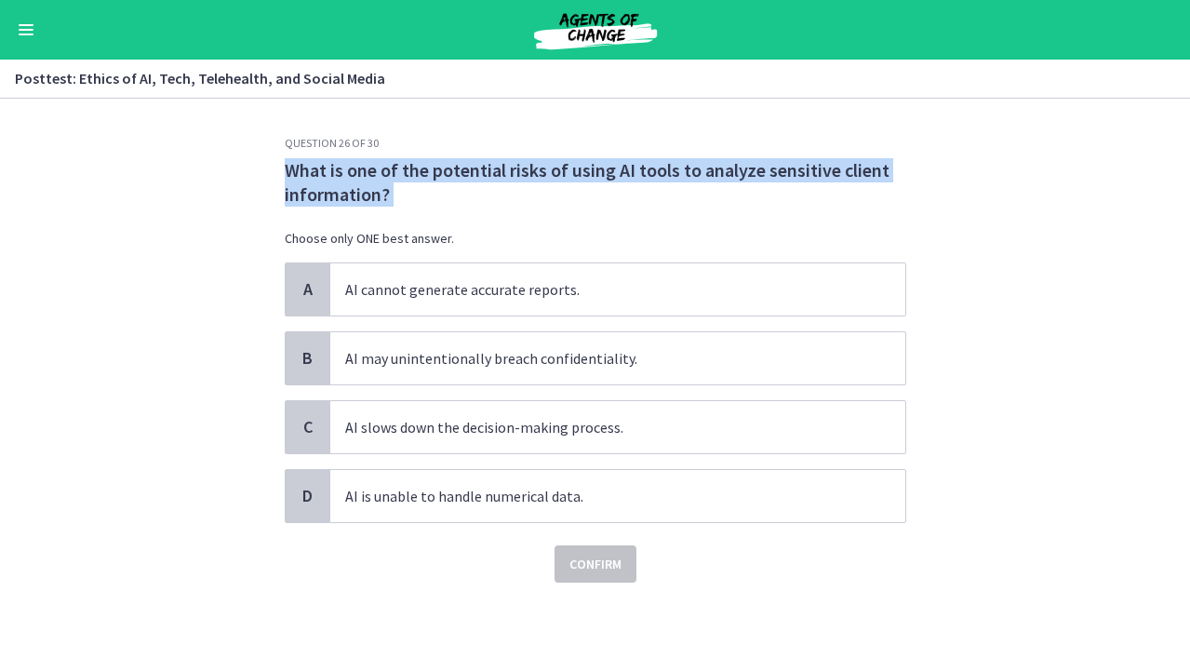
click at [675, 164] on span "What is one of the potential risks of using AI tools to analyze sensitive clien…" at bounding box center [596, 182] width 622 height 48
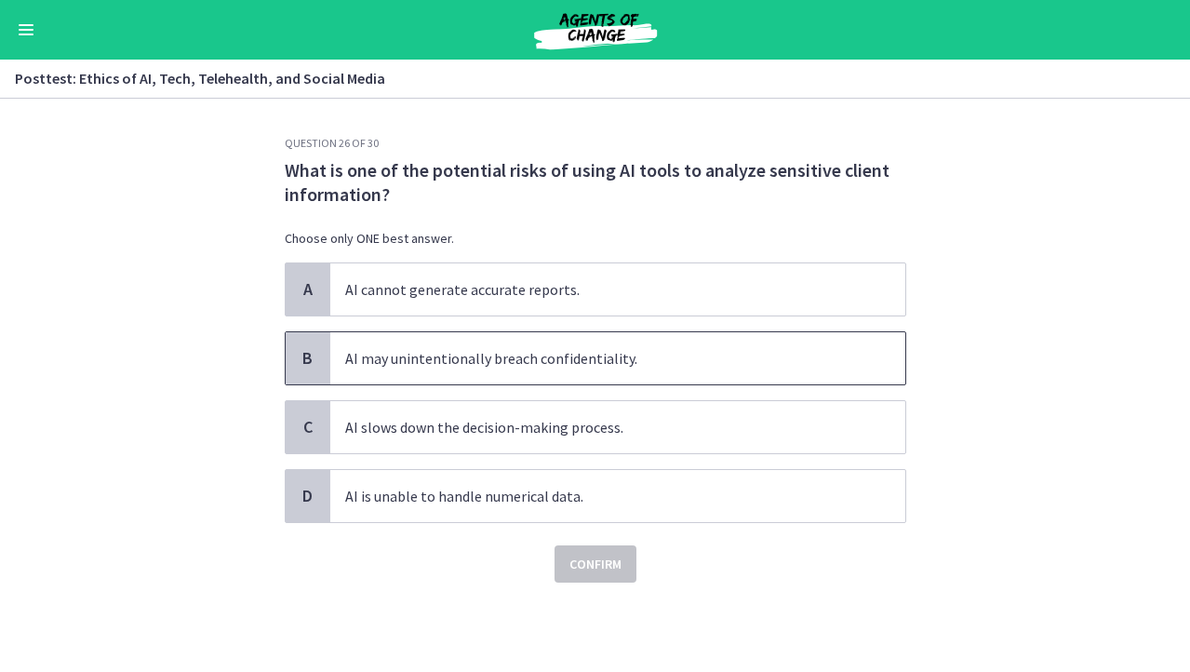
click at [582, 359] on span "AI may unintentionally breach confidentiality." at bounding box center [617, 358] width 575 height 52
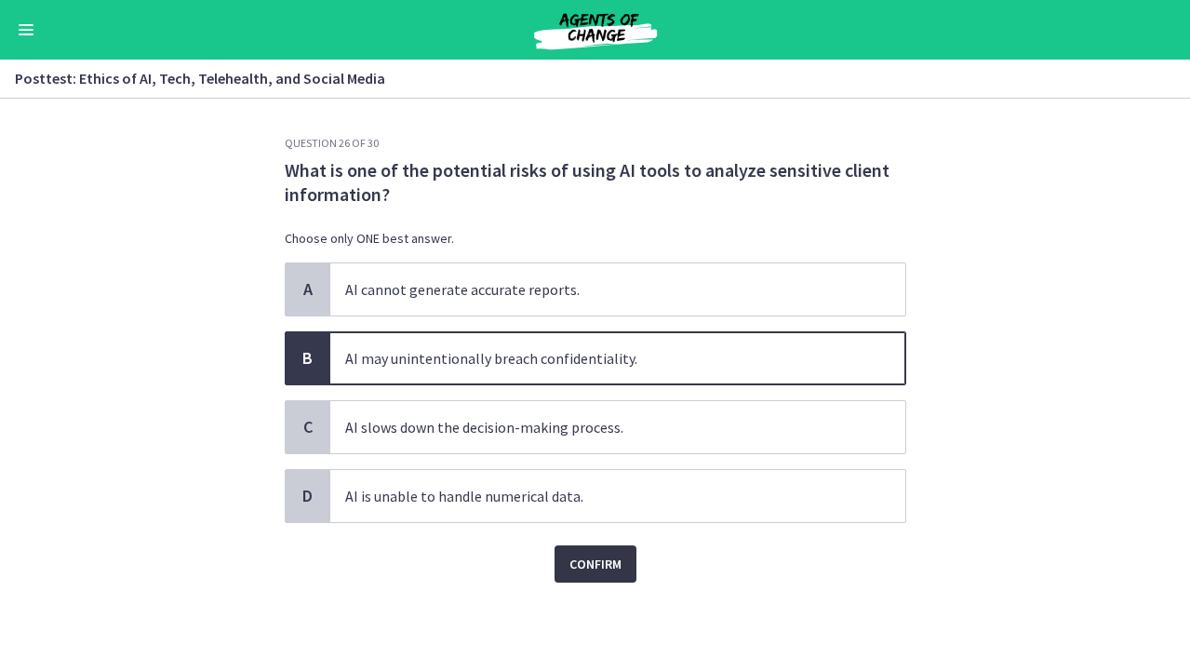
click at [577, 554] on span "Confirm" at bounding box center [596, 564] width 52 height 22
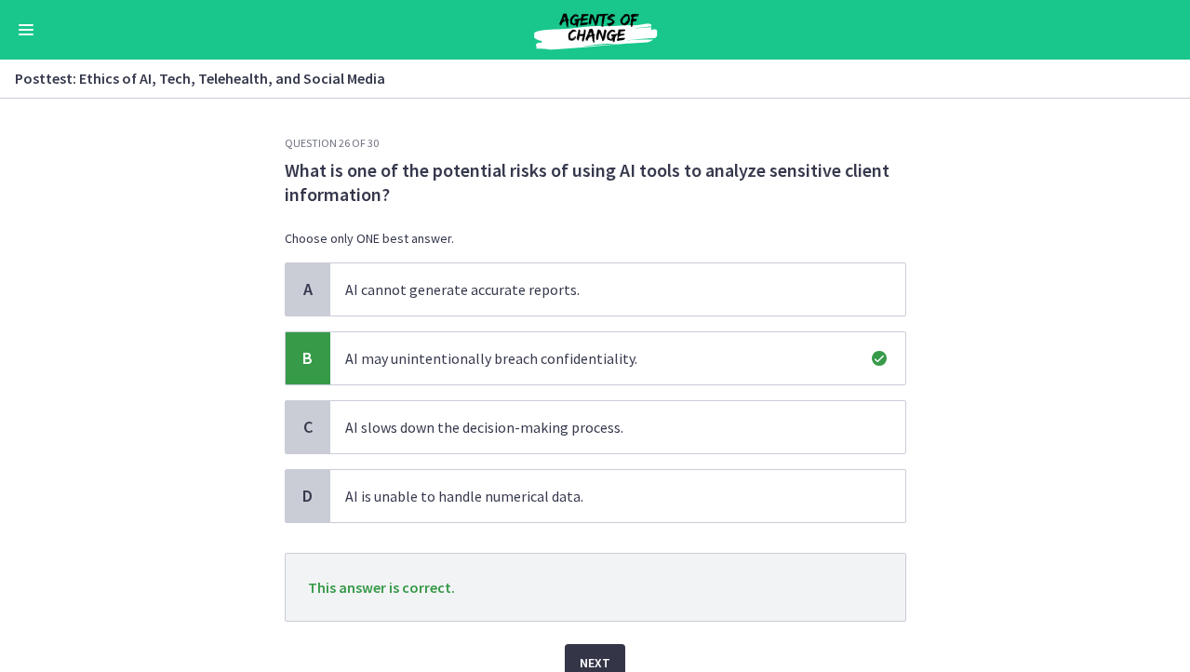
click at [599, 646] on button "Next" at bounding box center [595, 662] width 60 height 37
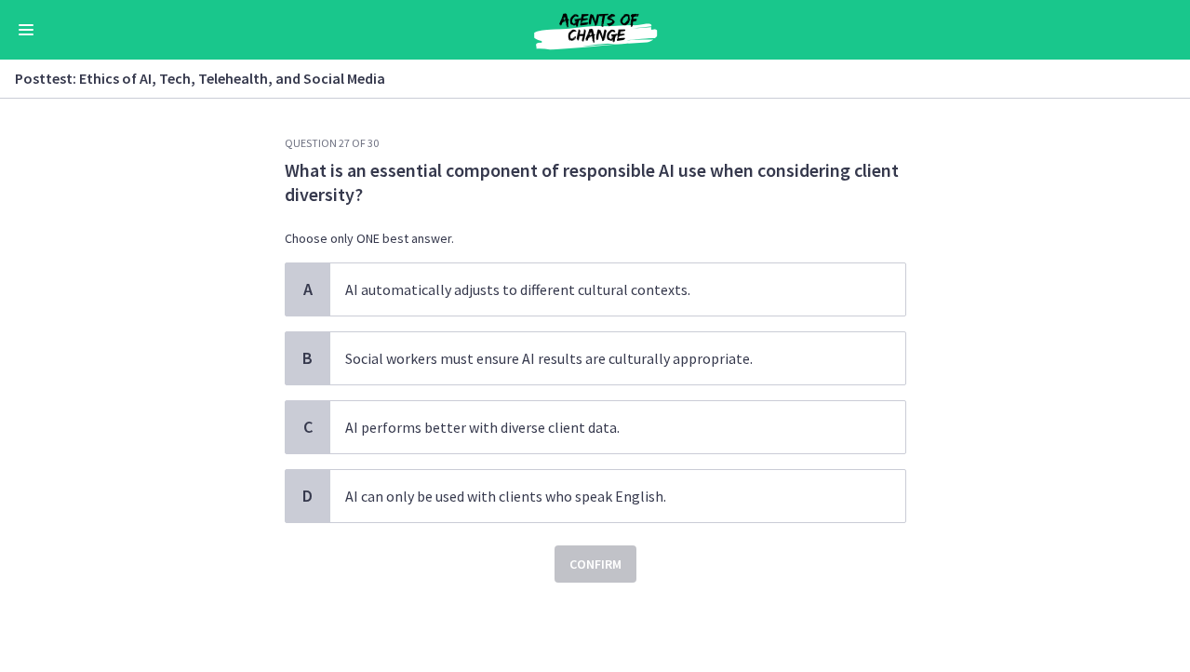
click at [656, 174] on span "What is an essential component of responsible AI use when considering client di…" at bounding box center [596, 182] width 622 height 48
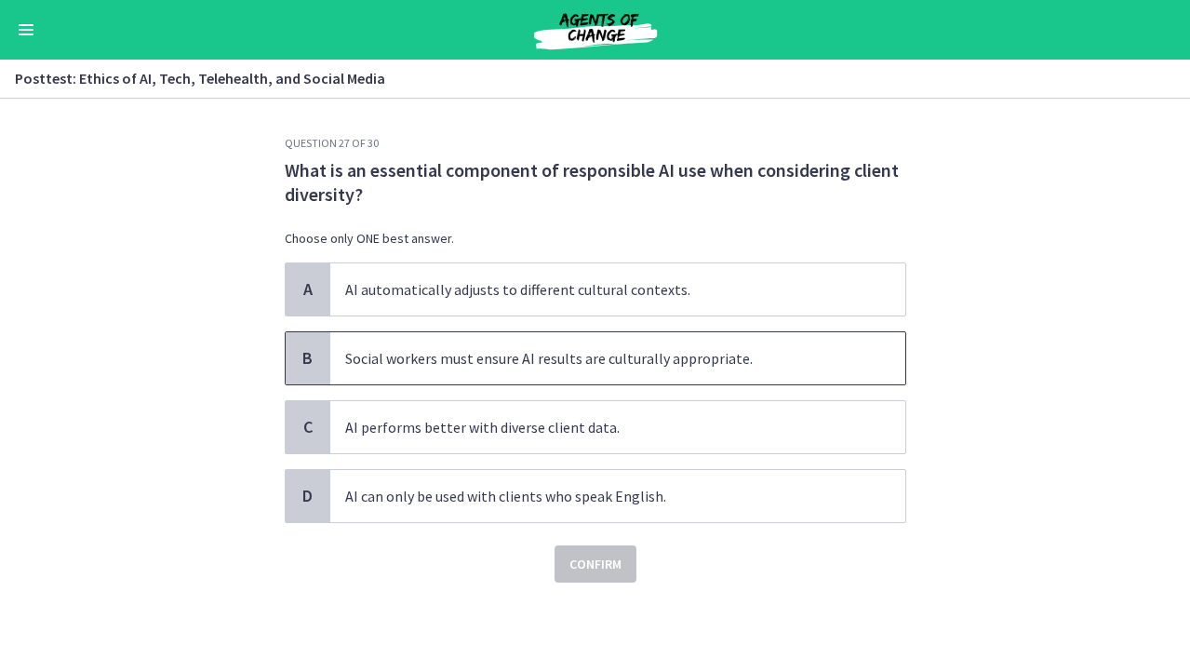
click at [581, 363] on span "Social workers must ensure AI results are culturally appropriate." at bounding box center [617, 358] width 575 height 52
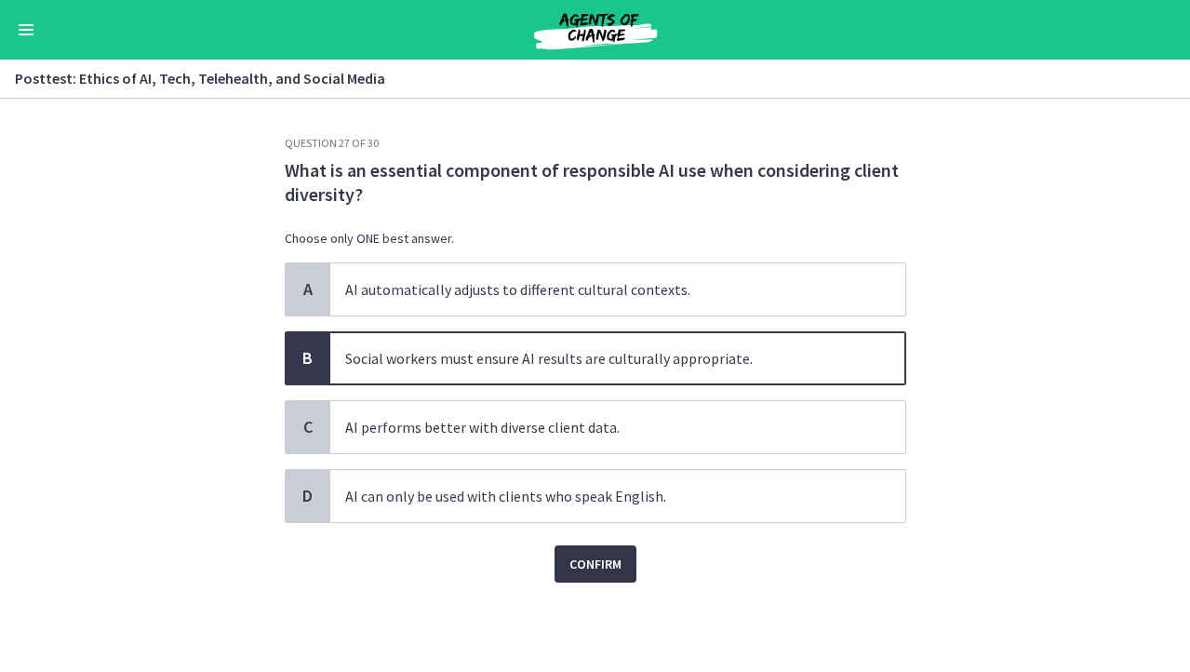
click at [597, 555] on span "Confirm" at bounding box center [596, 564] width 52 height 22
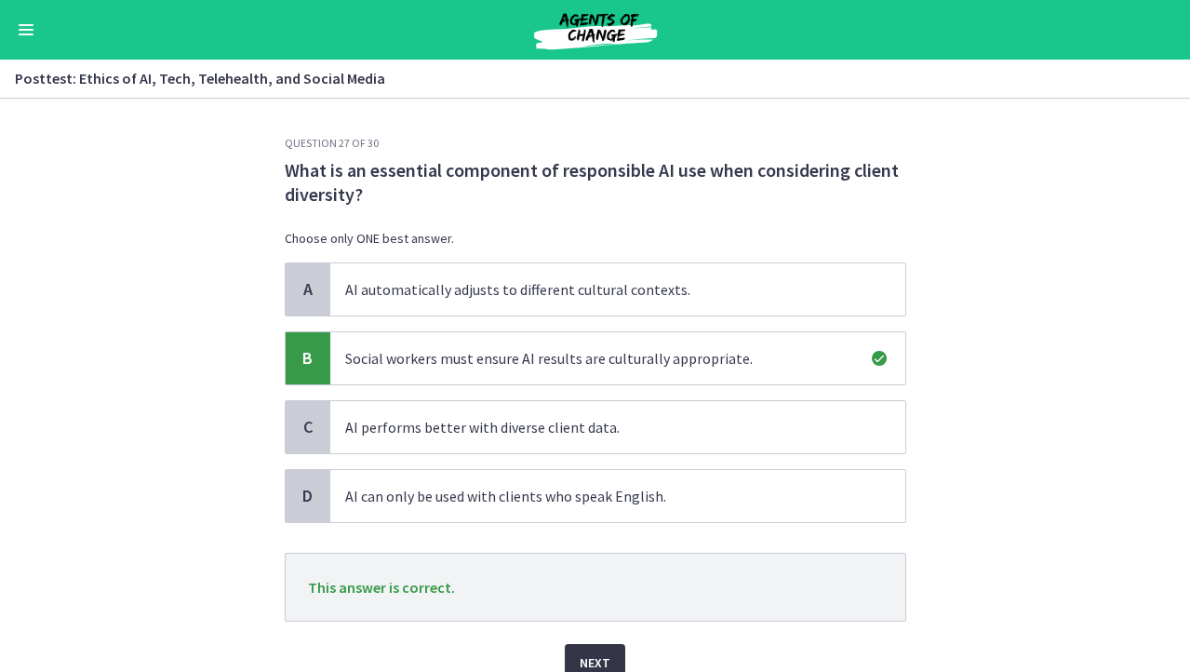
click at [589, 645] on button "Next" at bounding box center [595, 662] width 60 height 37
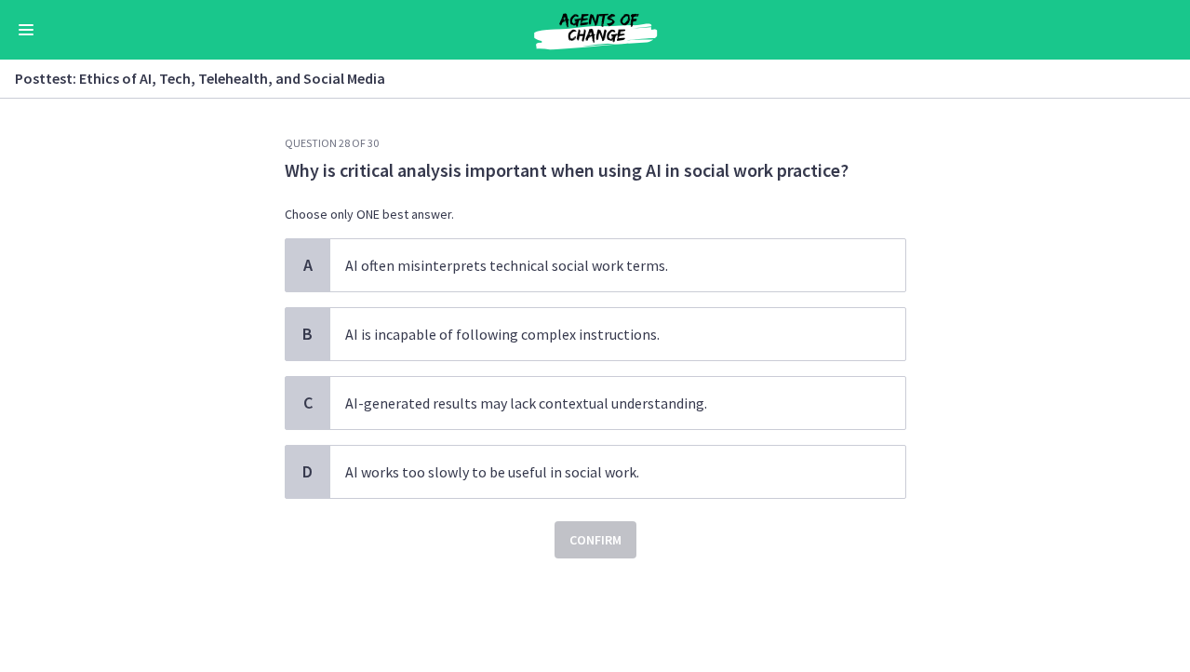
click at [624, 174] on span "Why is critical analysis important when using AI in social work practice?" at bounding box center [596, 170] width 622 height 24
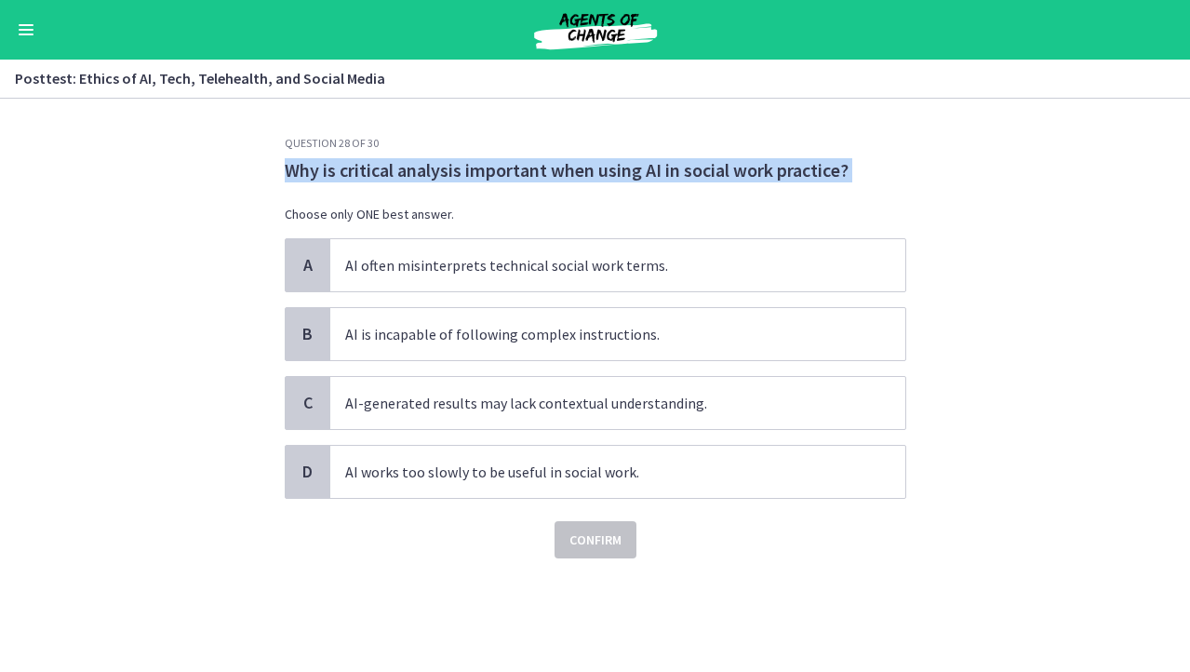
click at [624, 174] on span "Why is critical analysis important when using AI in social work practice?" at bounding box center [596, 170] width 622 height 24
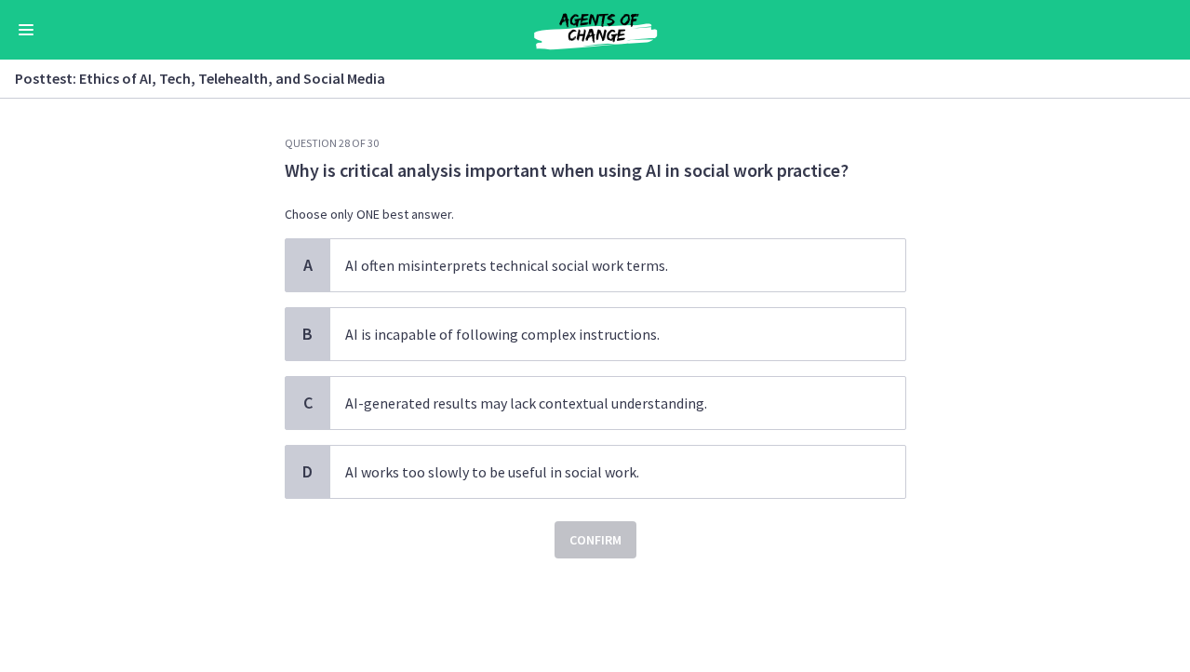
click at [624, 171] on span "Why is critical analysis important when using AI in social work practice?" at bounding box center [596, 170] width 622 height 24
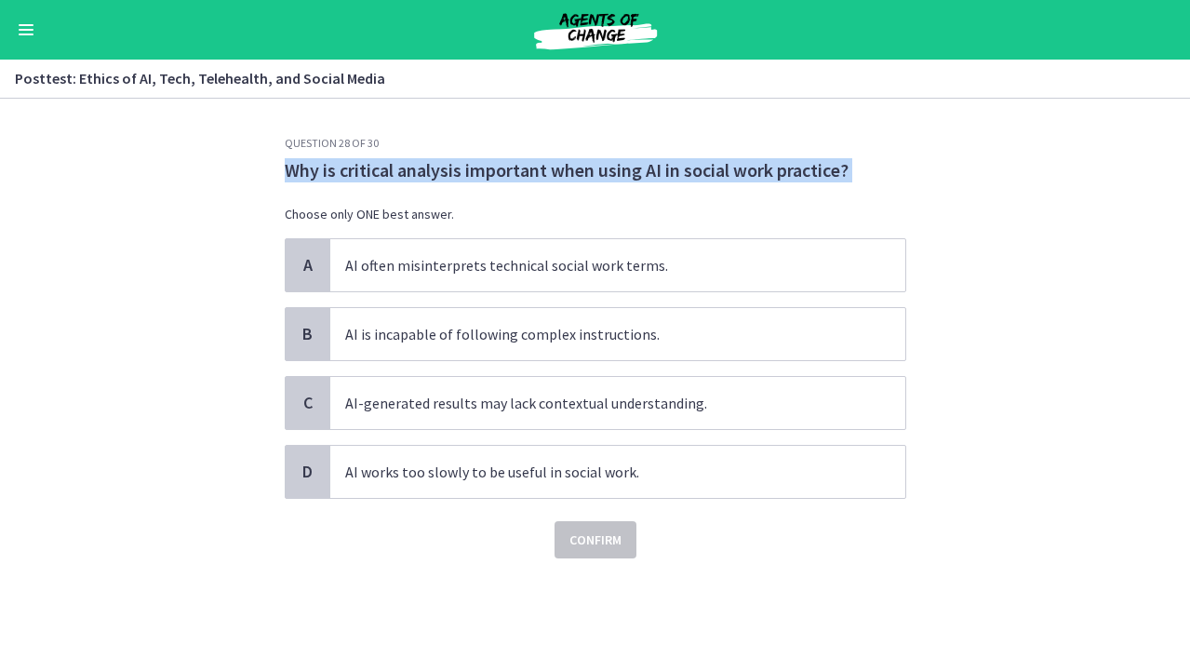
click at [624, 171] on span "Why is critical analysis important when using AI in social work practice?" at bounding box center [596, 170] width 622 height 24
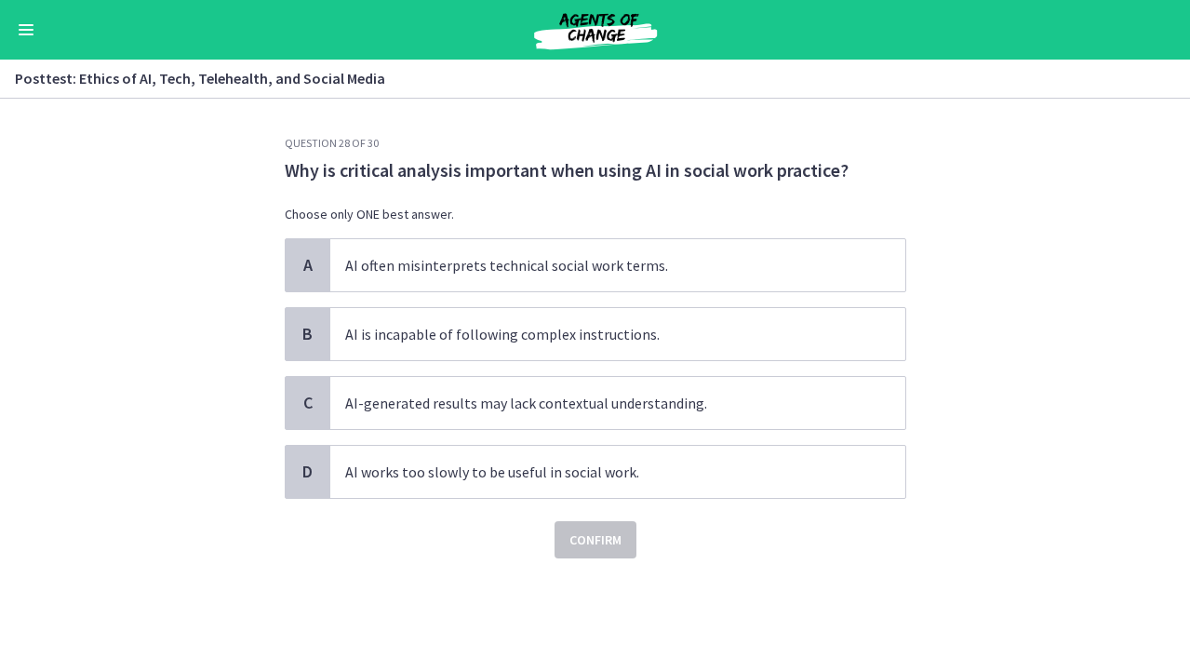
click at [599, 170] on span "Why is critical analysis important when using AI in social work practice?" at bounding box center [596, 170] width 622 height 24
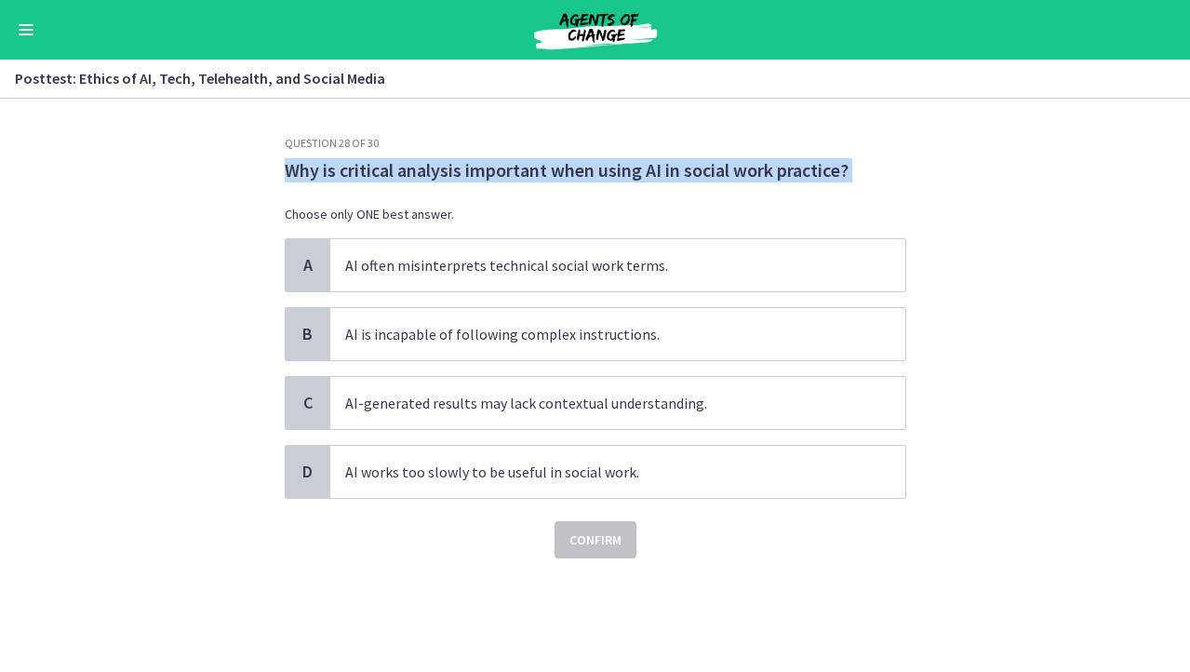
click at [599, 170] on span "Why is critical analysis important when using AI in social work practice?" at bounding box center [596, 170] width 622 height 24
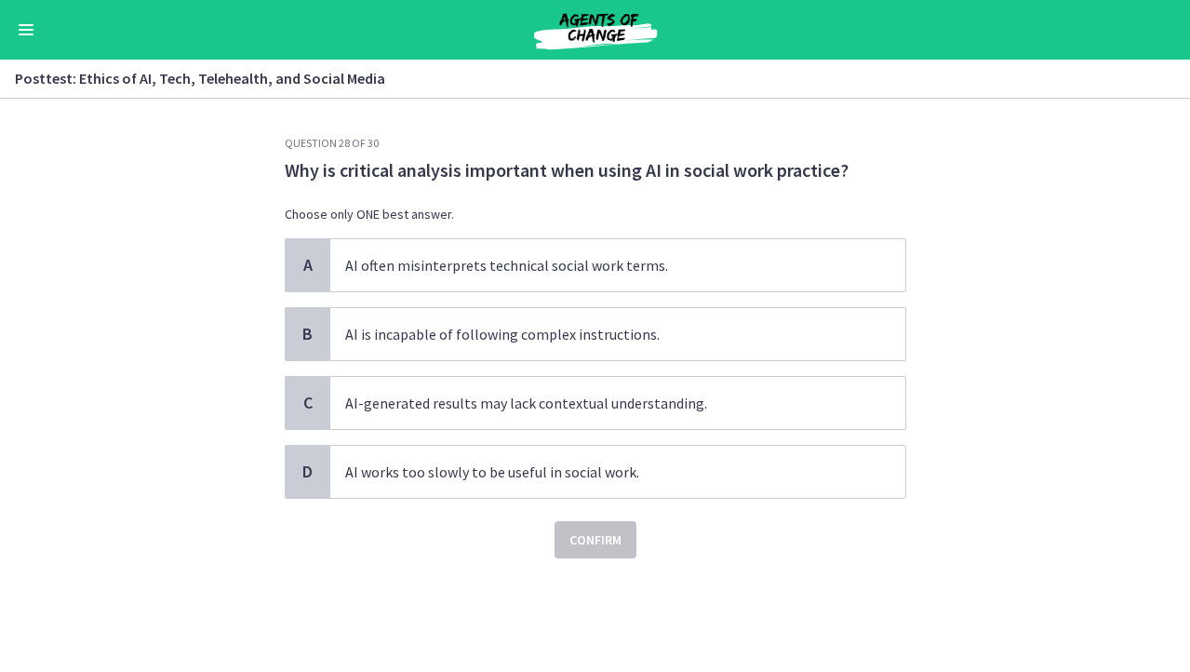
click at [599, 170] on span "Why is critical analysis important when using AI in social work practice?" at bounding box center [596, 170] width 622 height 24
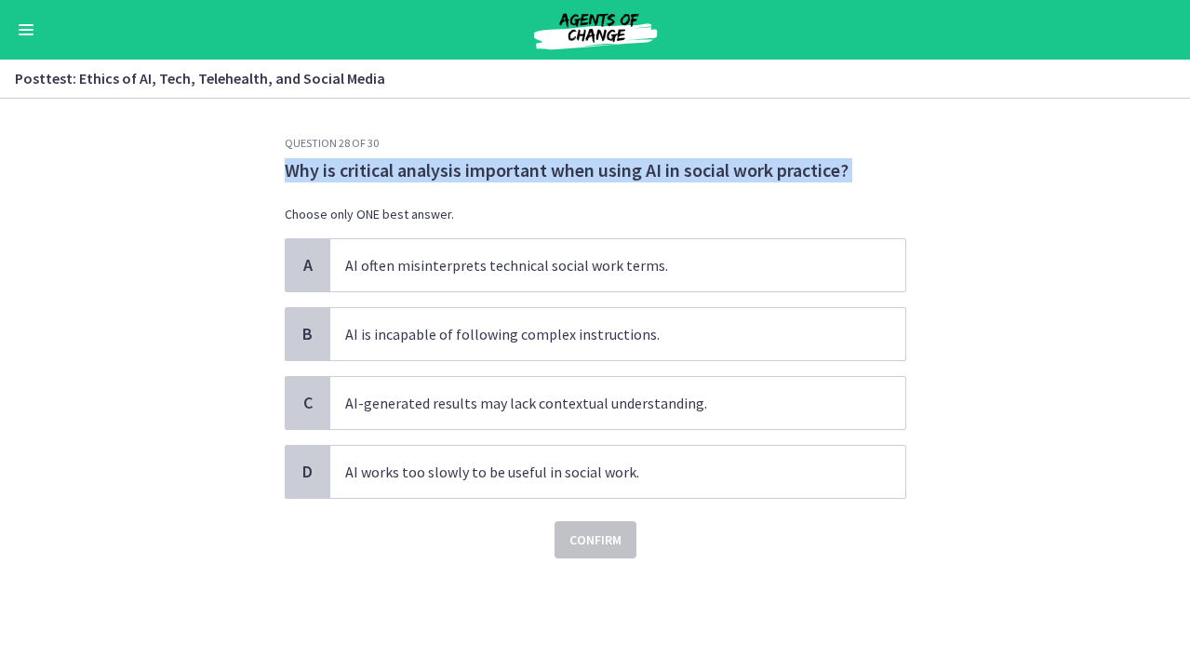
click at [589, 181] on span "Why is critical analysis important when using AI in social work practice?" at bounding box center [596, 170] width 622 height 24
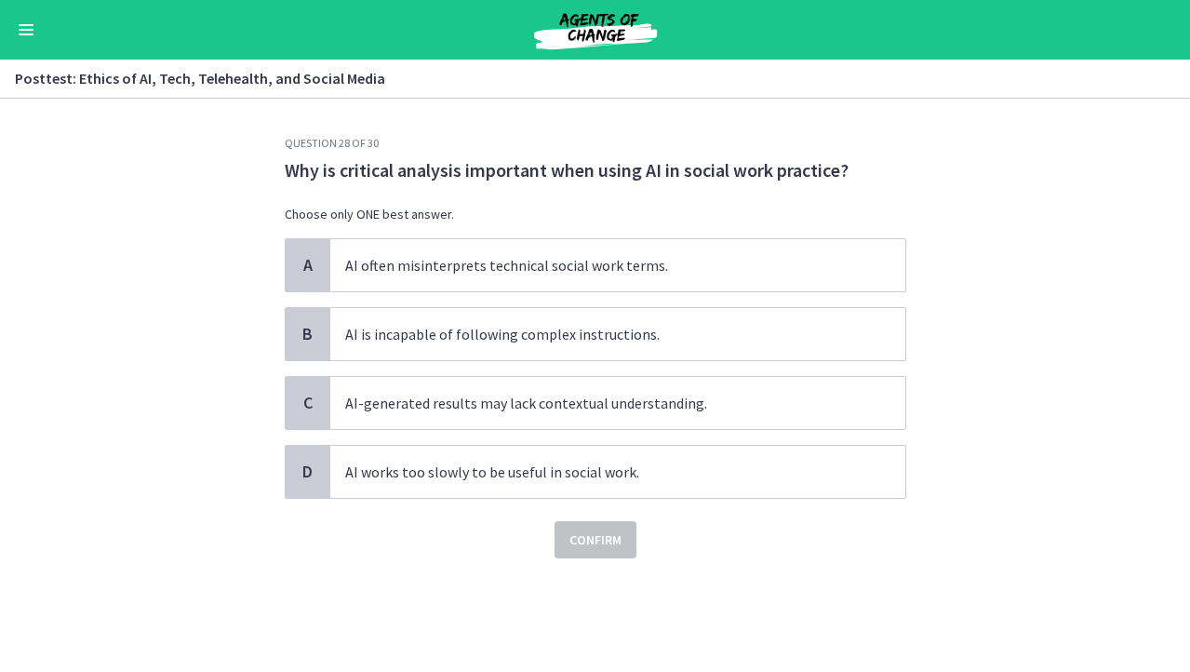
click at [589, 181] on span "Why is critical analysis important when using AI in social work practice?" at bounding box center [596, 170] width 622 height 24
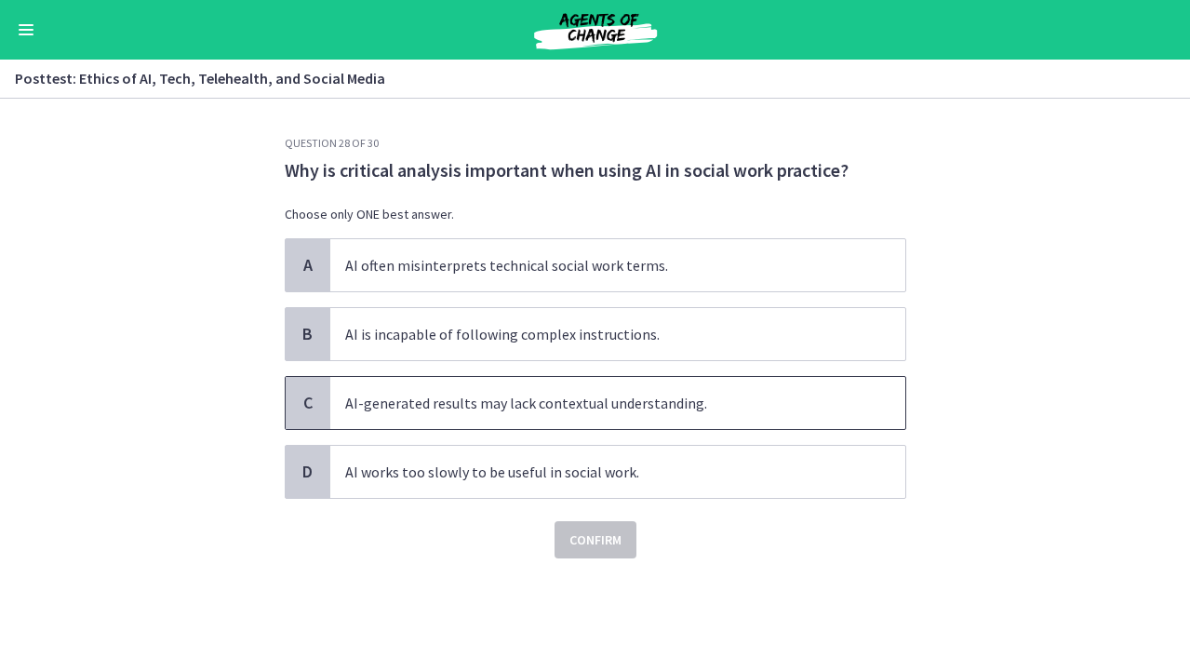
click at [546, 382] on span "AI-generated results may lack contextual understanding." at bounding box center [617, 403] width 575 height 52
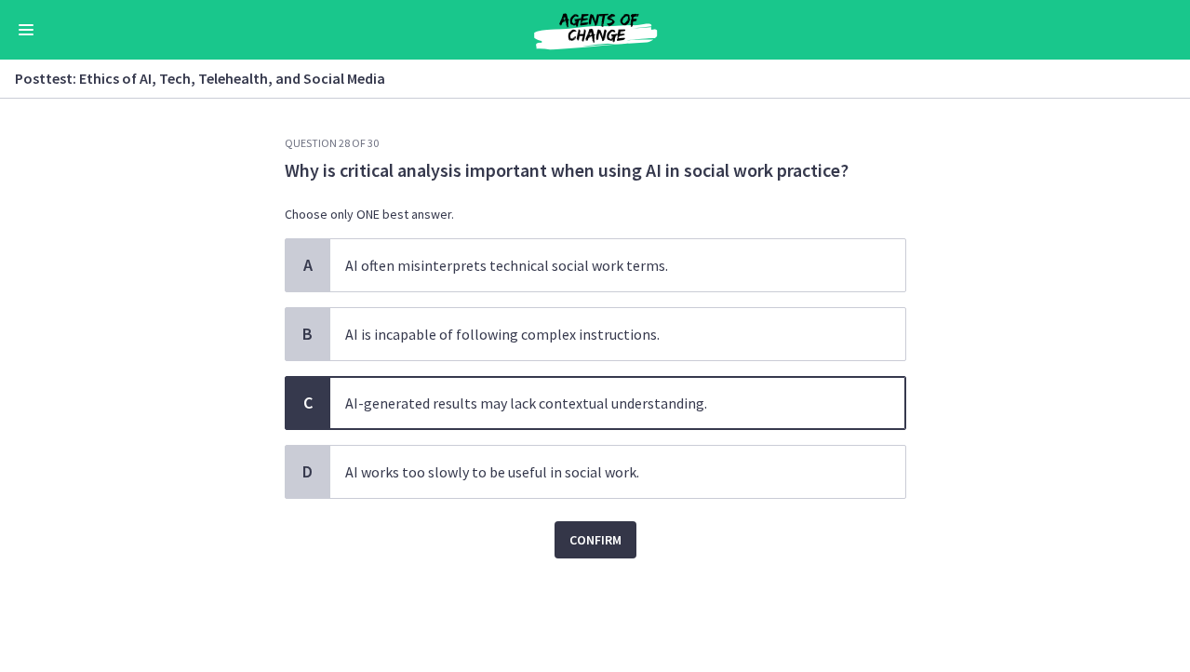
click at [558, 541] on button "Confirm" at bounding box center [596, 539] width 82 height 37
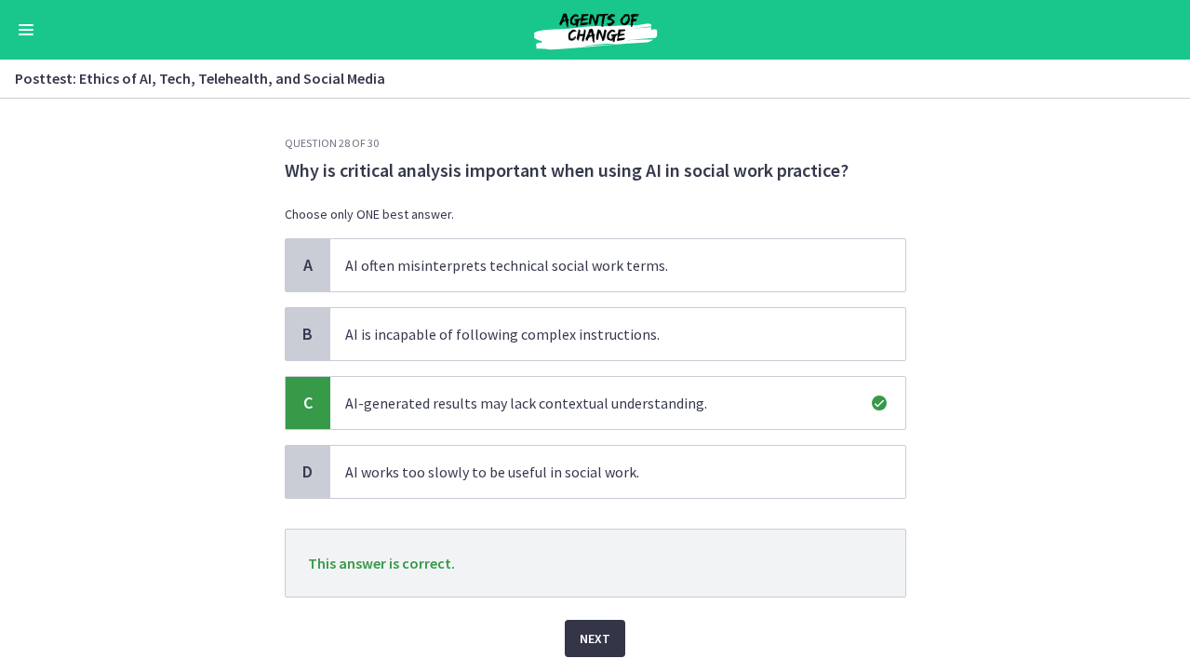
click at [589, 629] on span "Next" at bounding box center [595, 638] width 31 height 22
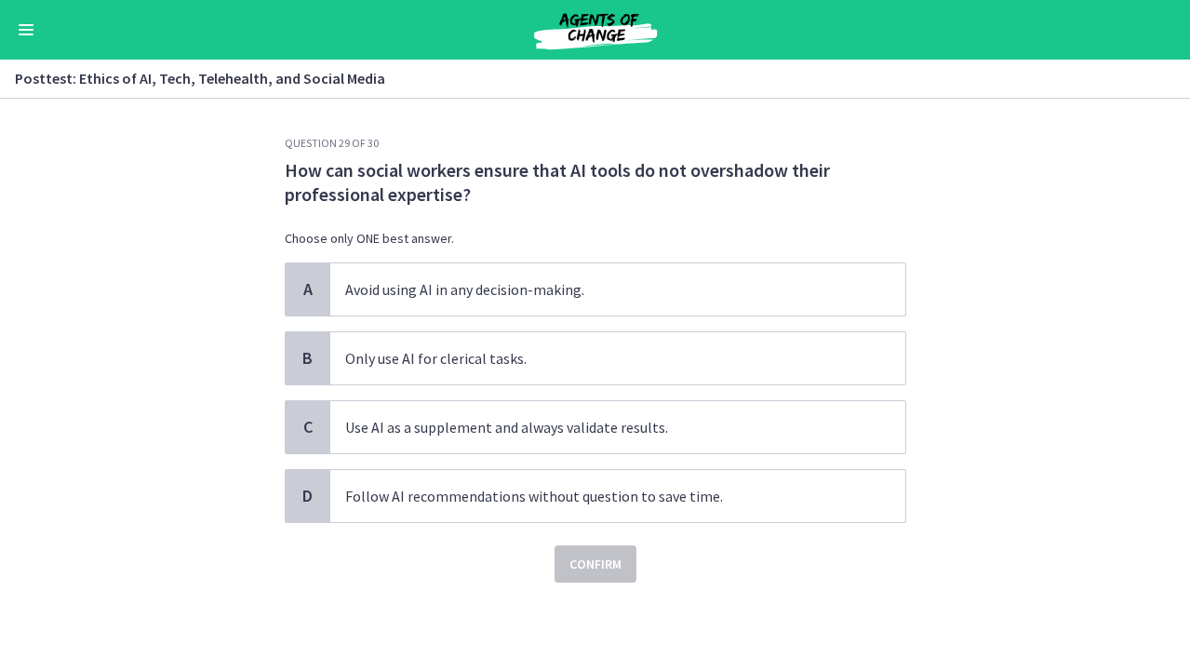
click at [631, 175] on span "How can social workers ensure that AI tools do not overshadow their professiona…" at bounding box center [596, 182] width 622 height 48
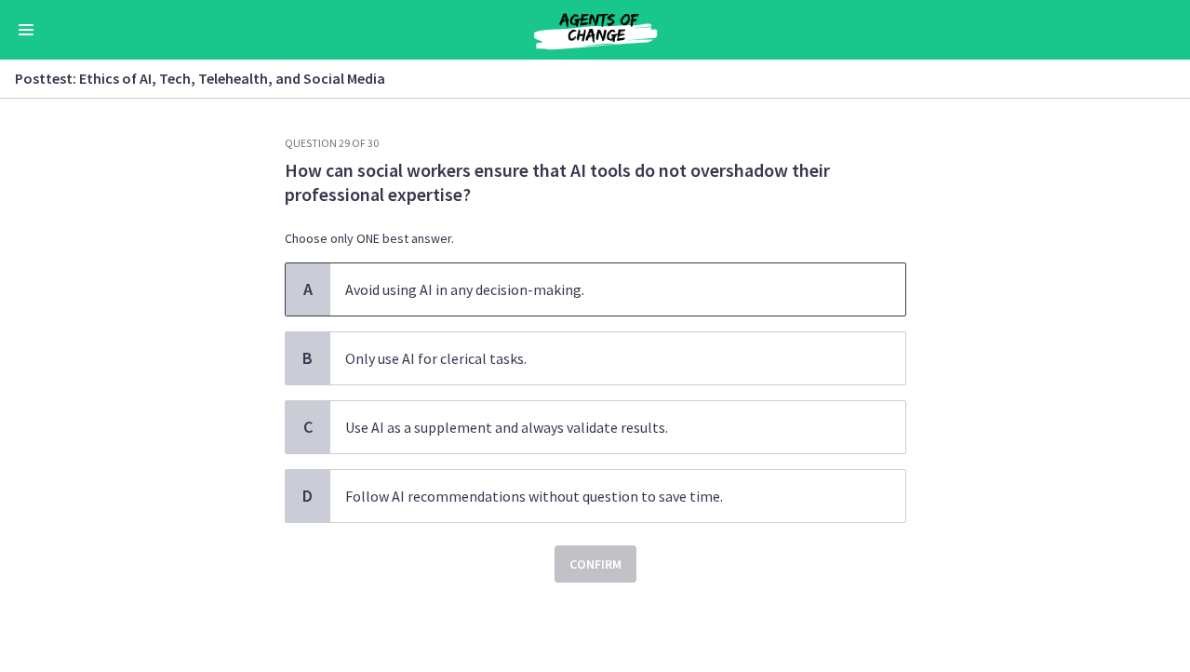
click at [575, 288] on span "Avoid using AI in any decision-making." at bounding box center [617, 289] width 575 height 52
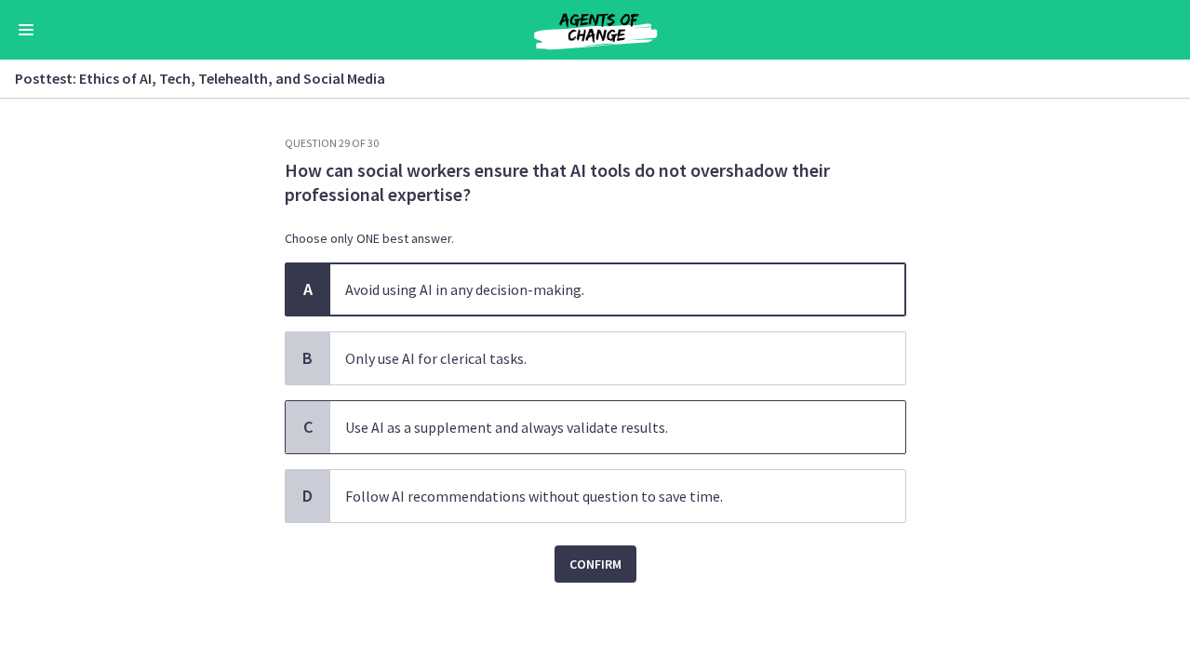
click at [576, 430] on span "Use AI as a supplement and always validate results." at bounding box center [617, 427] width 575 height 52
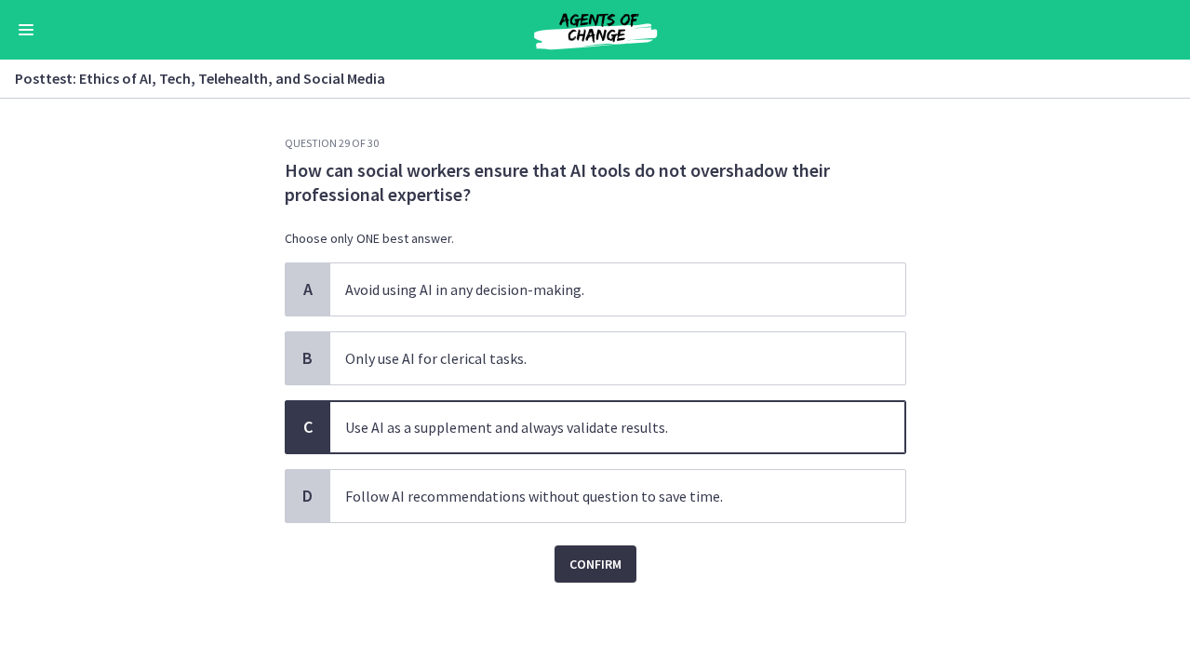
click at [614, 570] on span "Confirm" at bounding box center [596, 564] width 52 height 22
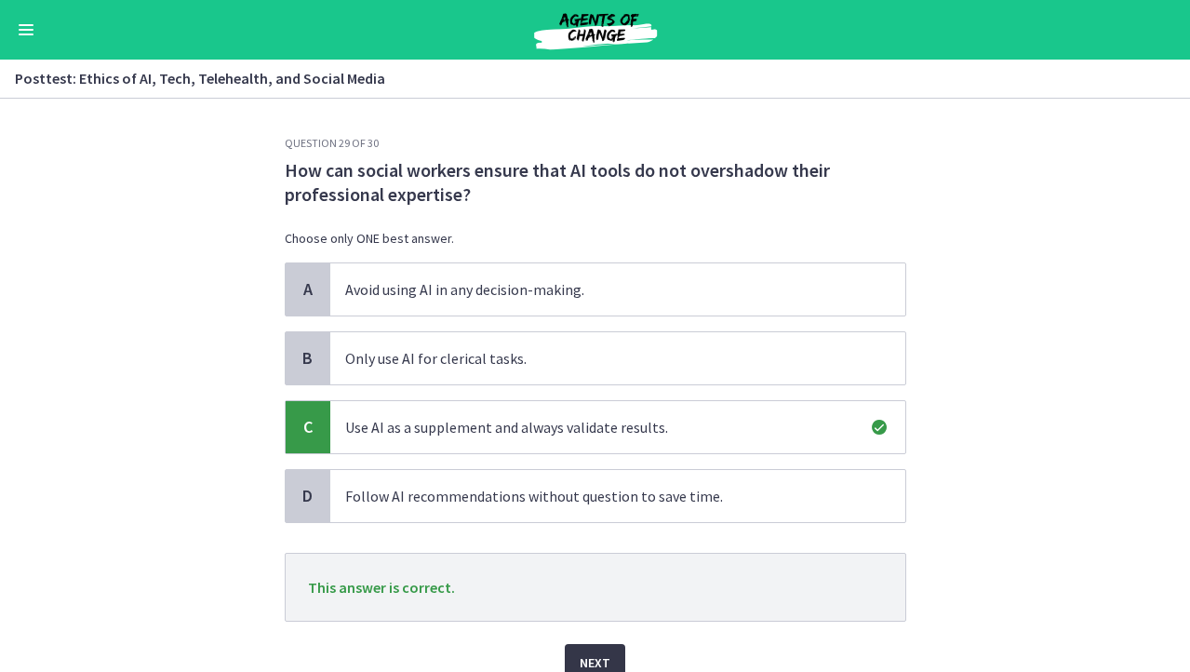
click at [609, 645] on button "Next" at bounding box center [595, 662] width 60 height 37
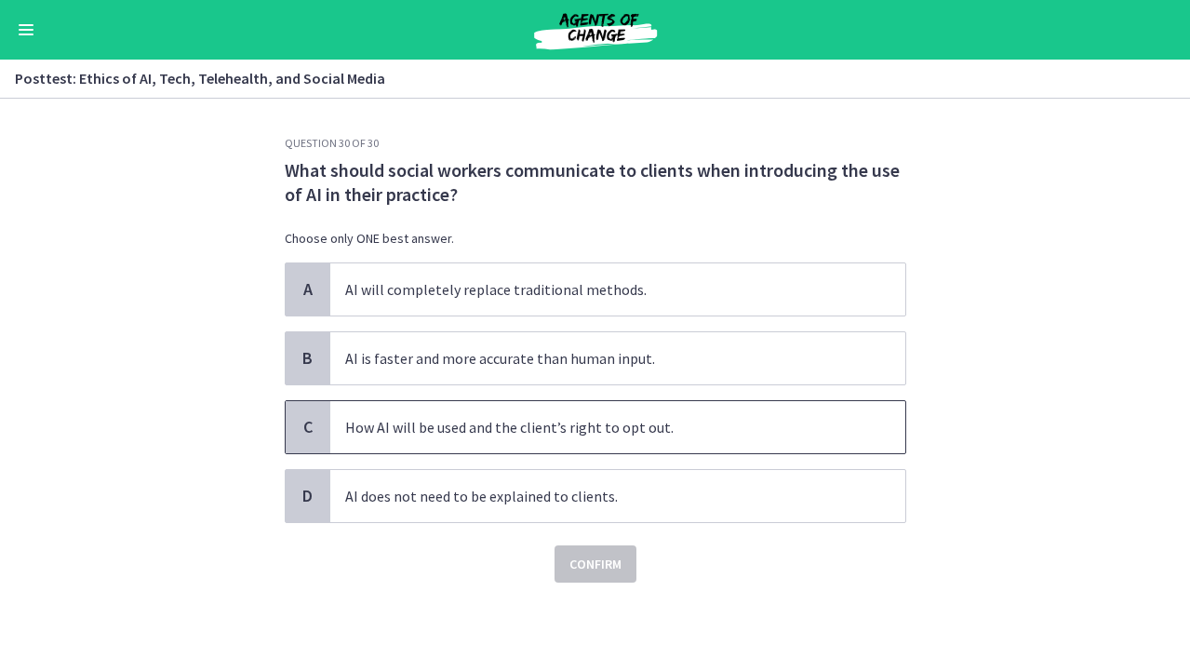
click at [665, 434] on span "How AI will be used and the client’s right to opt out." at bounding box center [617, 427] width 575 height 52
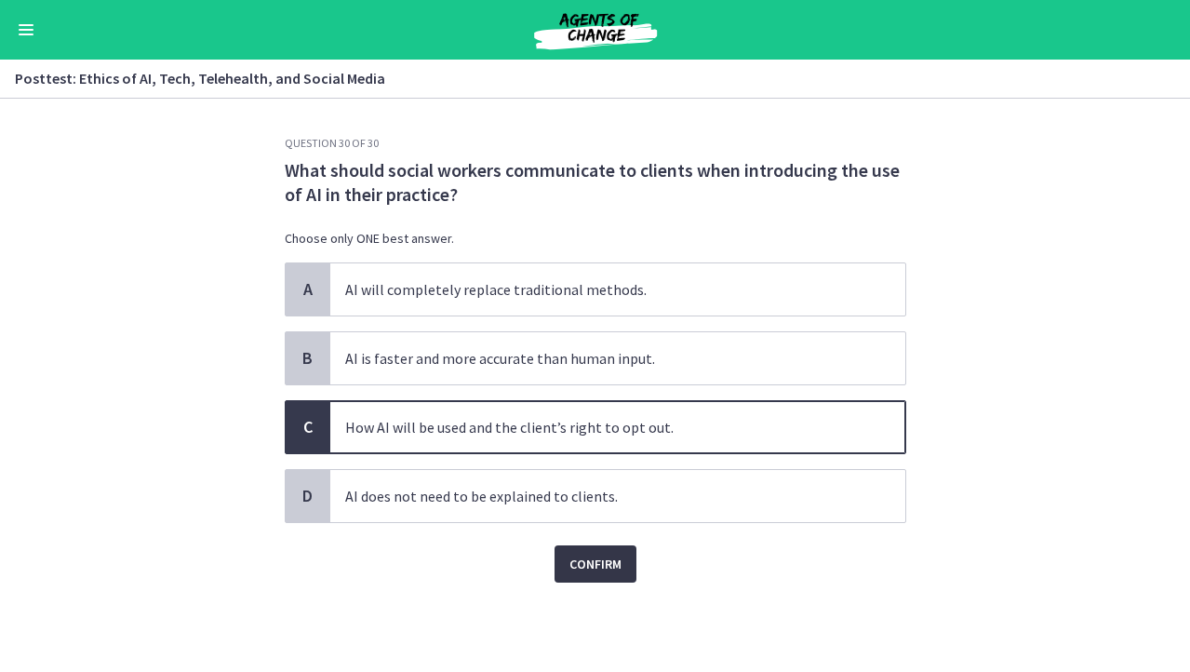
click at [600, 562] on span "Confirm" at bounding box center [596, 564] width 52 height 22
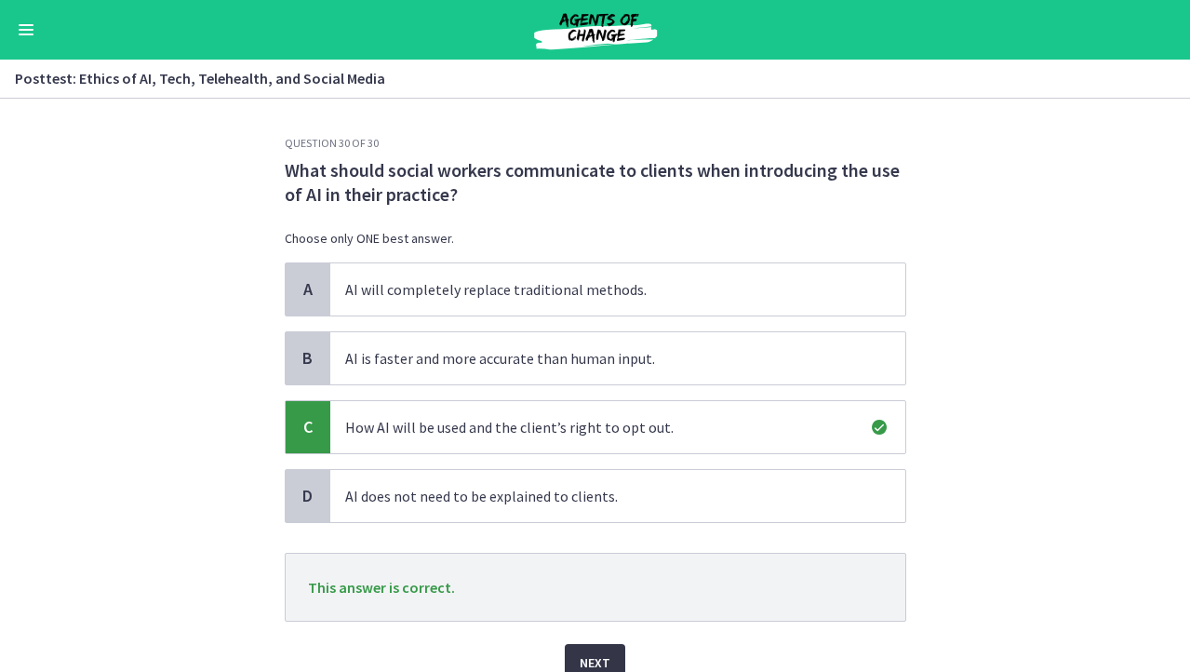
click at [576, 647] on button "Next" at bounding box center [595, 662] width 60 height 37
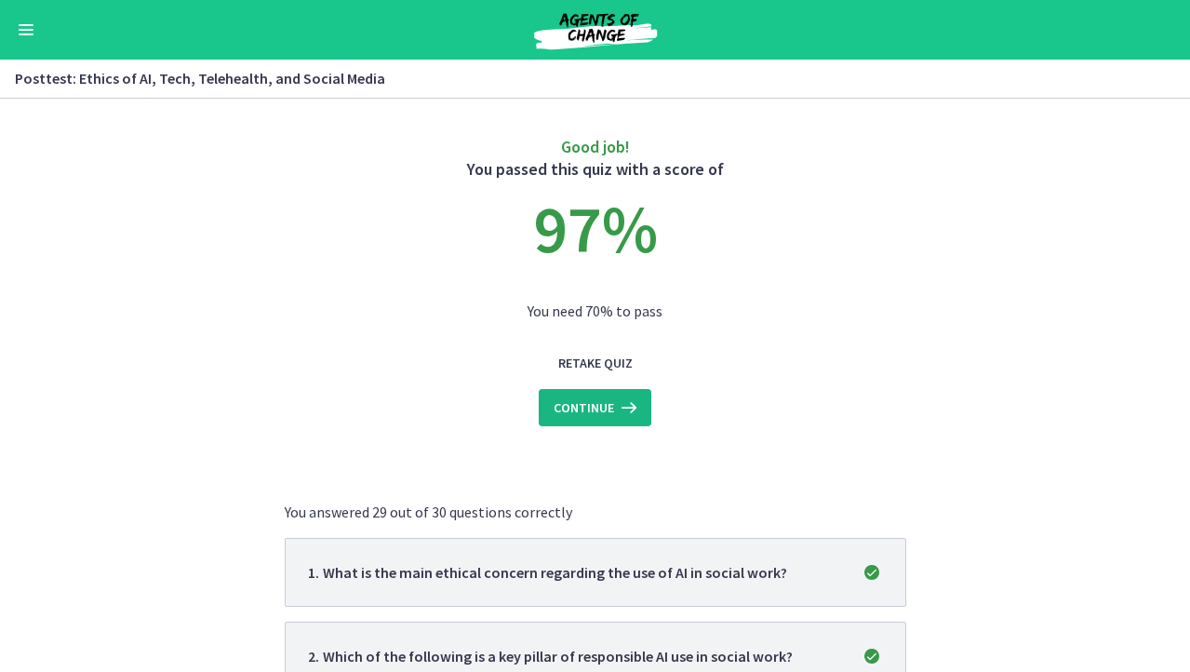
click at [606, 399] on span "Continue" at bounding box center [584, 407] width 60 height 22
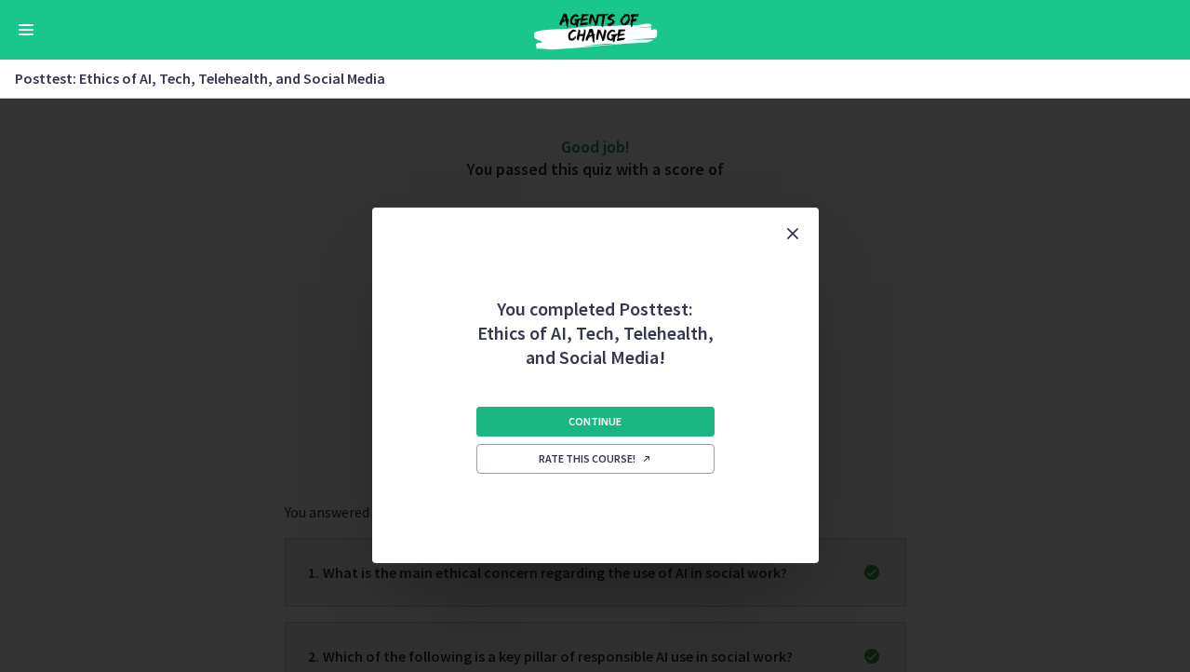
click at [606, 424] on span "Continue" at bounding box center [595, 421] width 53 height 15
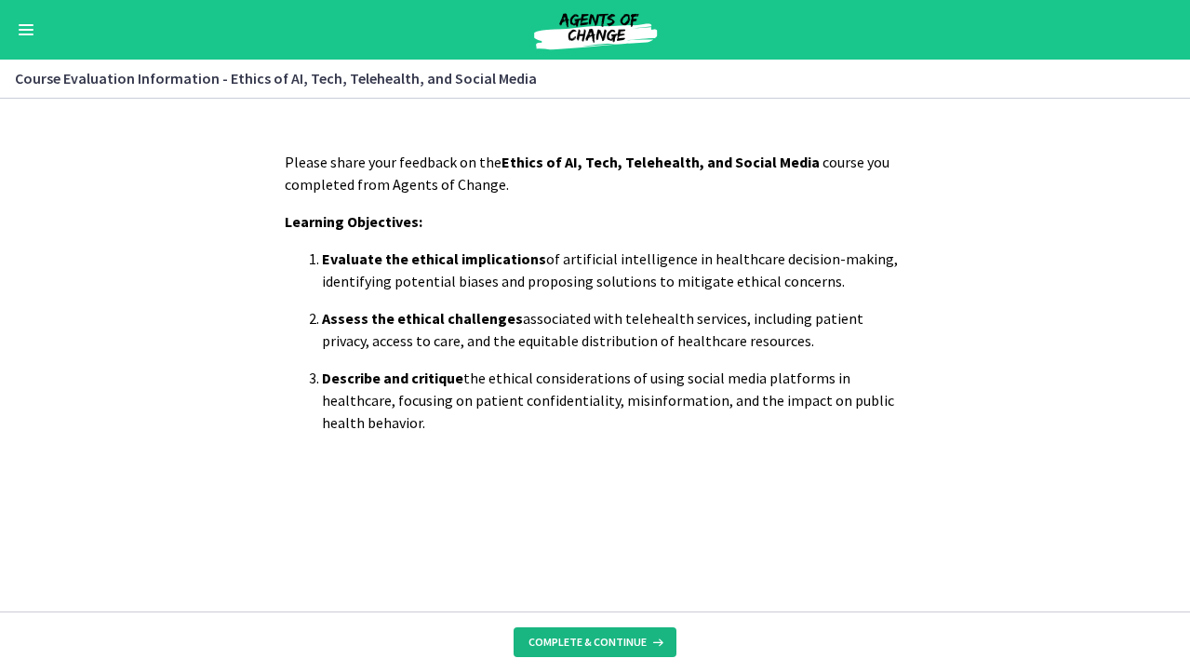
click at [574, 635] on span "Complete & continue" at bounding box center [588, 642] width 118 height 15
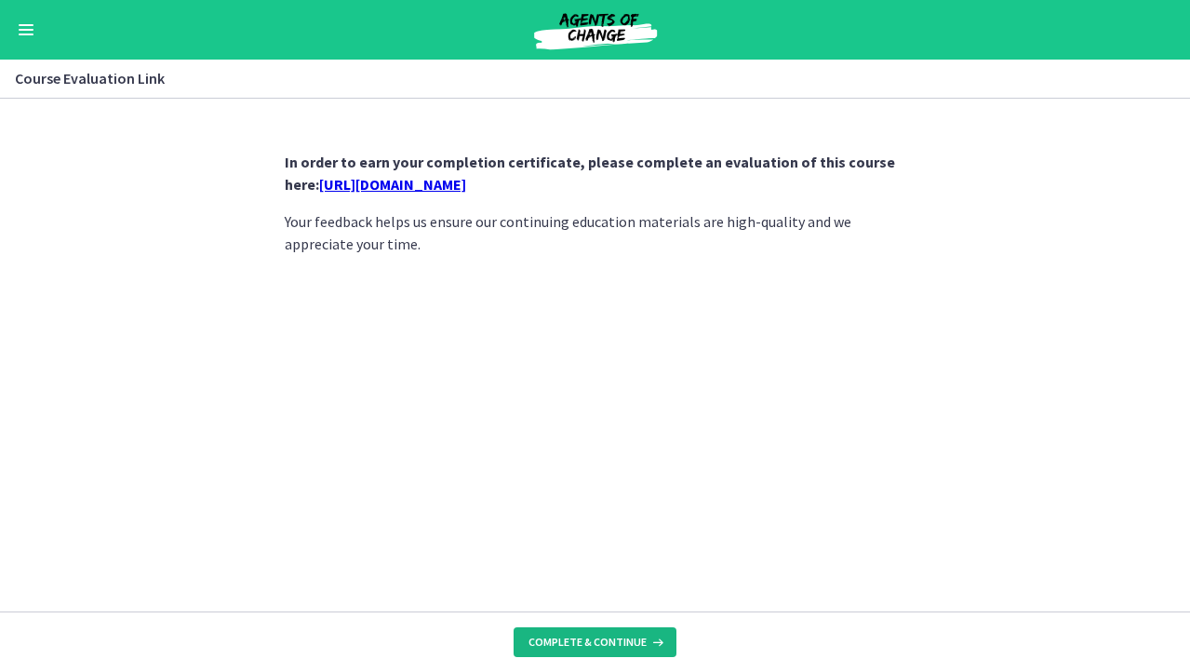
click at [555, 651] on button "Complete & continue" at bounding box center [595, 642] width 163 height 30
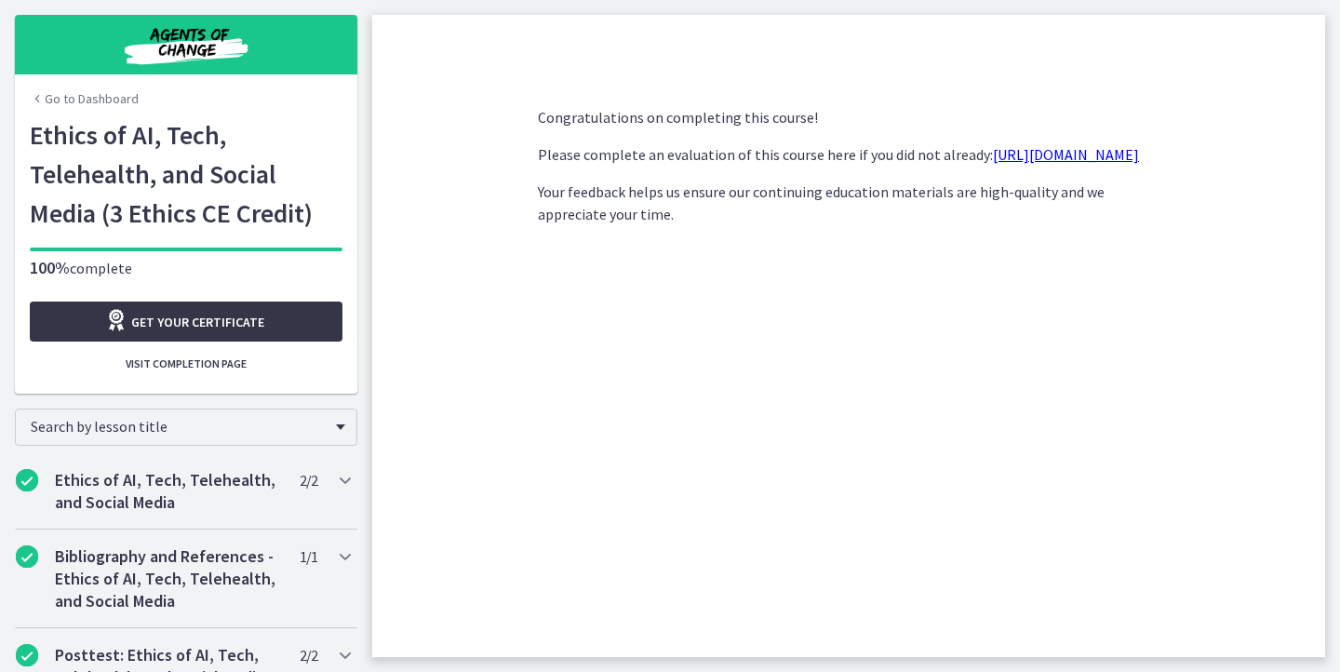
click at [173, 321] on span "Get your certificate" at bounding box center [197, 322] width 133 height 22
click at [93, 101] on link "Go to Dashboard" at bounding box center [84, 98] width 109 height 19
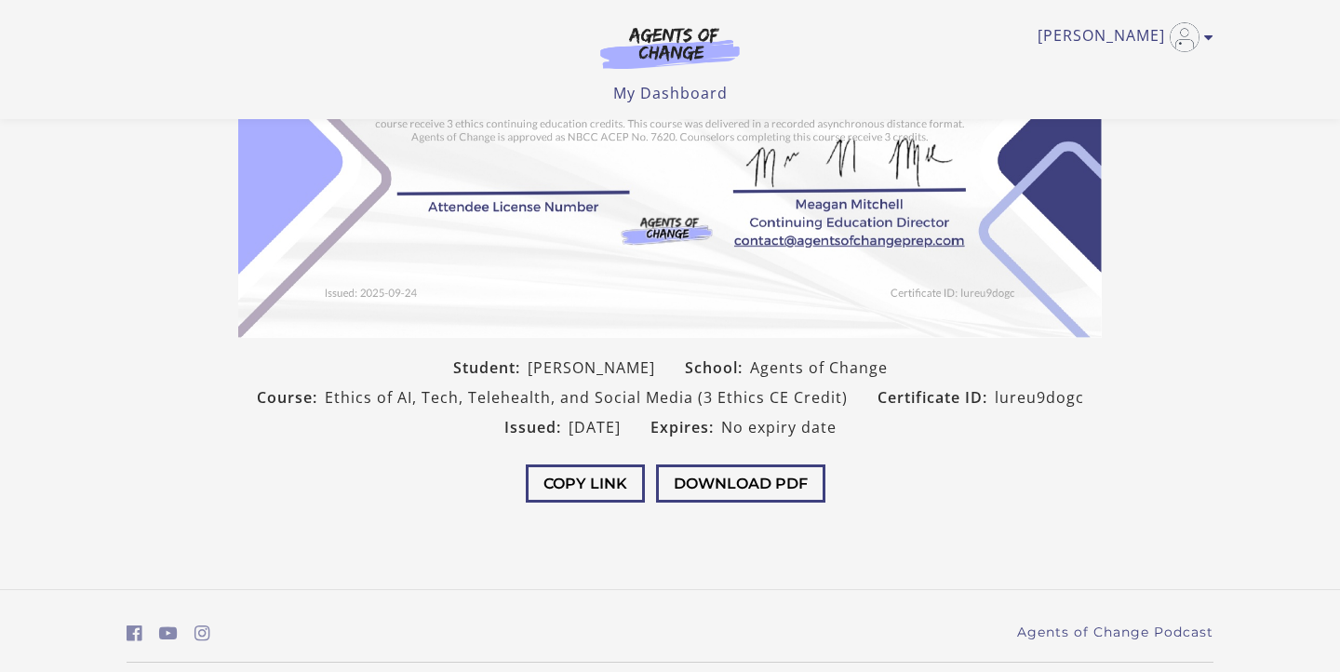
scroll to position [413, 0]
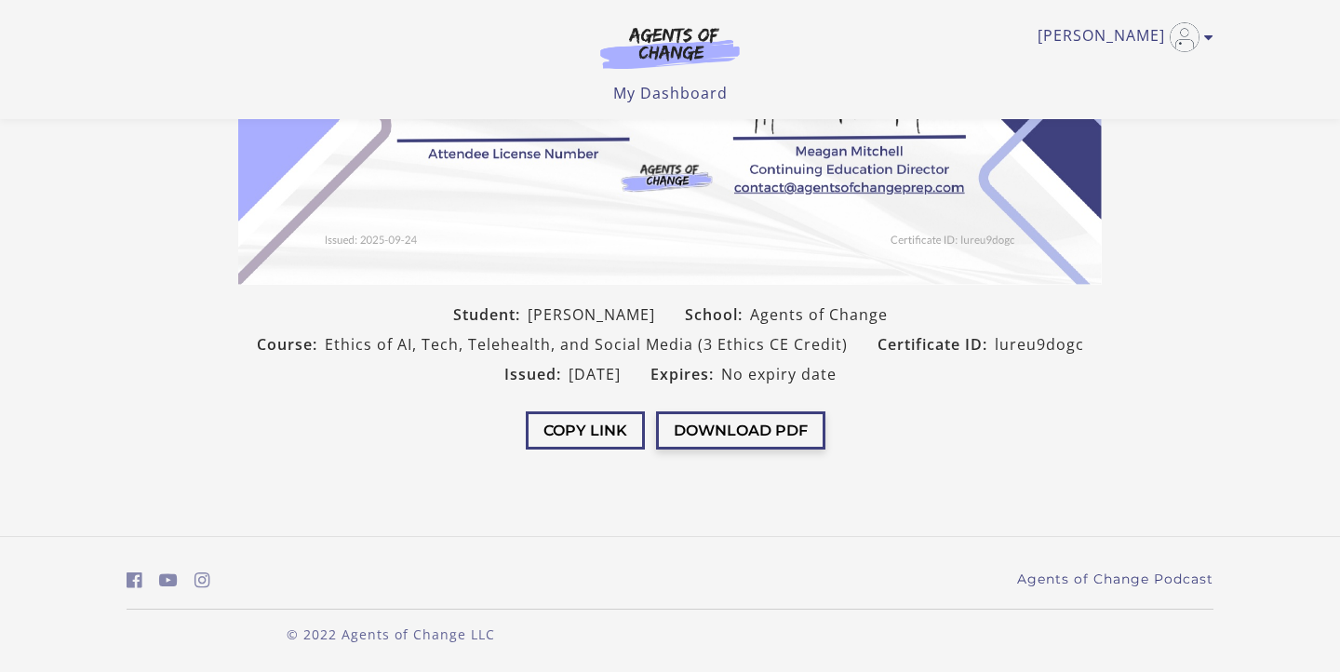
click at [704, 436] on button "Download PDF" at bounding box center [740, 430] width 169 height 38
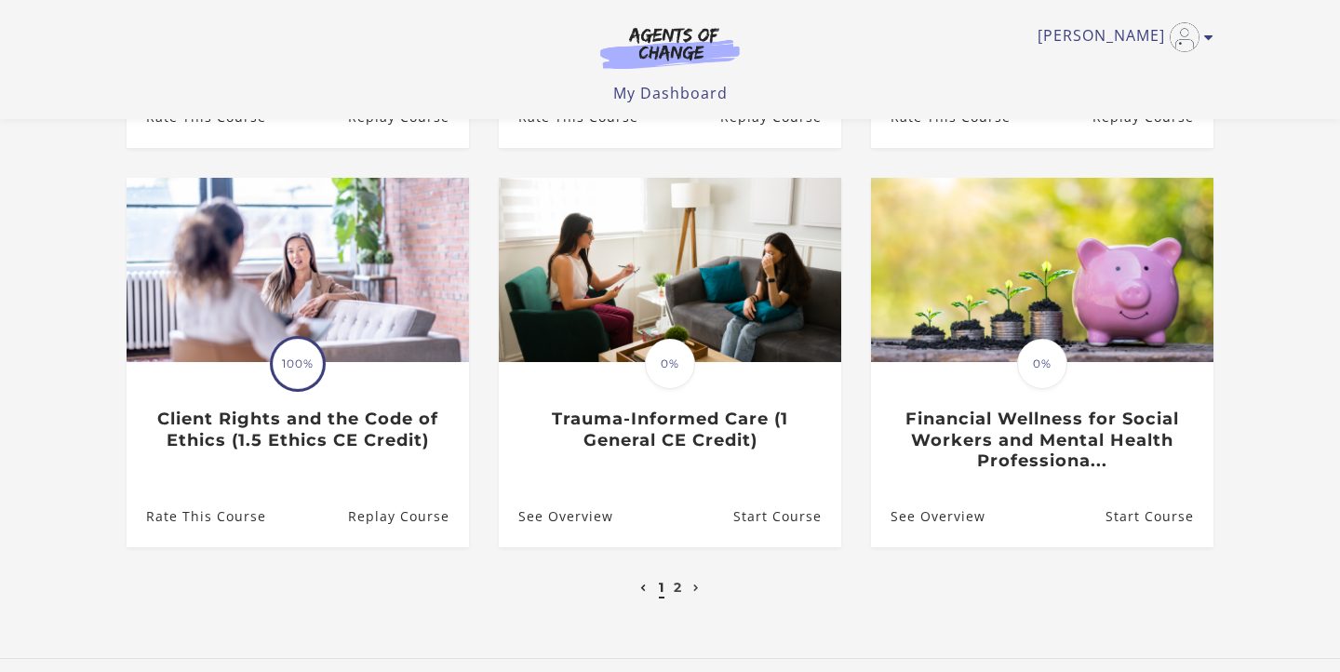
scroll to position [512, 0]
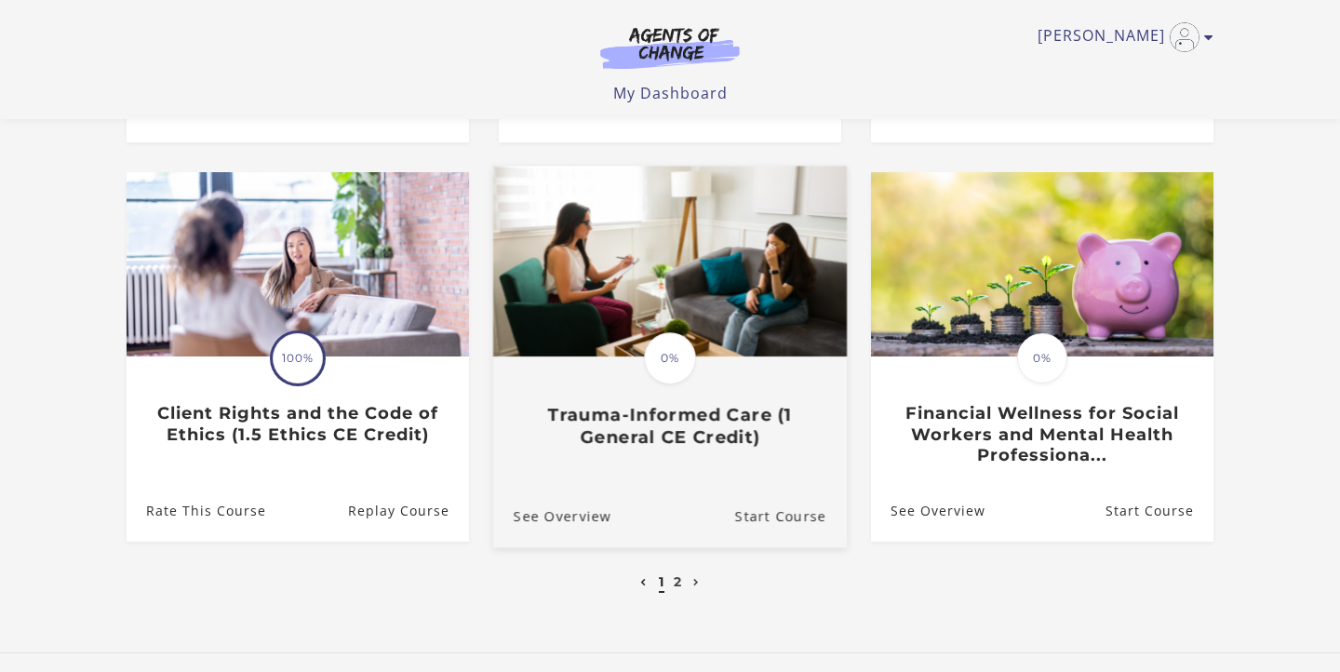
click at [731, 315] on img at bounding box center [670, 261] width 354 height 191
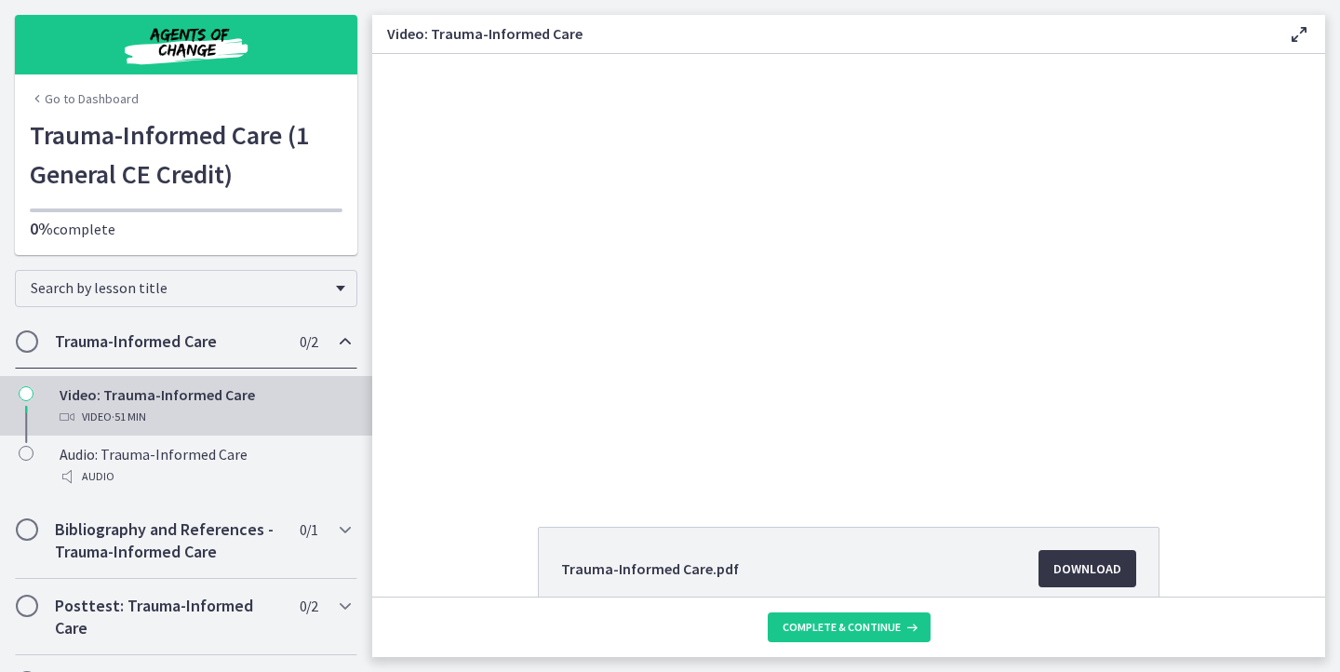
click at [1096, 565] on span "Download Opens in a new window" at bounding box center [1087, 568] width 68 height 22
